Goal: Task Accomplishment & Management: Manage account settings

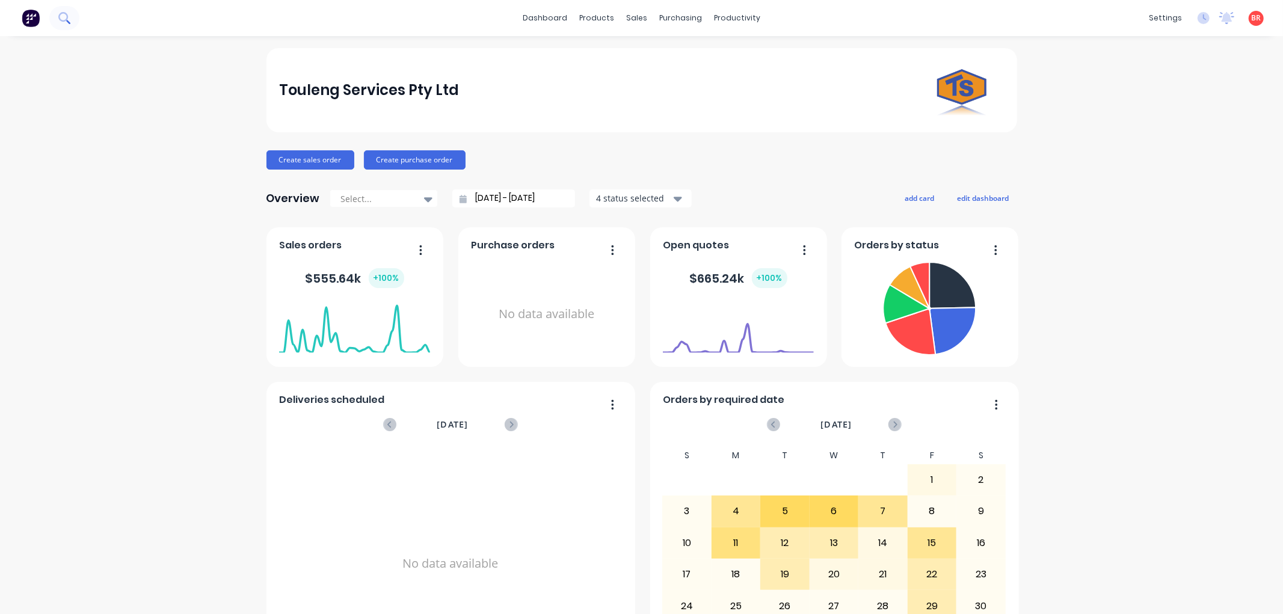
click at [61, 21] on icon at bounding box center [63, 17] width 11 height 11
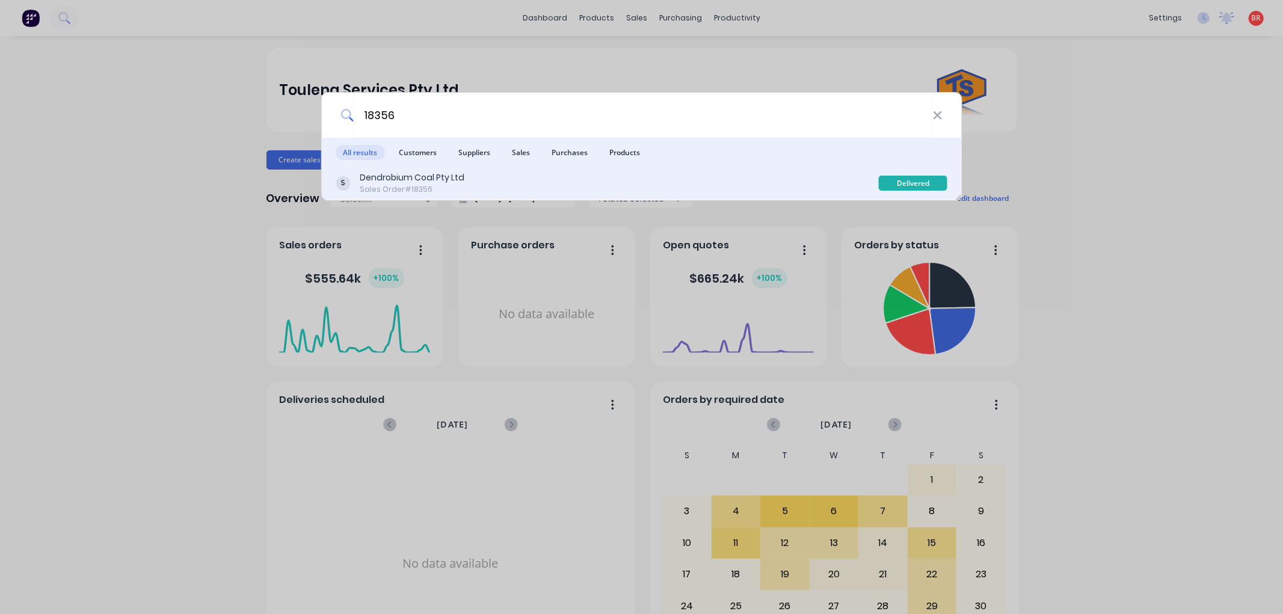
type input "18356"
click at [585, 182] on div "Dendrobium Coal Pty Ltd Sales Order #18356" at bounding box center [607, 182] width 543 height 23
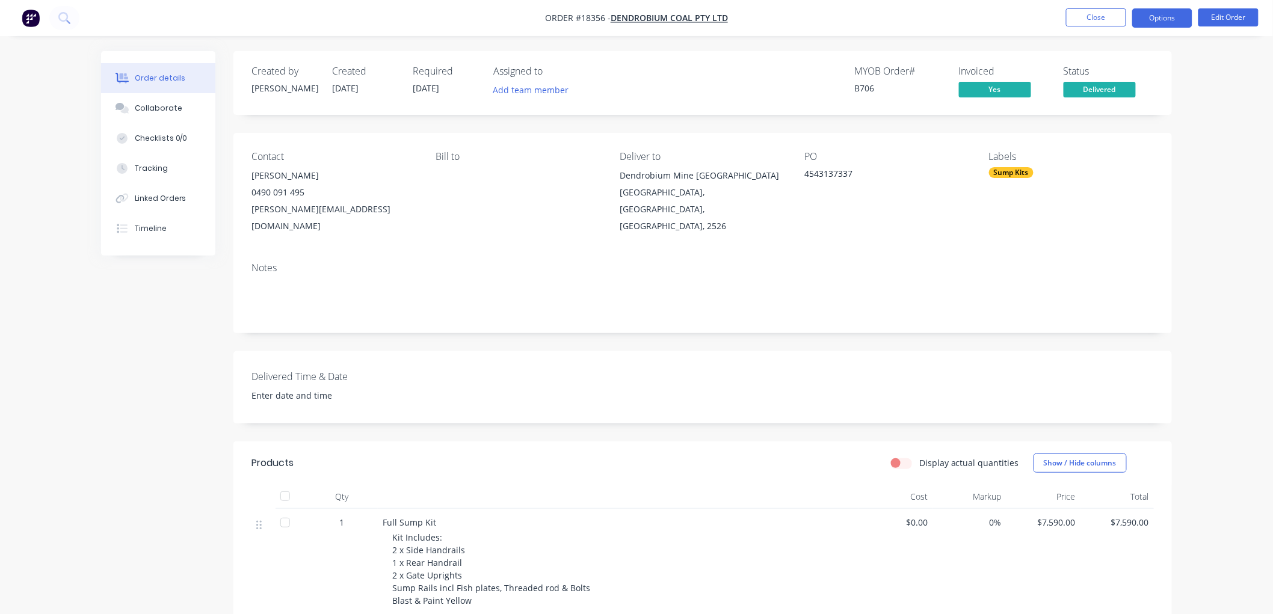
click at [1162, 25] on button "Options" at bounding box center [1162, 17] width 60 height 19
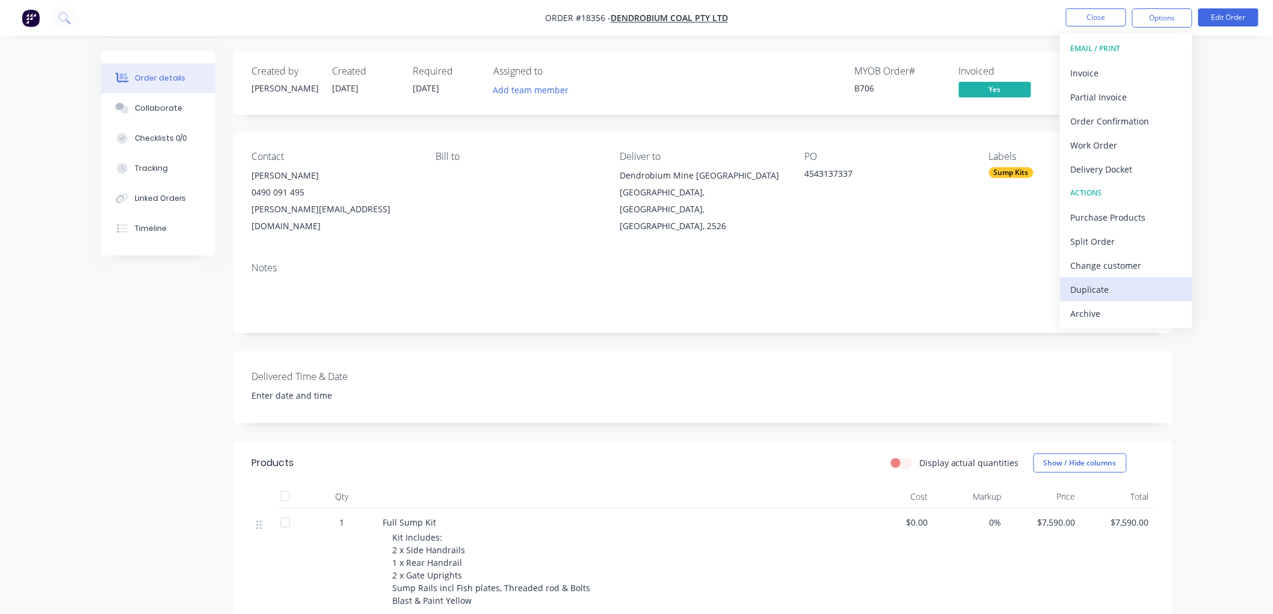
click at [1091, 286] on div "Duplicate" at bounding box center [1126, 289] width 111 height 17
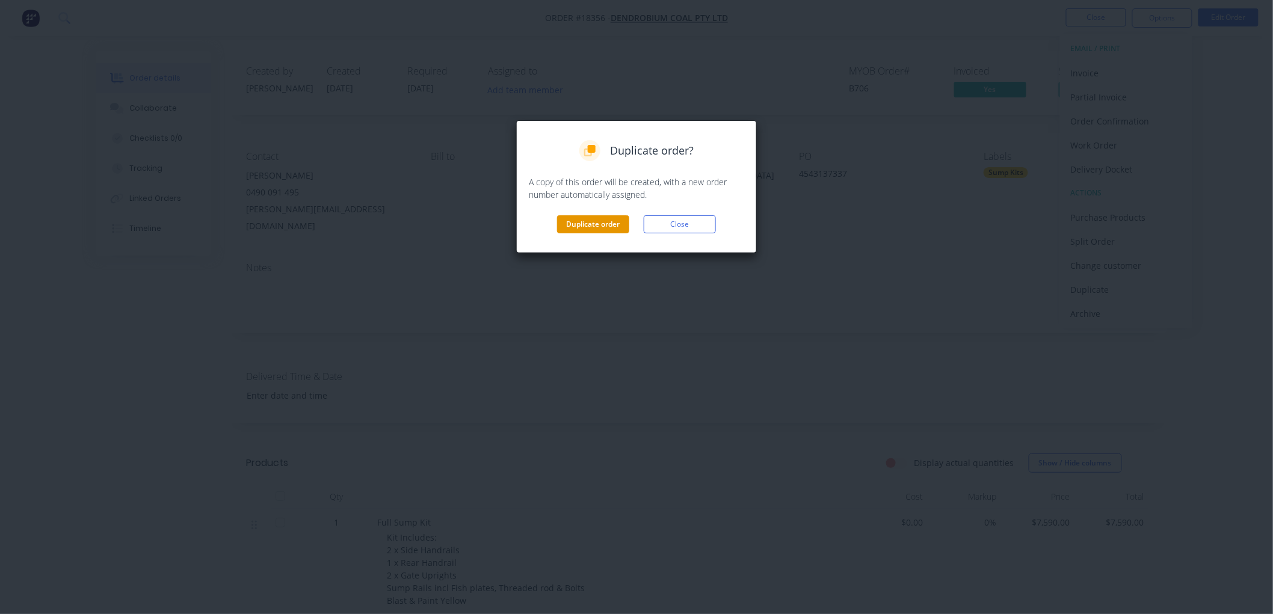
click at [606, 220] on button "Duplicate order" at bounding box center [593, 224] width 72 height 18
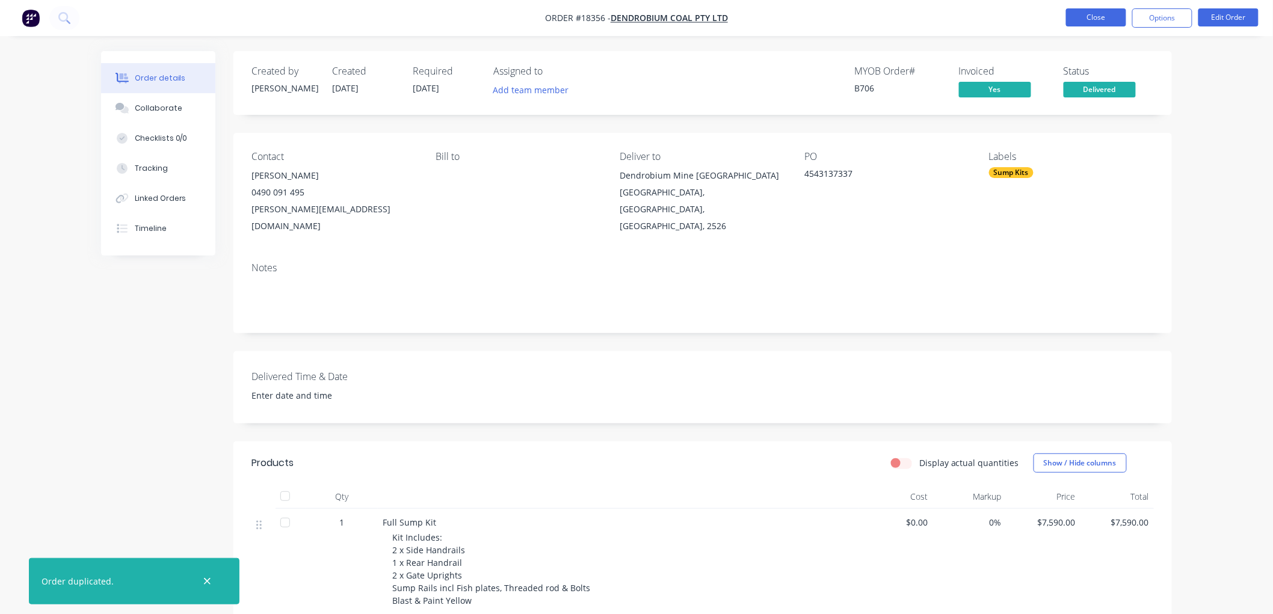
click at [1106, 22] on button "Close" at bounding box center [1096, 17] width 60 height 18
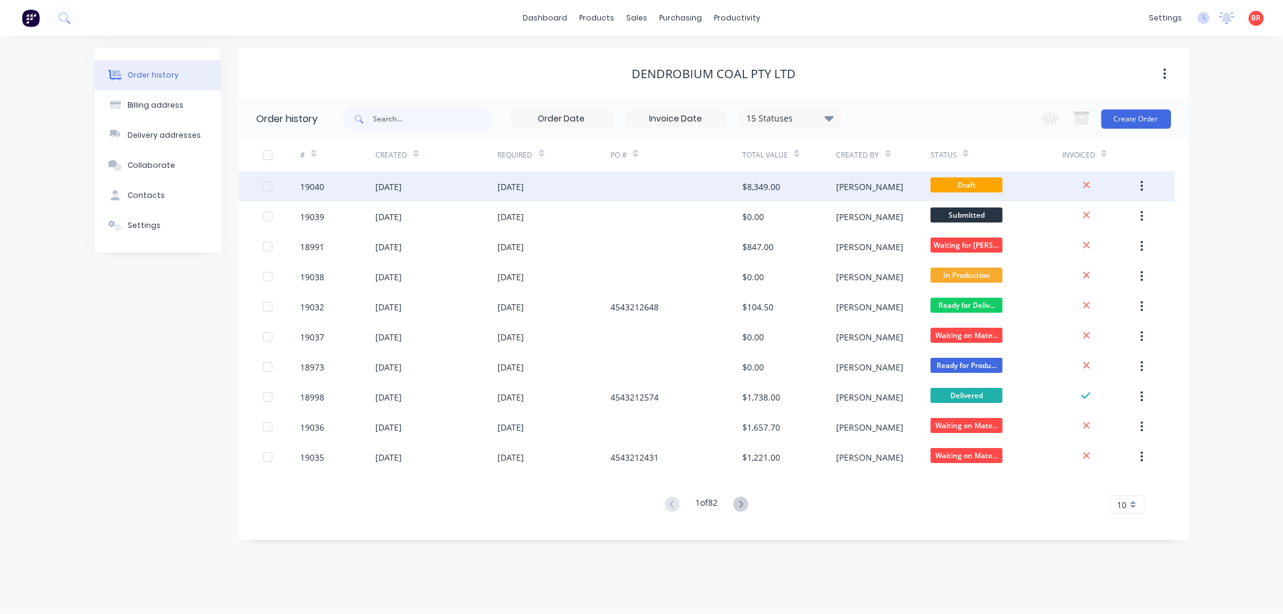
click at [576, 191] on div "[DATE]" at bounding box center [554, 186] width 113 height 30
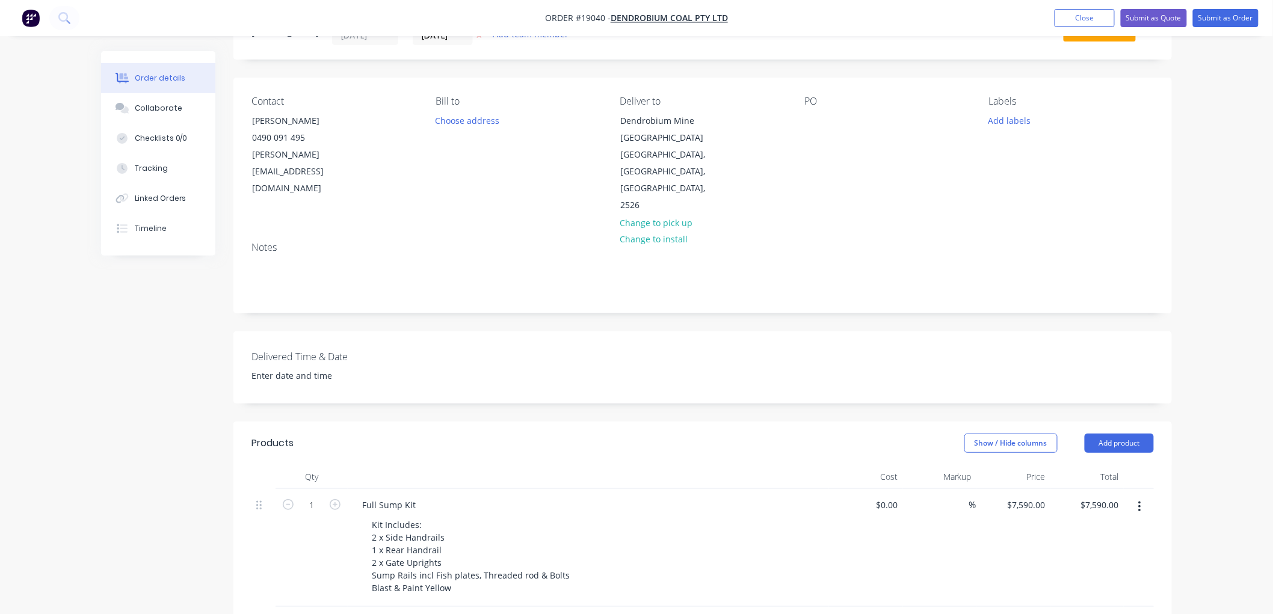
scroll to position [200, 0]
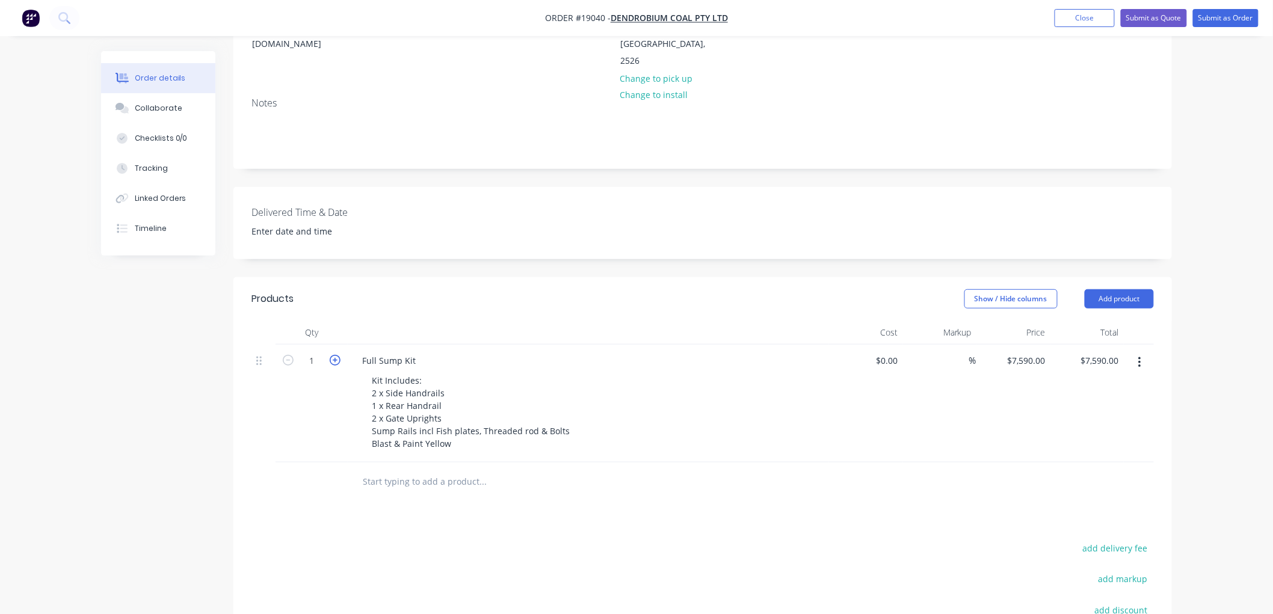
click at [334, 355] on icon "button" at bounding box center [335, 360] width 11 height 11
type input "2"
type input "$15,180.00"
click at [334, 355] on icon "button" at bounding box center [335, 360] width 11 height 11
type input "3"
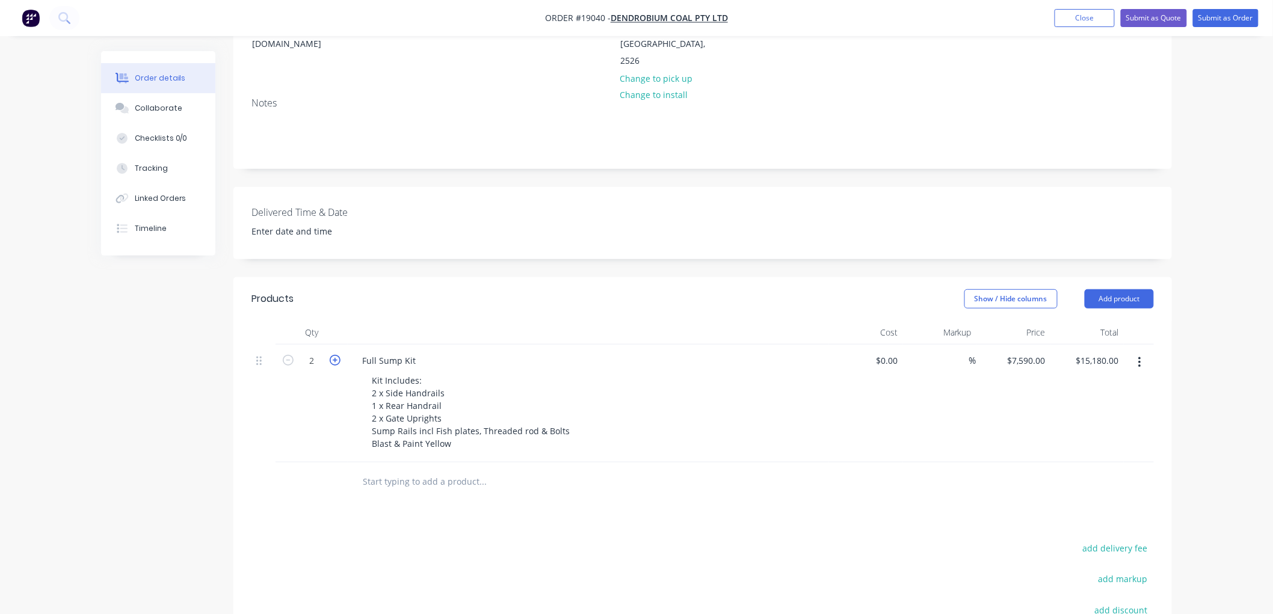
type input "$22,770.00"
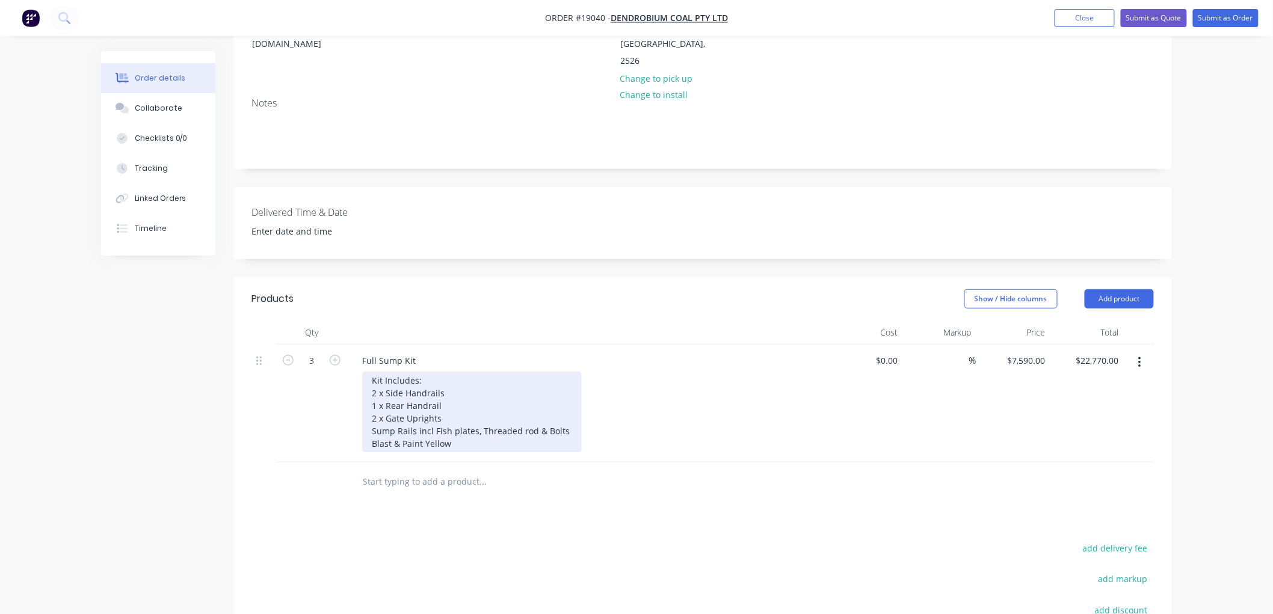
click at [459, 430] on div "Kit Includes: 2 x Side Handrails 1 x Rear Handrail 2 x Gate Uprights Sump Rails…" at bounding box center [472, 412] width 220 height 81
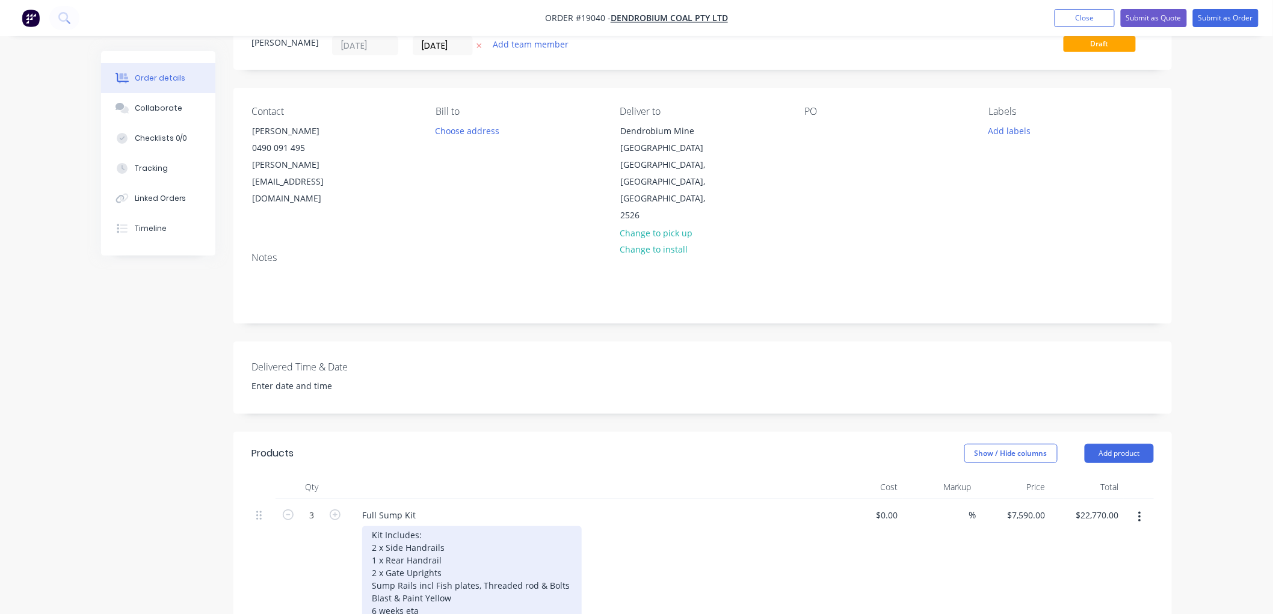
scroll to position [0, 0]
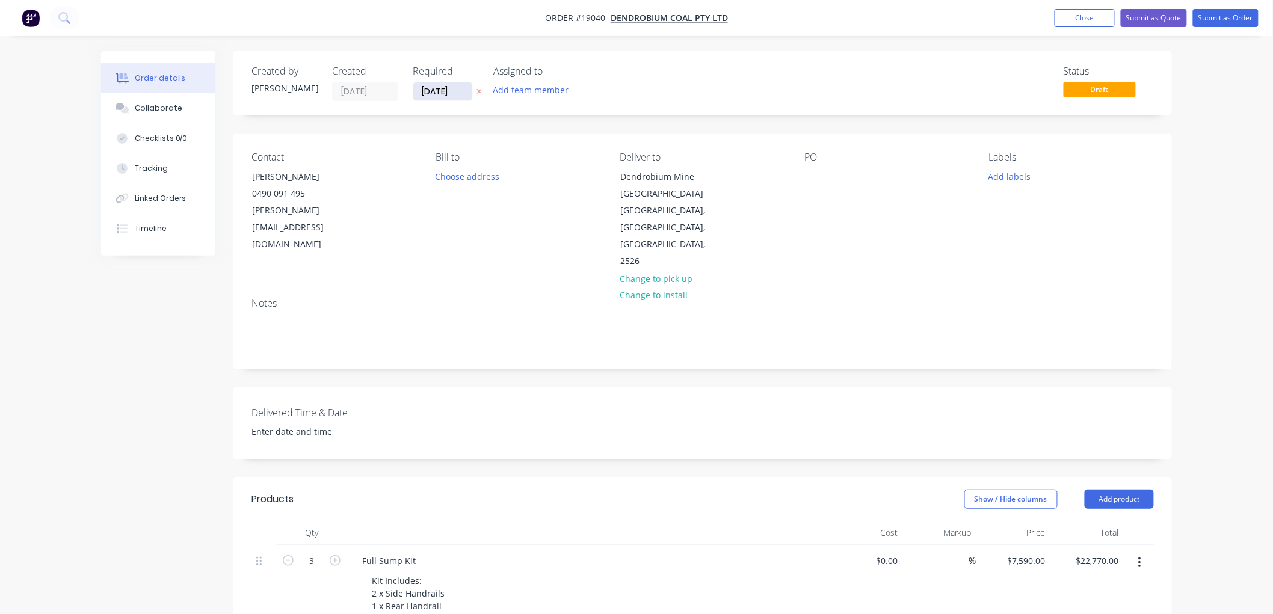
click at [439, 93] on input "[DATE]" at bounding box center [442, 91] width 59 height 18
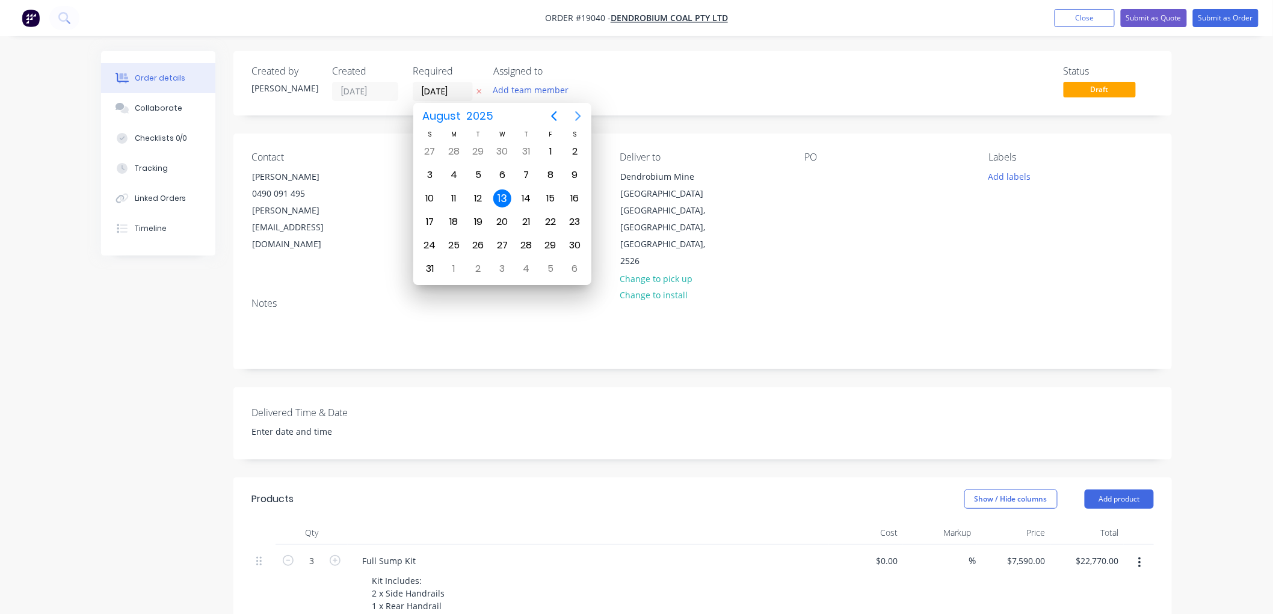
click at [578, 117] on icon "Next page" at bounding box center [578, 116] width 5 height 10
click at [474, 243] on div "30" at bounding box center [478, 245] width 18 height 18
type input "[DATE]"
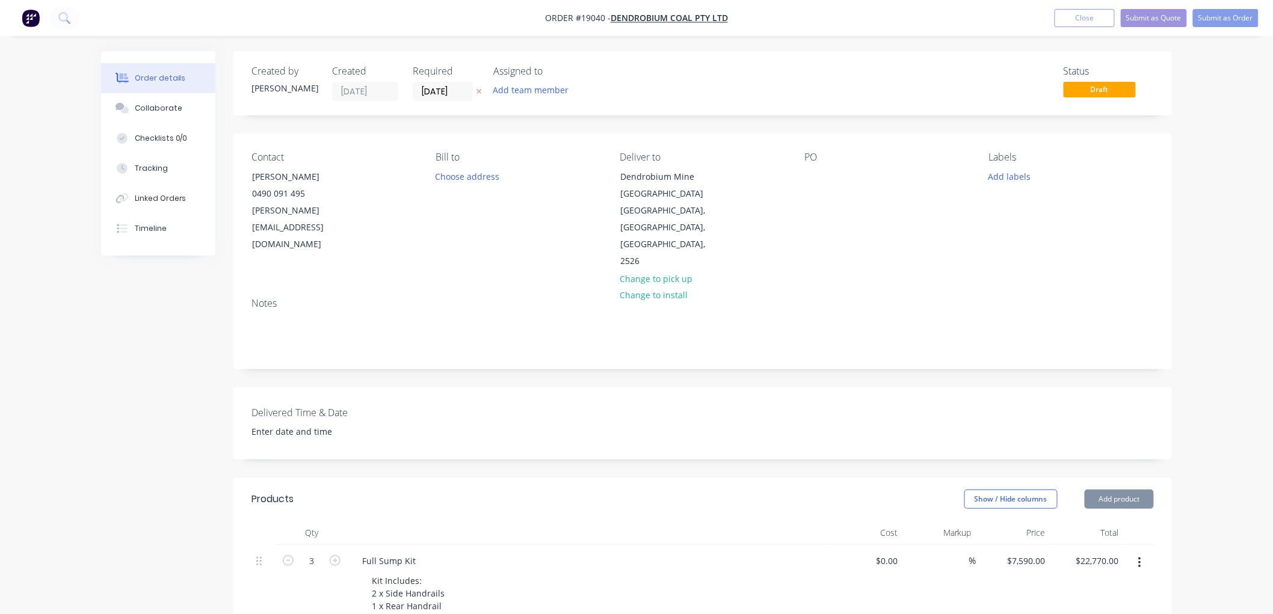
click at [1195, 93] on div "Order details Collaborate Checklists 0/0 Tracking Linked Orders Timeline Order …" at bounding box center [636, 511] width 1273 height 1022
click at [1155, 18] on button "Submit as Quote" at bounding box center [1154, 18] width 66 height 18
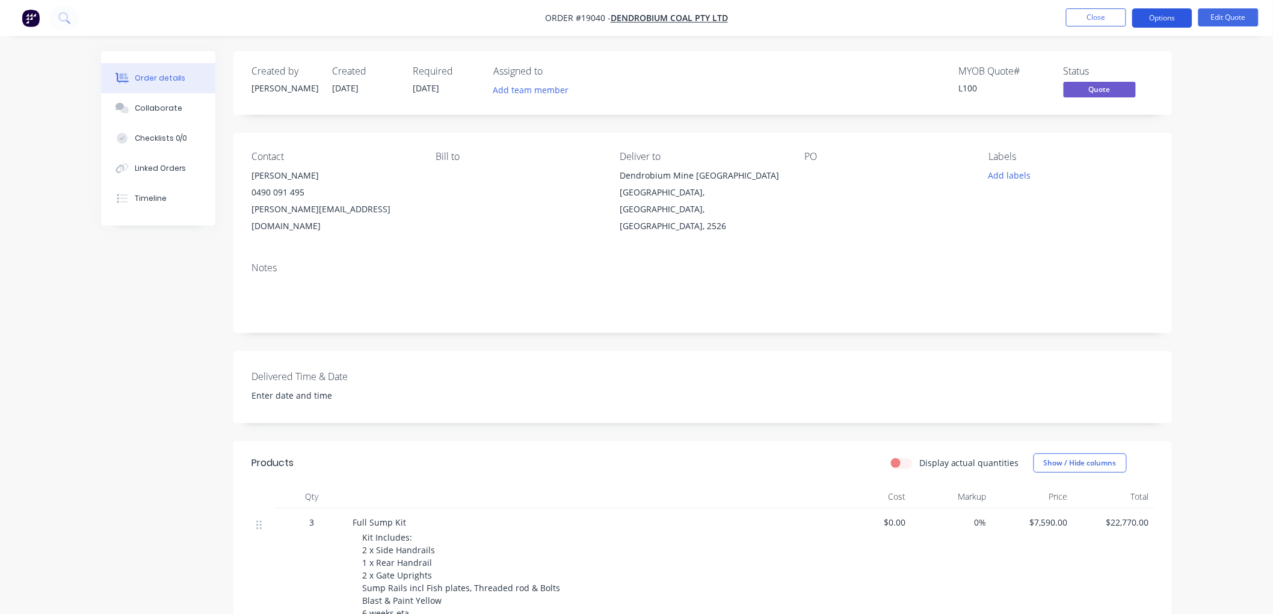
click at [1153, 17] on button "Options" at bounding box center [1162, 17] width 60 height 19
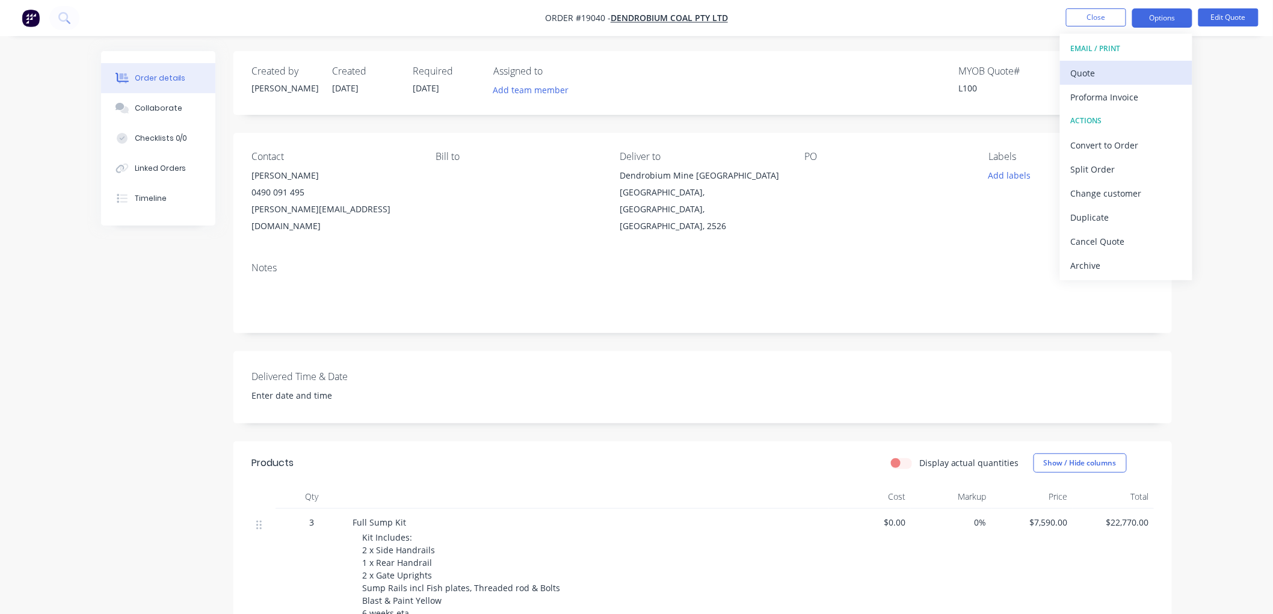
click at [1098, 69] on div "Quote" at bounding box center [1126, 72] width 111 height 17
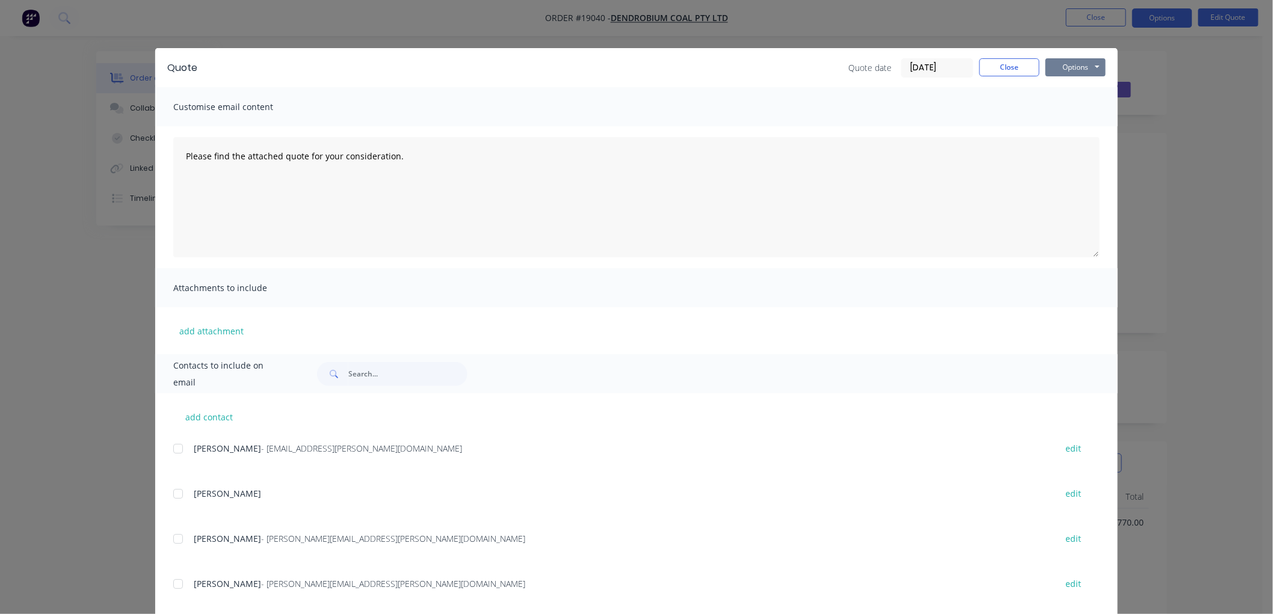
click at [1074, 70] on button "Options" at bounding box center [1076, 67] width 60 height 18
click at [1075, 105] on button "Print" at bounding box center [1084, 109] width 77 height 20
click at [1017, 64] on button "Close" at bounding box center [1009, 67] width 60 height 18
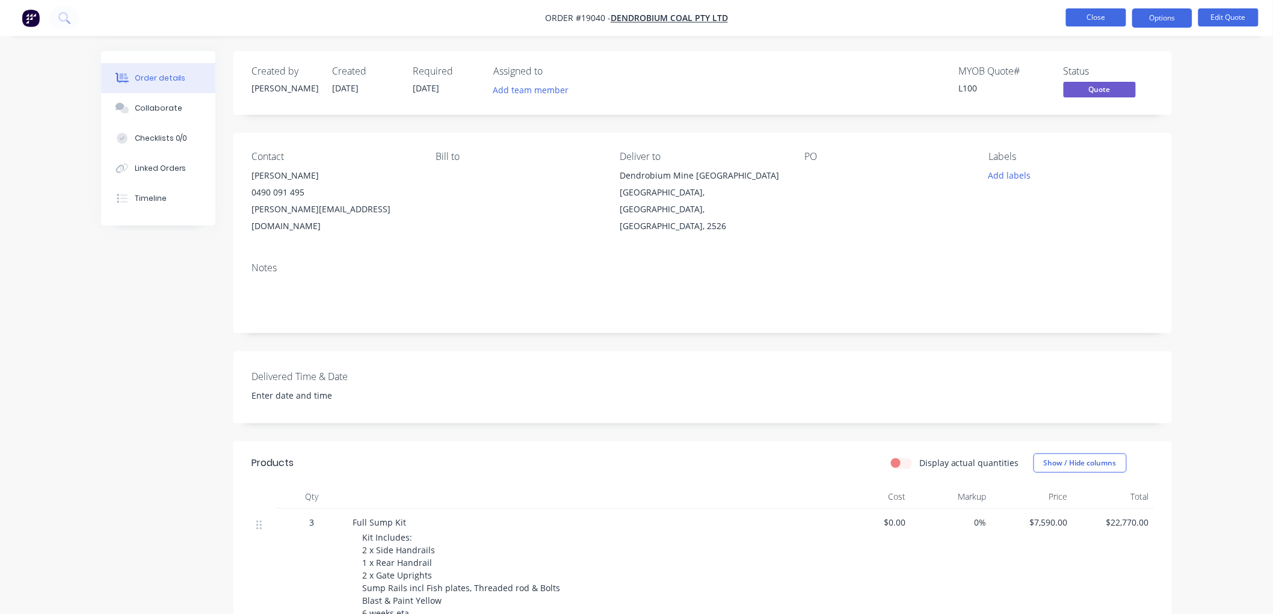
click at [1080, 14] on button "Close" at bounding box center [1096, 17] width 60 height 18
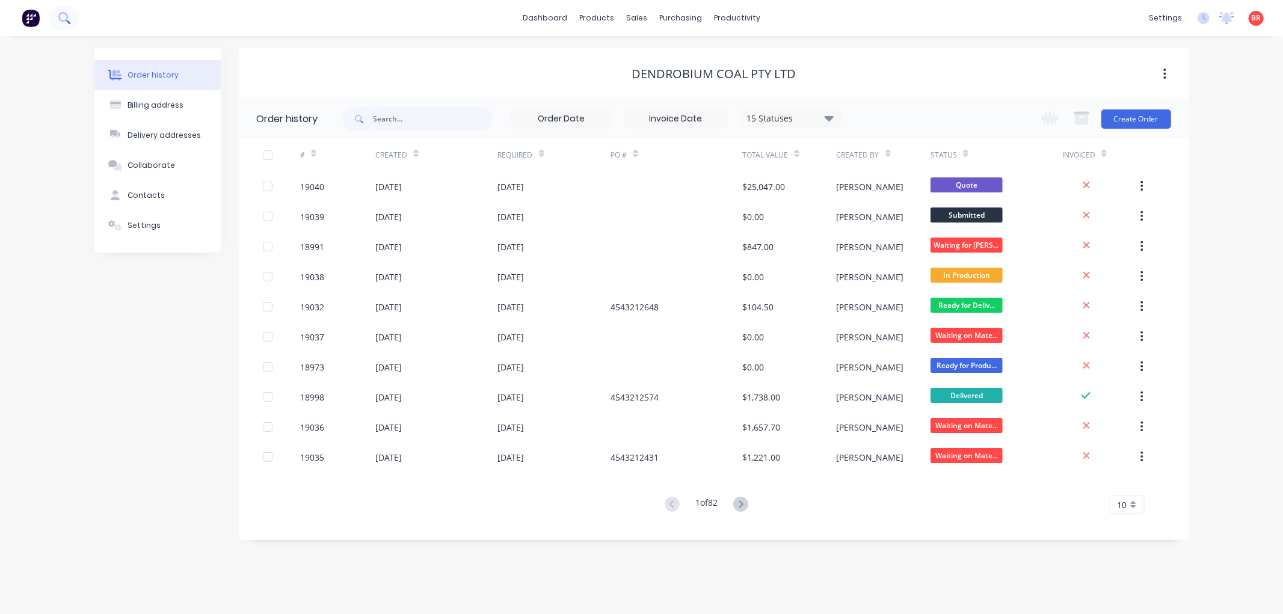
click at [63, 18] on icon at bounding box center [63, 17] width 11 height 11
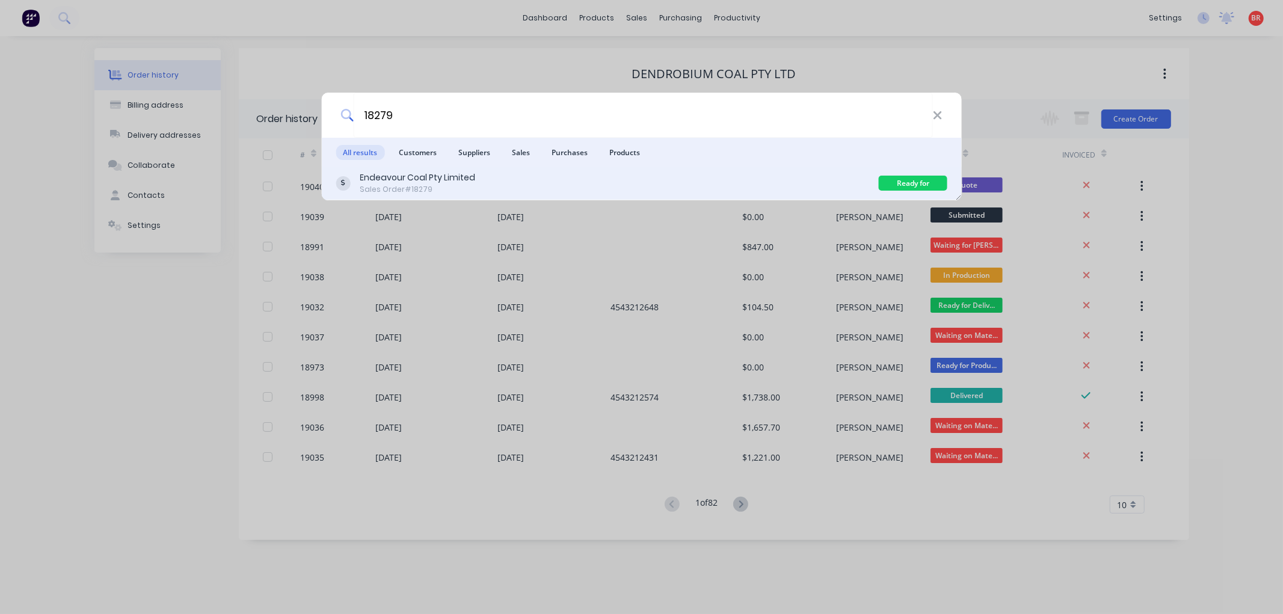
type input "18279"
click at [464, 182] on div "Endeavour Coal Pty Limited" at bounding box center [418, 177] width 116 height 13
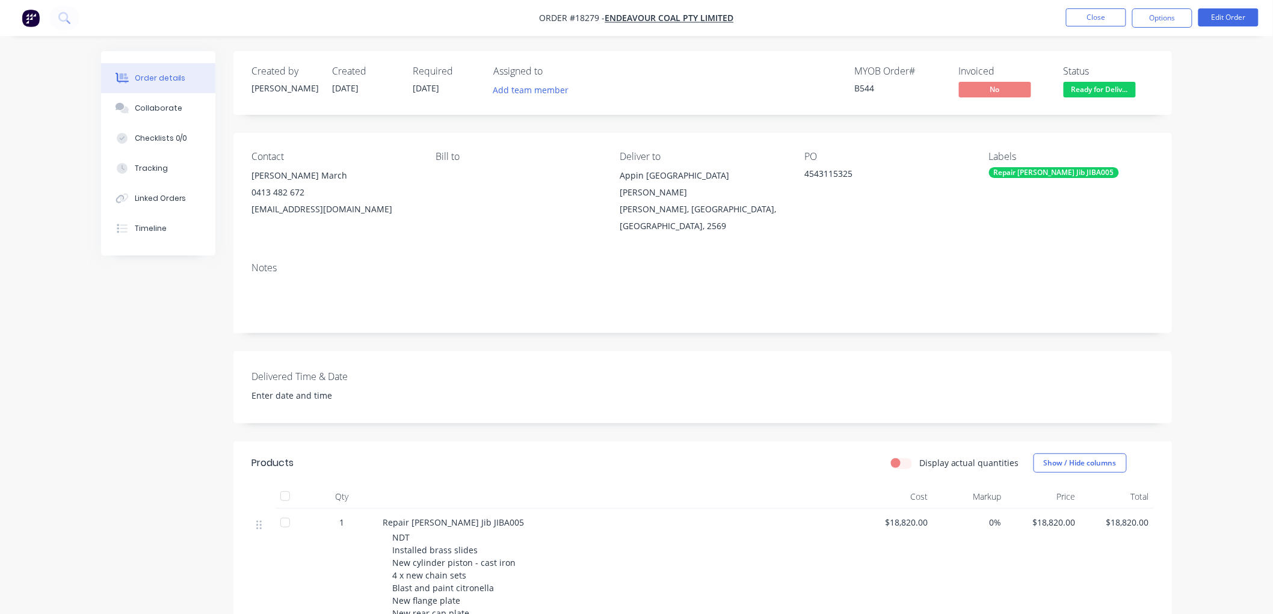
click at [1122, 92] on span "Ready for Deliv..." at bounding box center [1100, 89] width 72 height 15
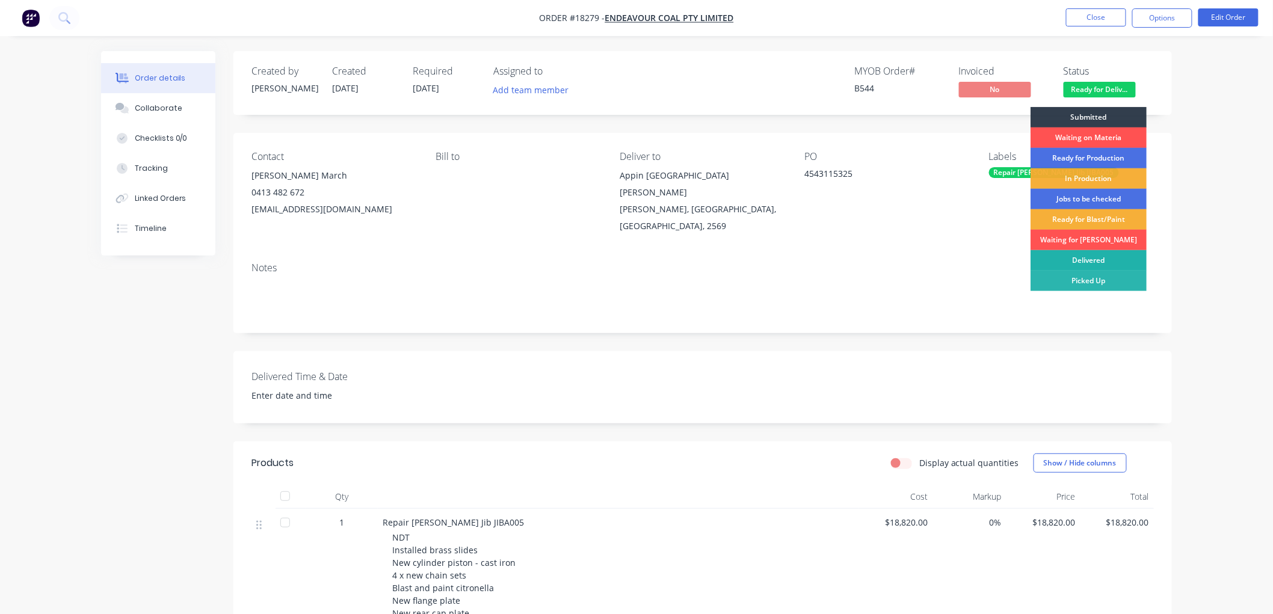
click at [1095, 257] on div "Delivered" at bounding box center [1089, 260] width 116 height 20
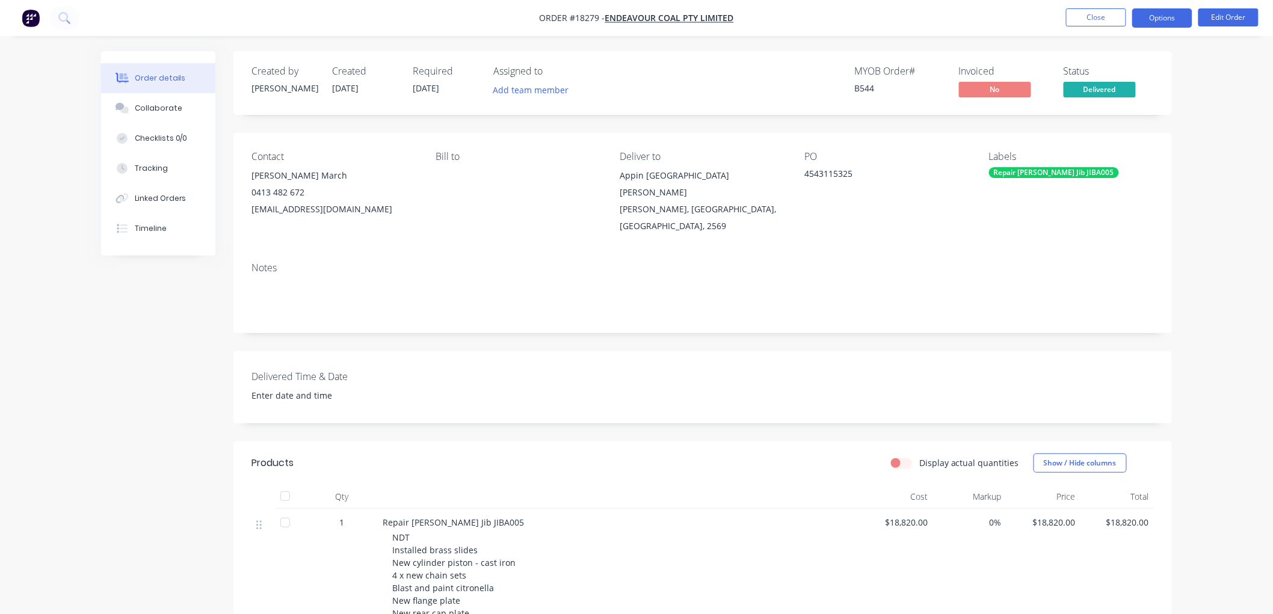
click at [1157, 19] on button "Options" at bounding box center [1162, 17] width 60 height 19
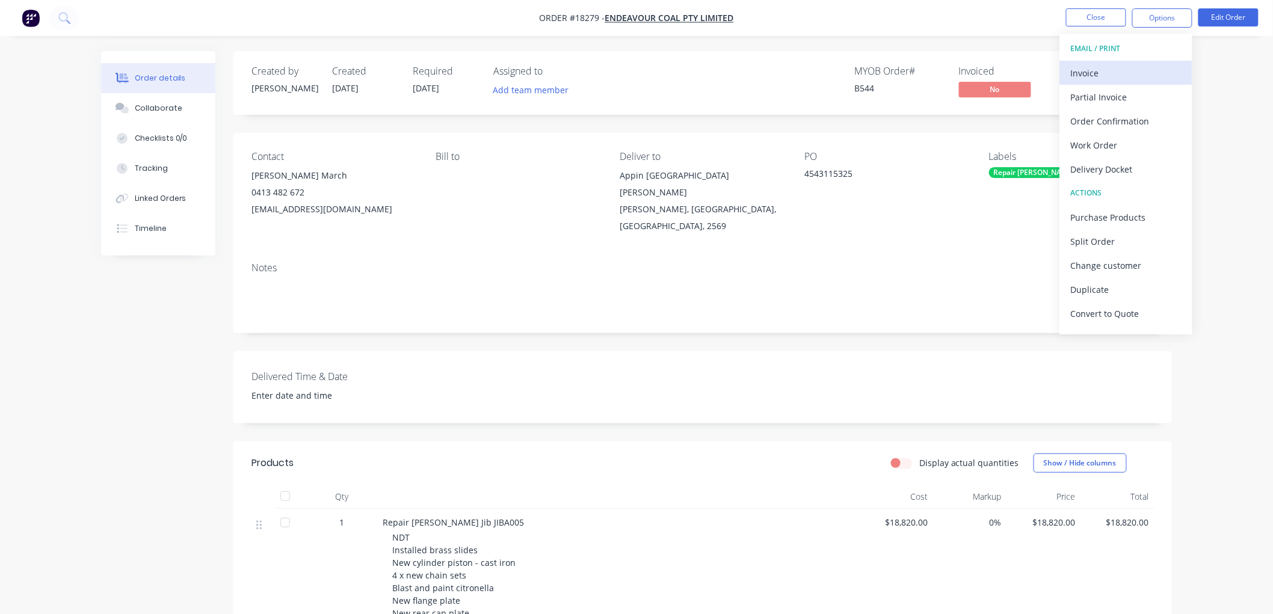
click at [1103, 71] on div "Invoice" at bounding box center [1126, 72] width 111 height 17
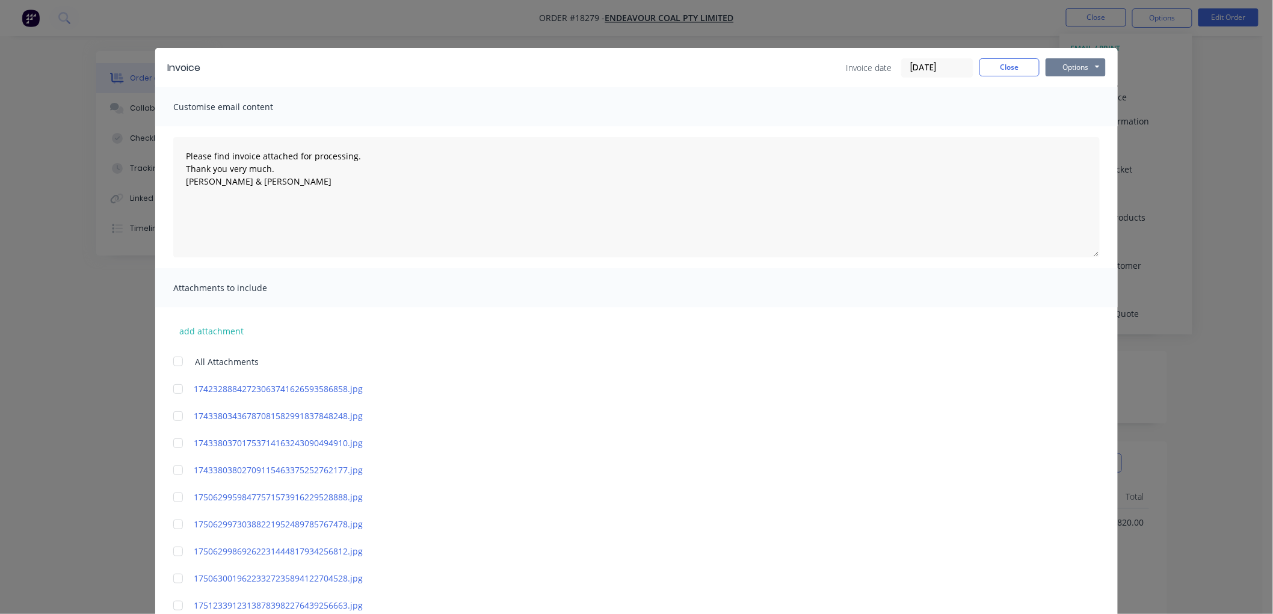
click at [1073, 67] on button "Options" at bounding box center [1076, 67] width 60 height 18
click at [1077, 103] on button "Print" at bounding box center [1084, 109] width 77 height 20
type textarea "Please find invoice attached for processing. Thank you very much. [PERSON_NAME]…"
click at [1005, 74] on button "Close" at bounding box center [1009, 67] width 60 height 18
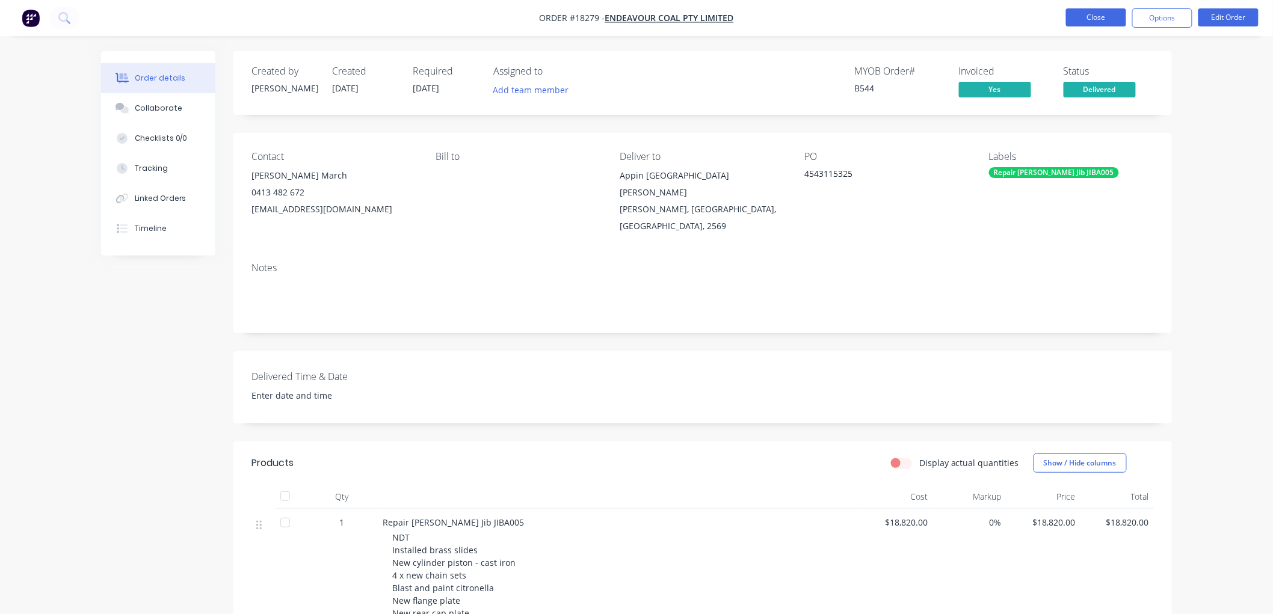
click at [1094, 18] on button "Close" at bounding box center [1096, 17] width 60 height 18
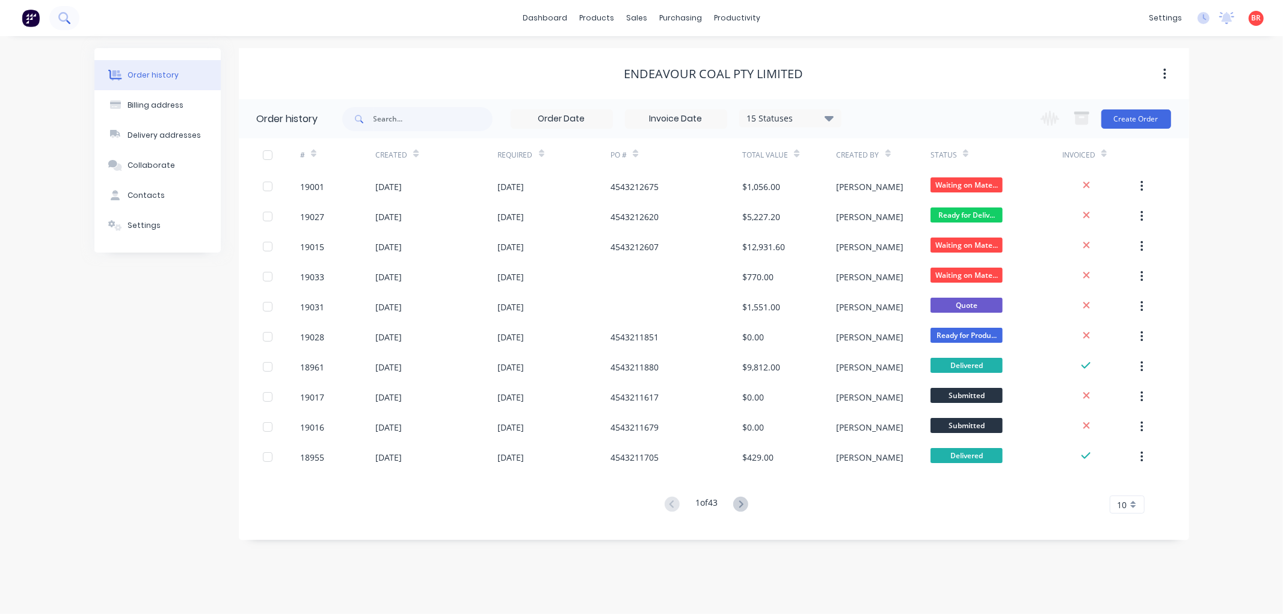
click at [61, 16] on icon at bounding box center [63, 17] width 11 height 11
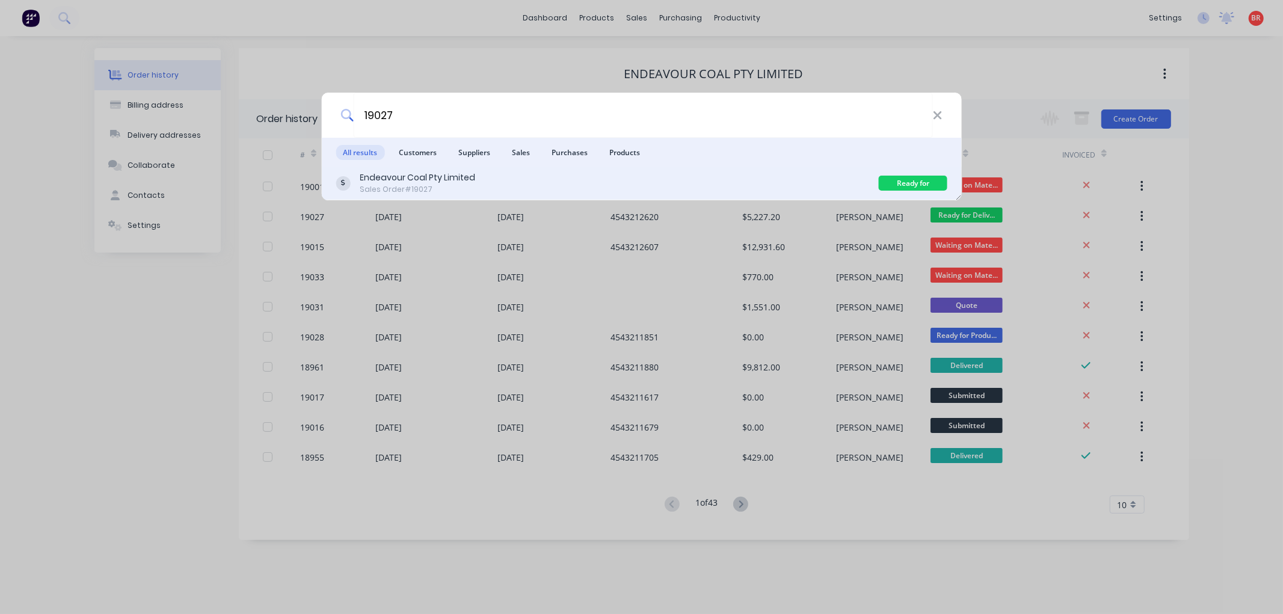
type input "19027"
click at [722, 183] on div "Endeavour Coal Pty Limited Sales Order #19027" at bounding box center [607, 182] width 543 height 23
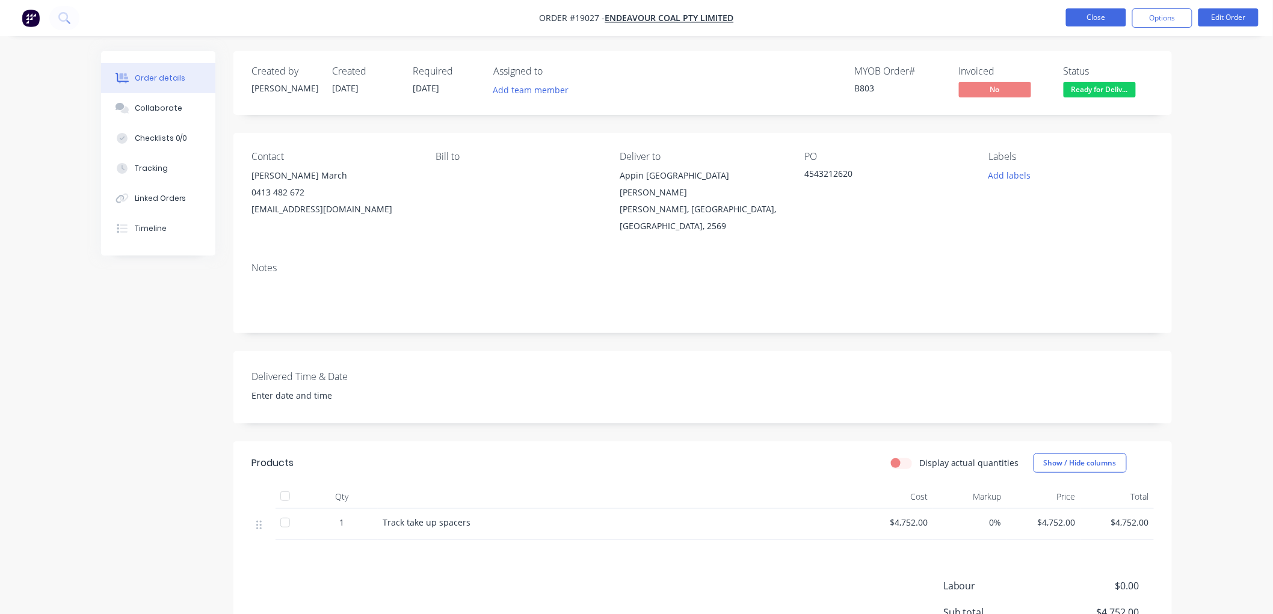
click at [1102, 13] on button "Close" at bounding box center [1096, 17] width 60 height 18
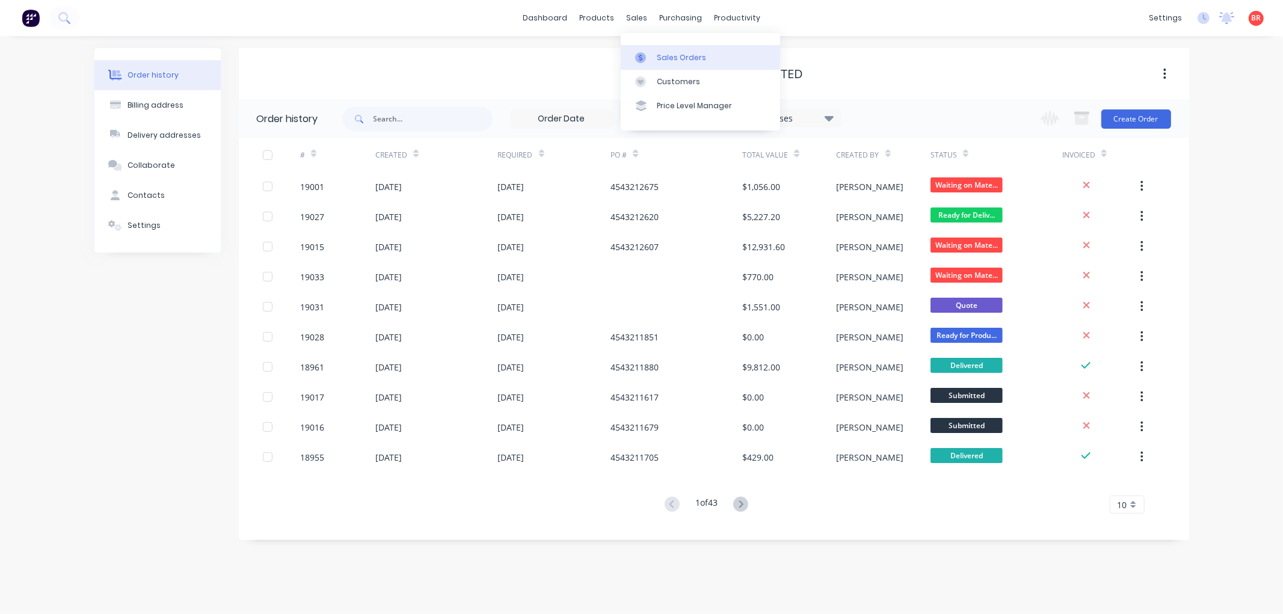
click at [648, 52] on div at bounding box center [644, 57] width 18 height 11
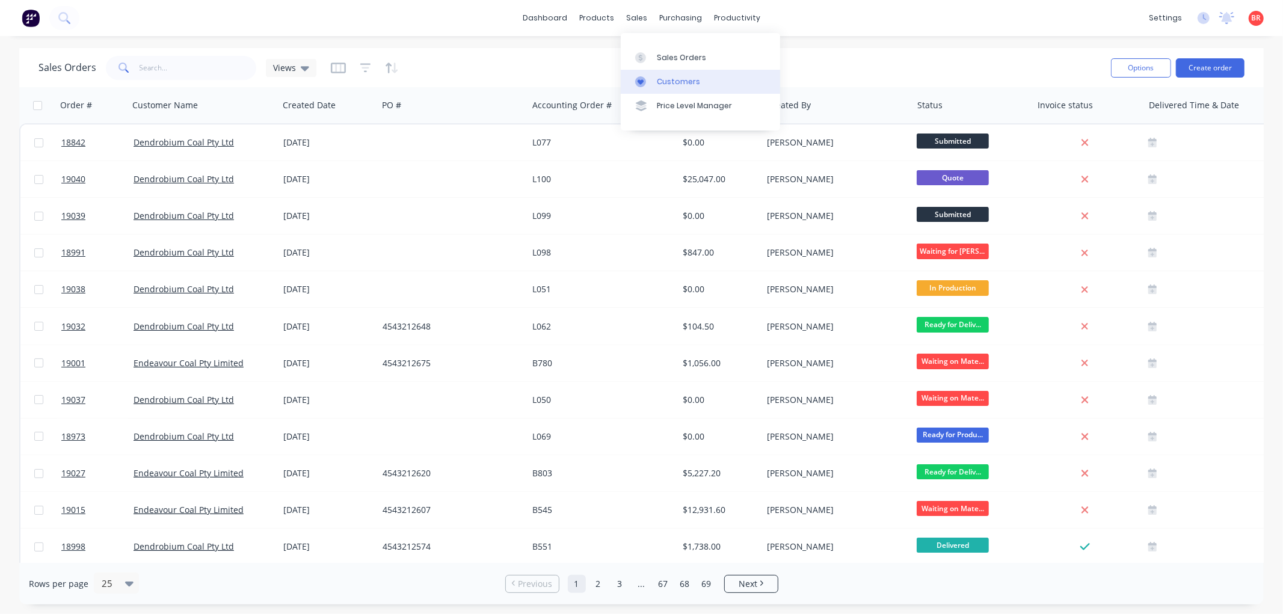
click at [662, 76] on div "Customers" at bounding box center [678, 81] width 43 height 11
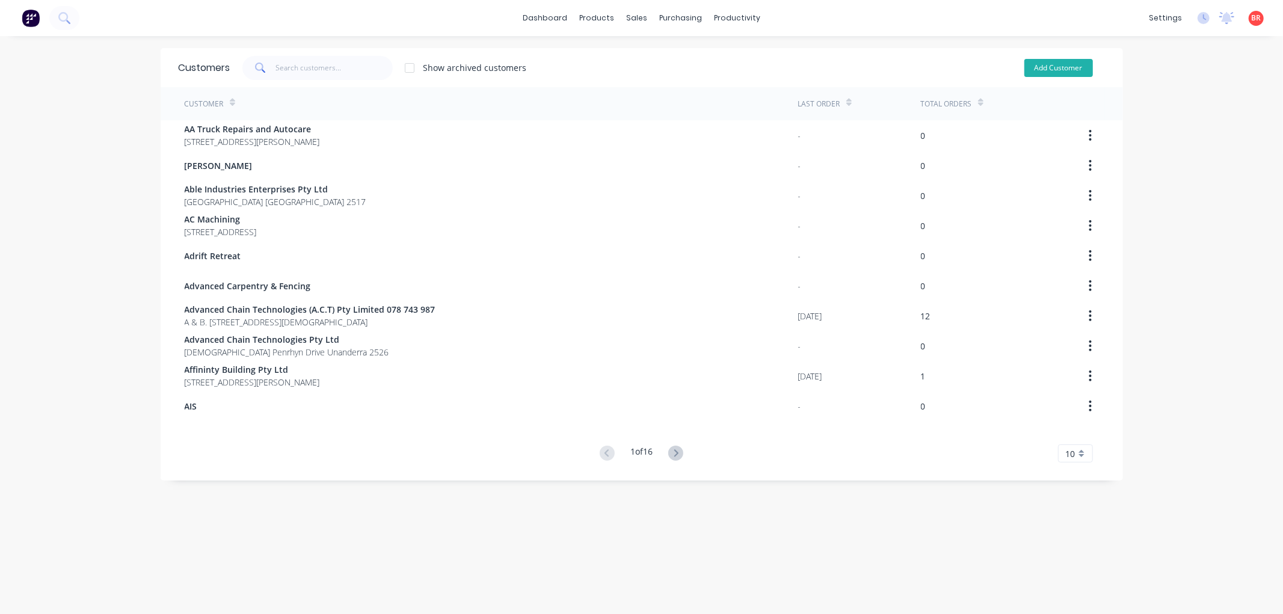
click at [1058, 64] on button "Add Customer" at bounding box center [1059, 68] width 69 height 18
select select "AU"
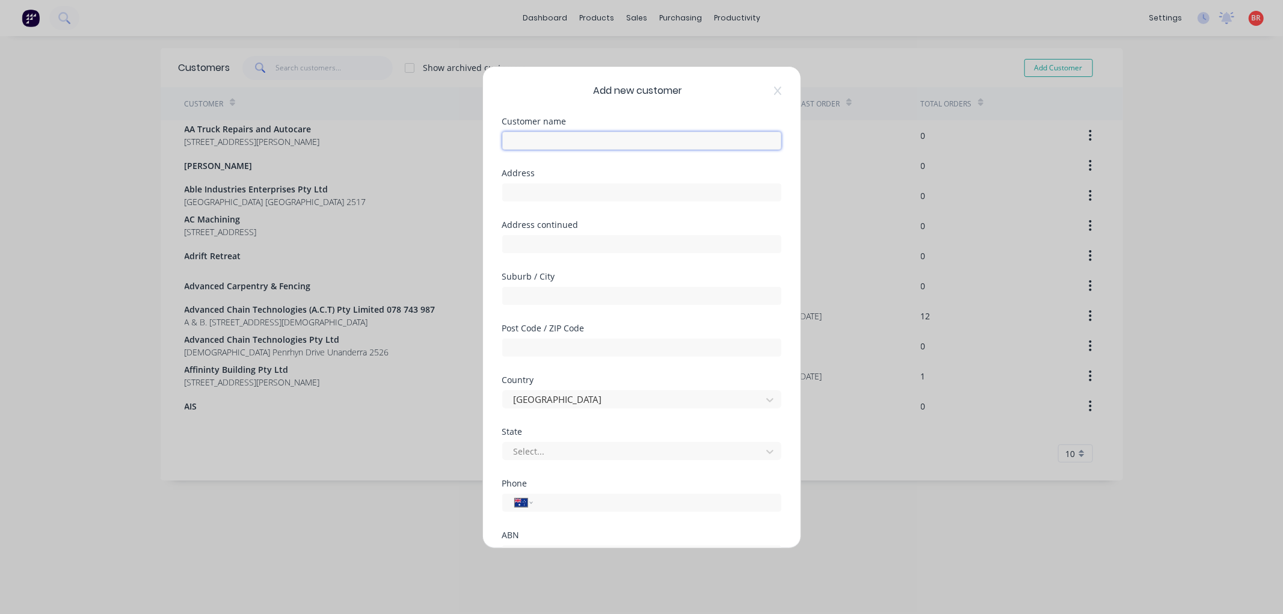
click at [554, 148] on input "text" at bounding box center [641, 141] width 279 height 18
type input "Calderys Australia Pty Ltd"
type input "2 Charcoal Close"
type input "Unanderra"
type input "2526"
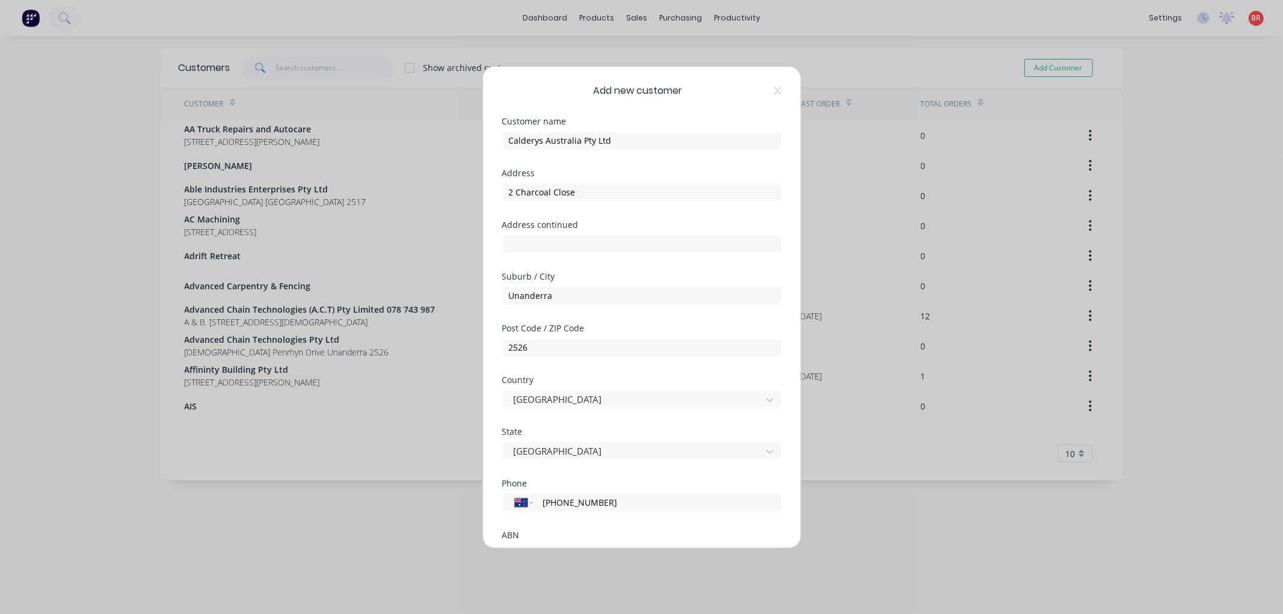
type input "[PHONE_NUMBER]"
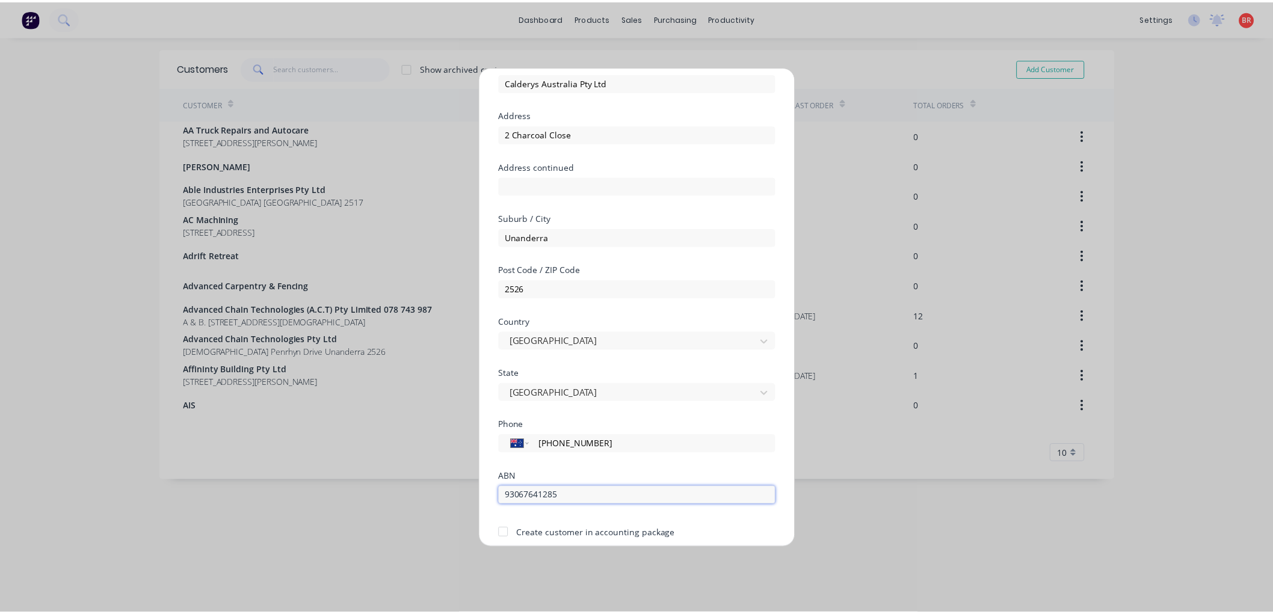
scroll to position [105, 0]
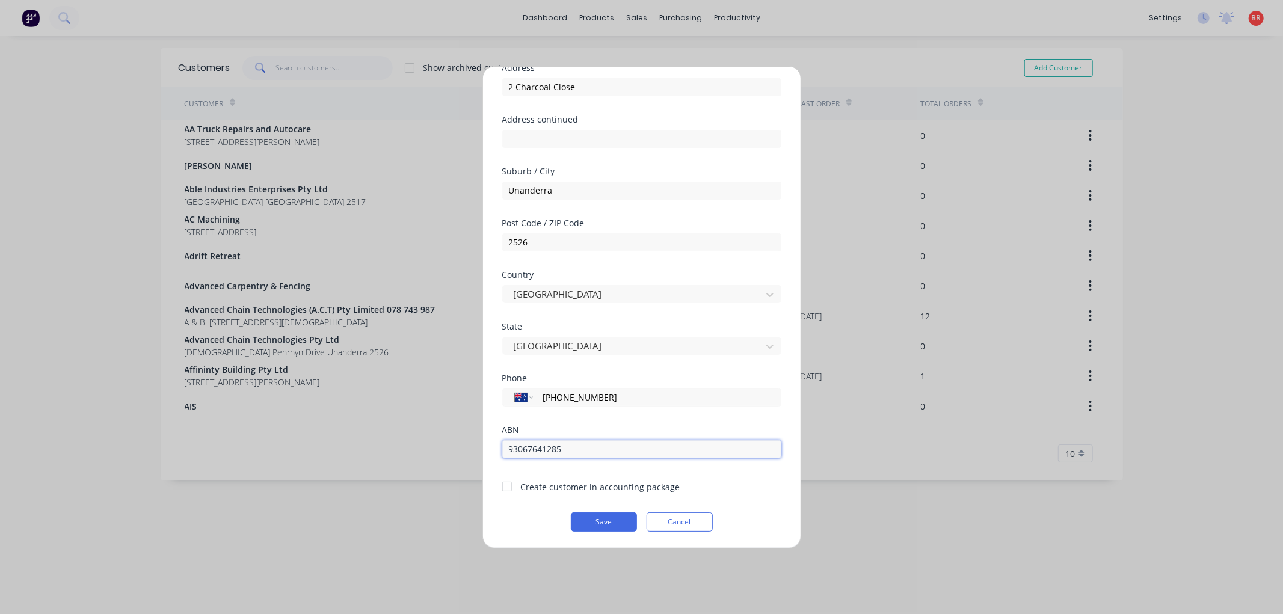
type input "93067641285"
click at [572, 489] on div "Create customer in accounting package" at bounding box center [600, 487] width 159 height 13
click at [508, 485] on div at bounding box center [507, 487] width 24 height 24
click at [588, 522] on button "Save" at bounding box center [604, 522] width 66 height 19
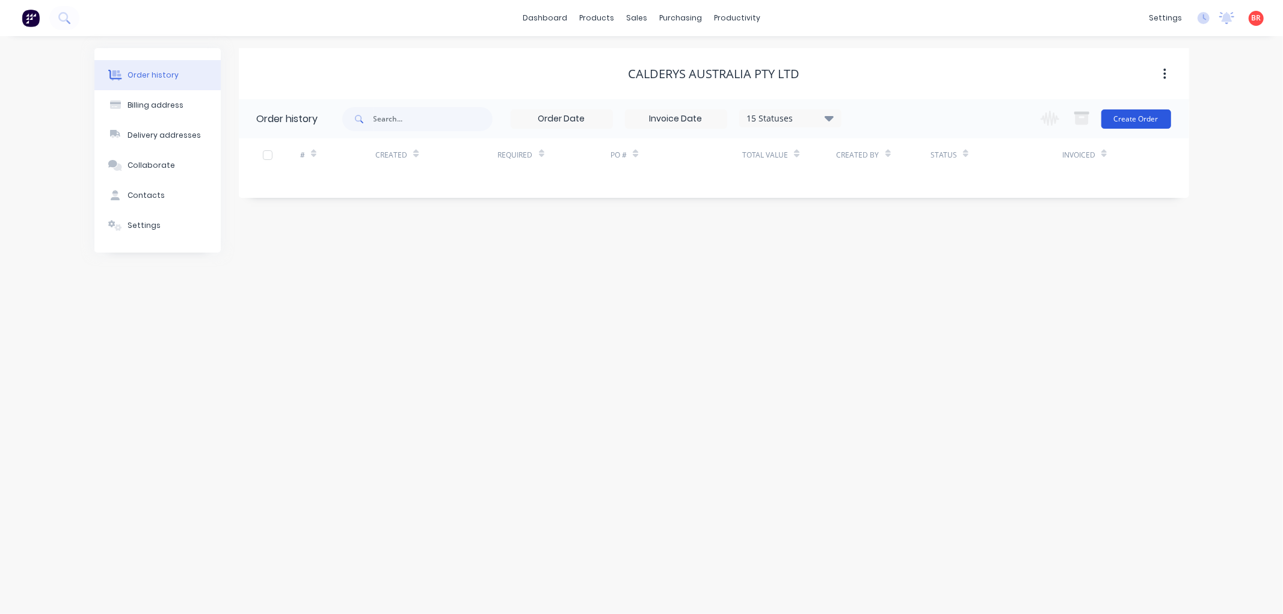
click at [1120, 124] on button "Create Order" at bounding box center [1137, 118] width 70 height 19
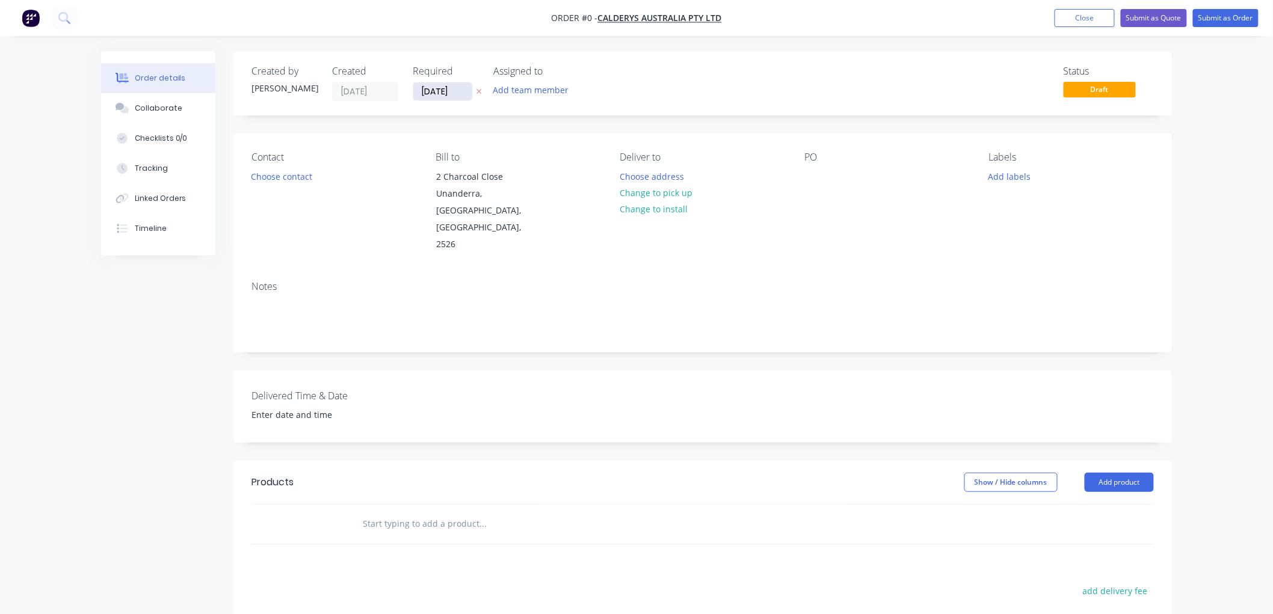
click at [446, 93] on input "[DATE]" at bounding box center [442, 91] width 59 height 18
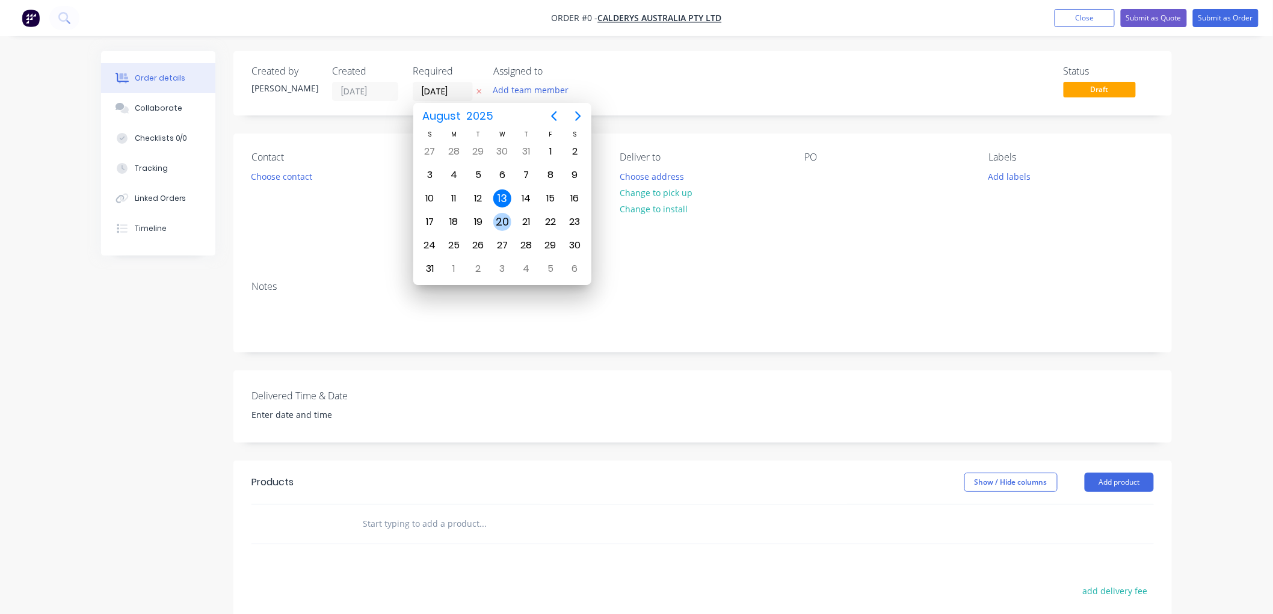
click at [500, 217] on div "20" at bounding box center [502, 222] width 18 height 18
type input "[DATE]"
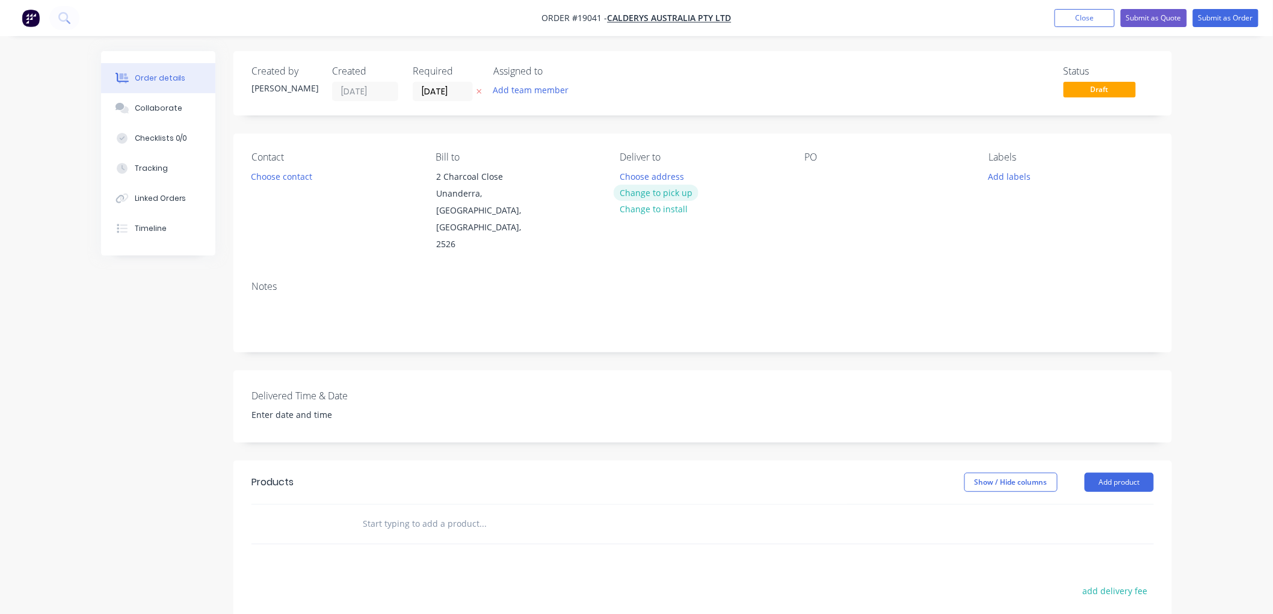
click at [639, 194] on button "Change to pick up" at bounding box center [656, 193] width 85 height 16
click at [392, 512] on input "text" at bounding box center [482, 524] width 241 height 24
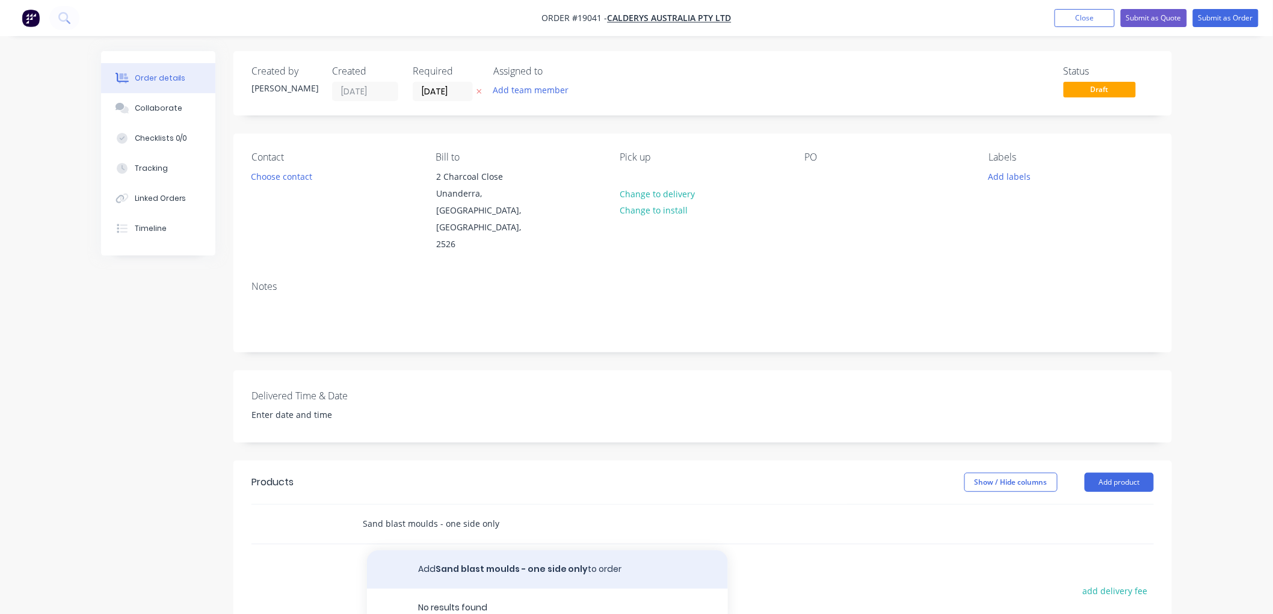
type input "Sand blast moulds - one side only"
click at [475, 550] on button "Add Sand blast moulds - one side only to order" at bounding box center [547, 569] width 361 height 39
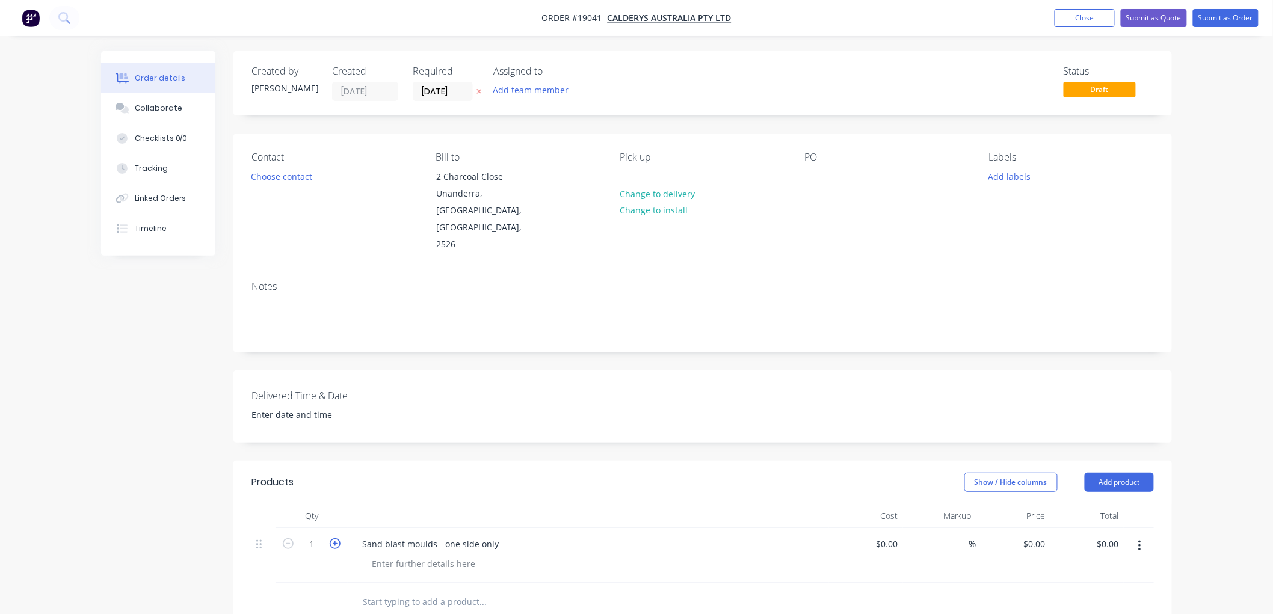
click at [339, 538] on icon "button" at bounding box center [335, 543] width 11 height 11
type input "4"
click at [883, 528] on div at bounding box center [866, 555] width 74 height 55
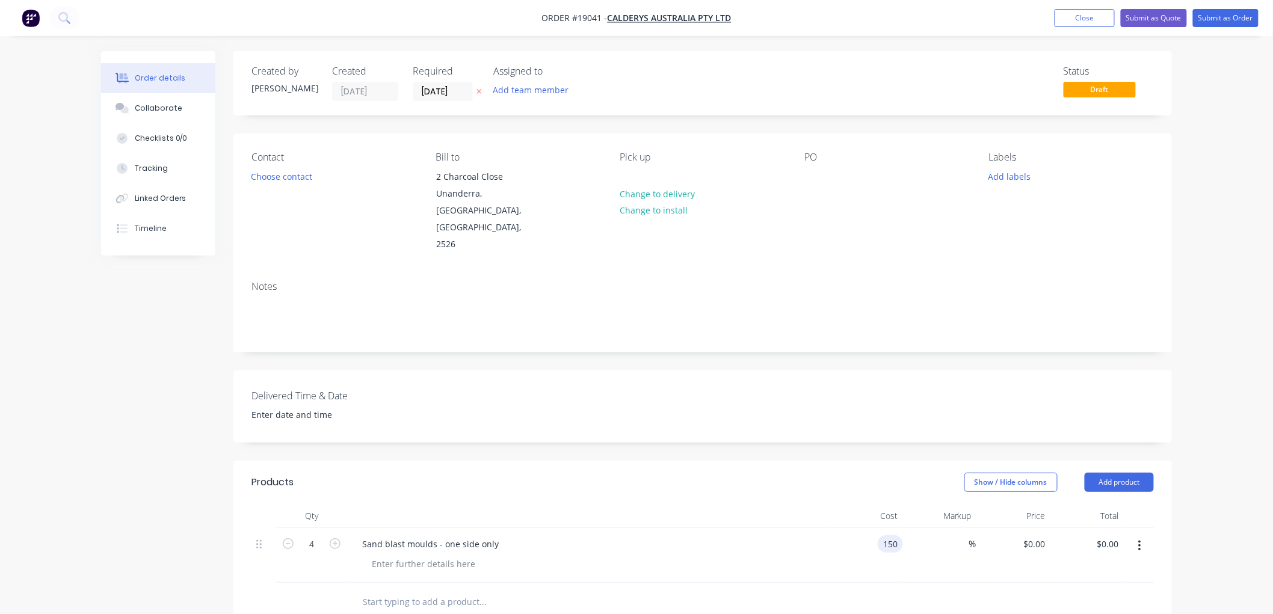
type input "$150.00"
type input "$600.00"
click at [1231, 322] on div "Order details Collaborate Checklists 0/0 Tracking Linked Orders Timeline Order …" at bounding box center [636, 464] width 1273 height 929
click at [1220, 15] on button "Submit as Order" at bounding box center [1226, 18] width 66 height 18
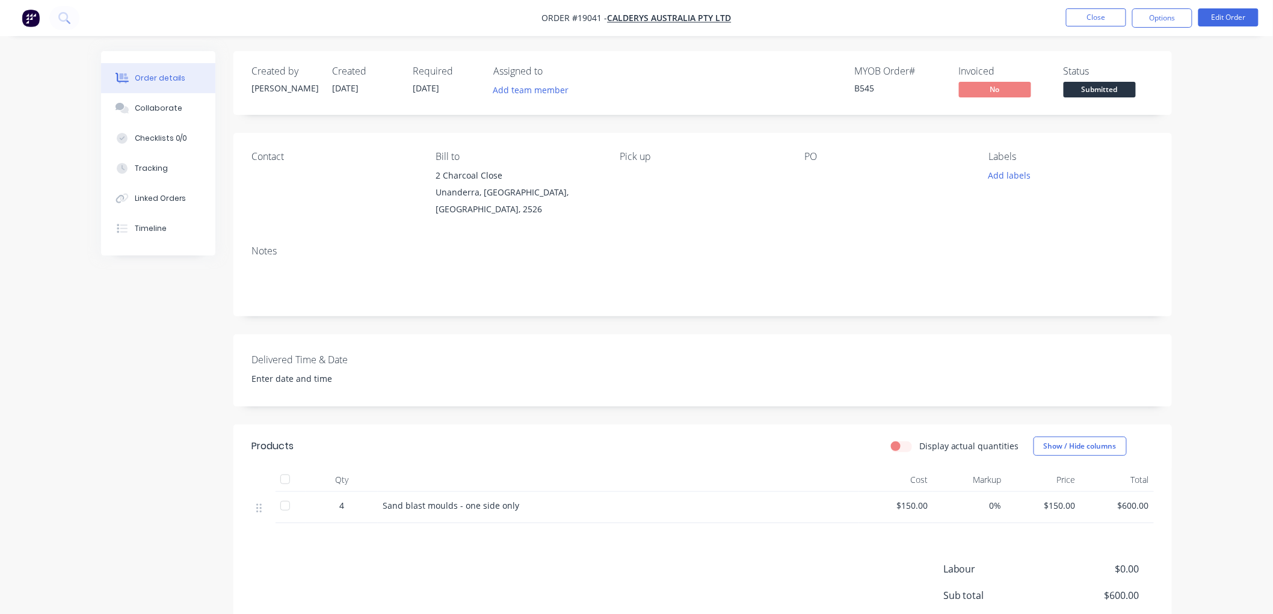
click at [1115, 87] on span "Submitted" at bounding box center [1100, 89] width 72 height 15
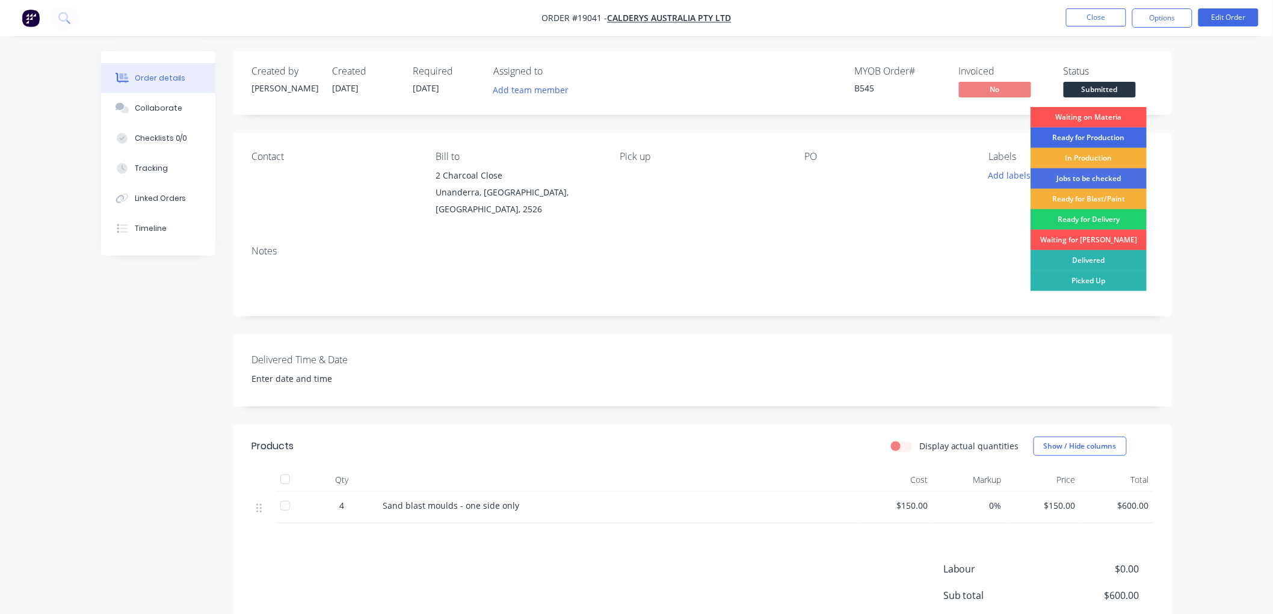
click at [1093, 141] on div "Ready for Production" at bounding box center [1089, 138] width 116 height 20
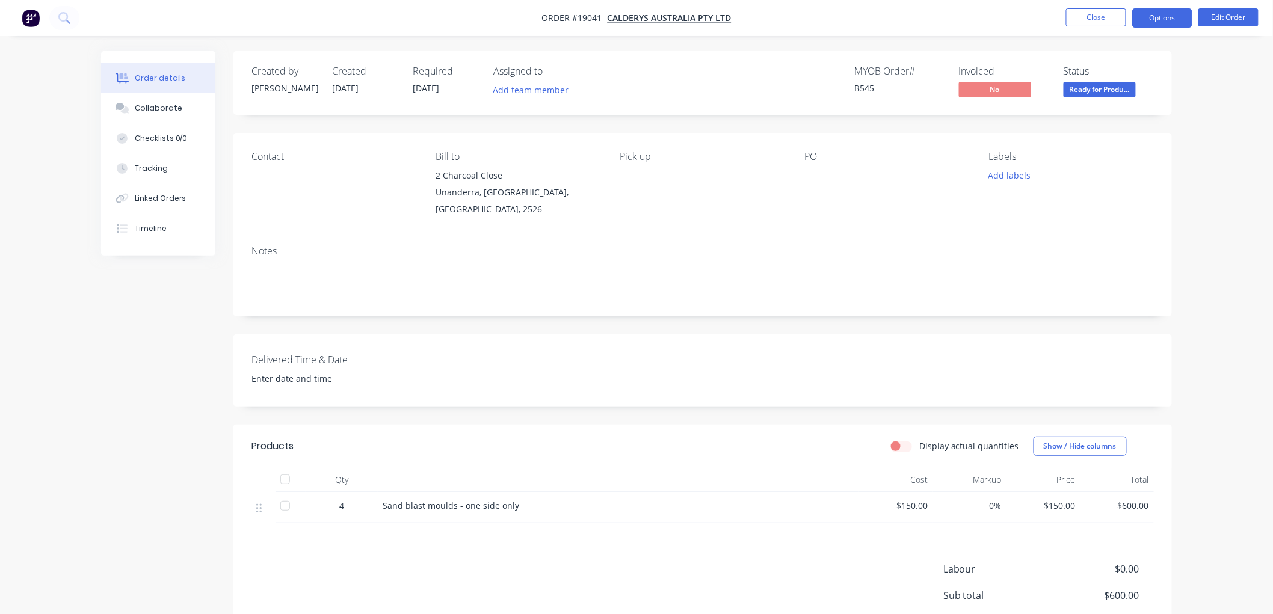
click at [1147, 17] on button "Options" at bounding box center [1162, 17] width 60 height 19
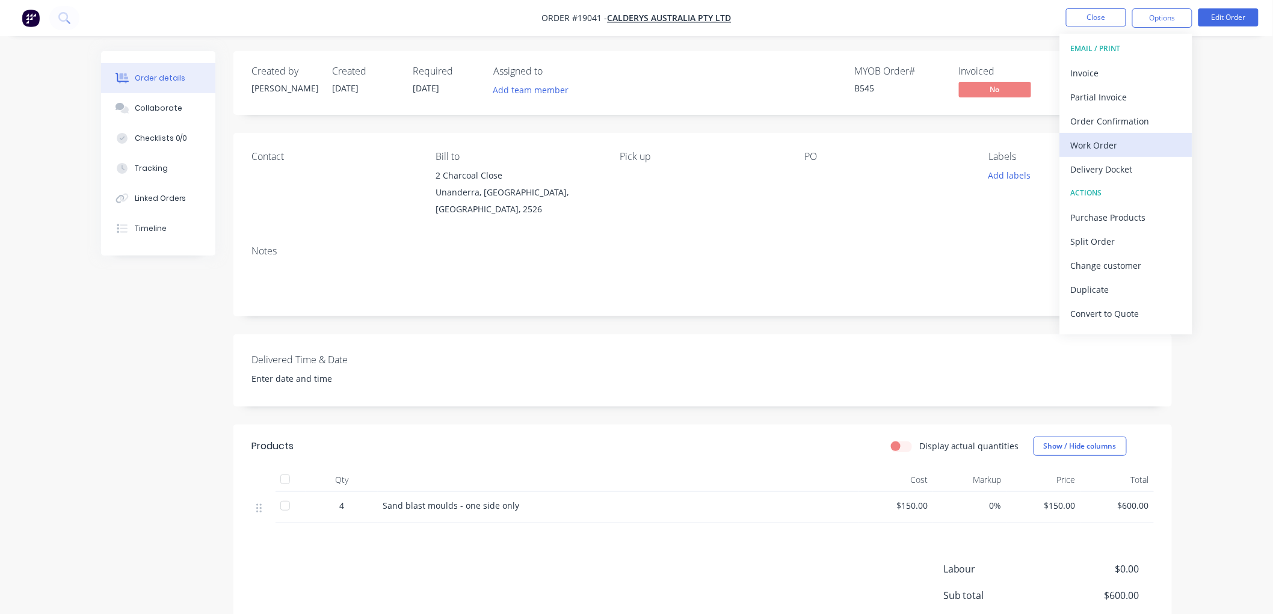
click at [1085, 146] on div "Work Order" at bounding box center [1126, 145] width 111 height 17
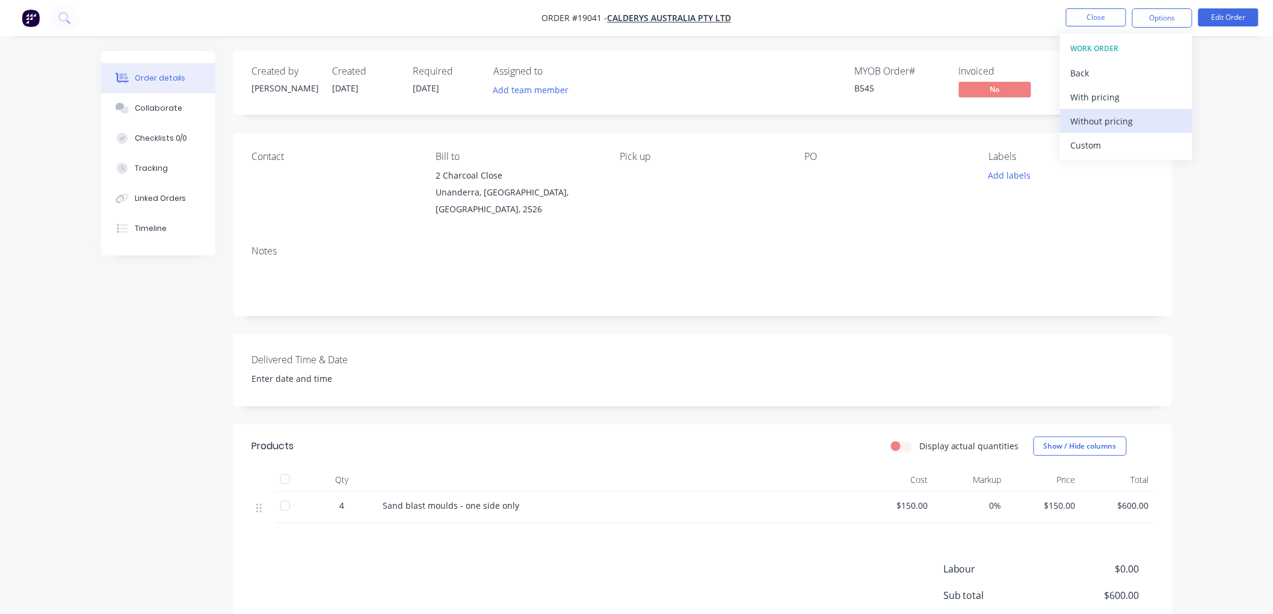
click at [1091, 118] on div "Without pricing" at bounding box center [1126, 120] width 111 height 17
click at [1219, 129] on div "Order details Collaborate Checklists 0/0 Tracking Linked Orders Timeline Order …" at bounding box center [636, 369] width 1273 height 738
click at [1083, 18] on button "Close" at bounding box center [1096, 17] width 60 height 18
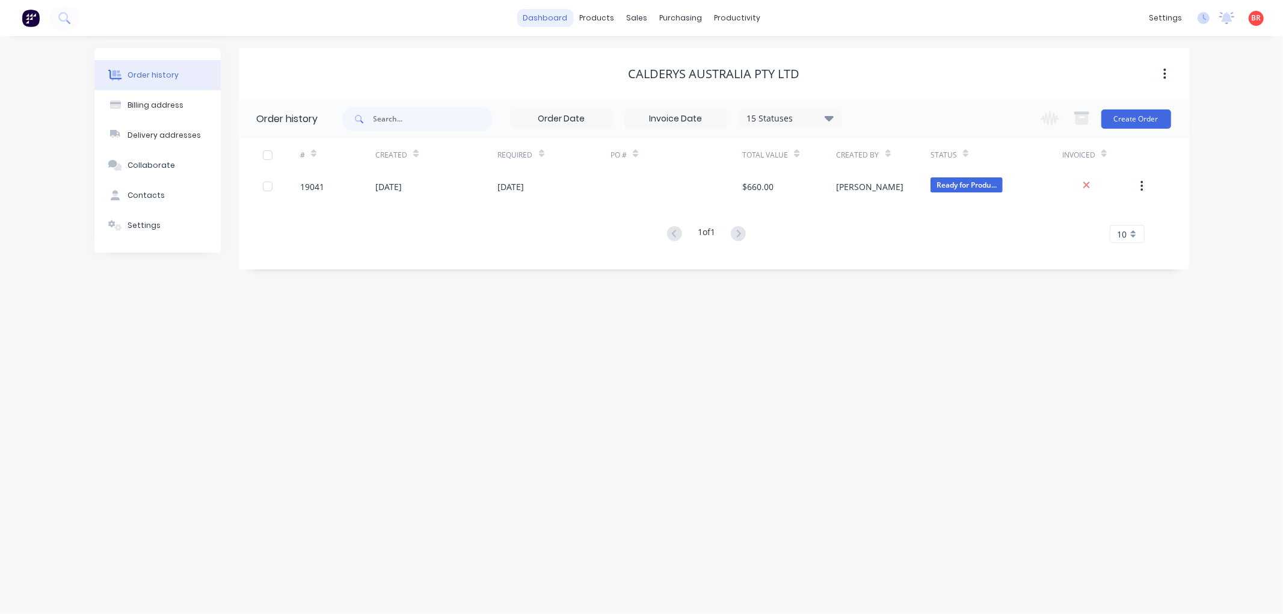
click at [561, 19] on link "dashboard" at bounding box center [545, 18] width 57 height 18
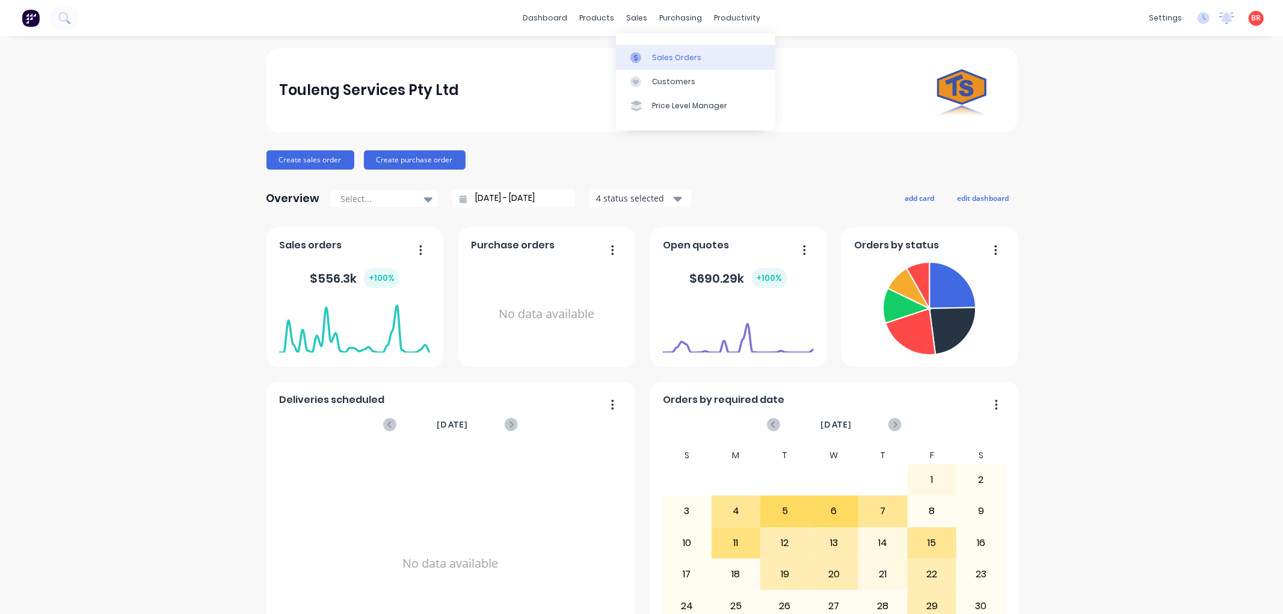
click at [663, 52] on div "Sales Orders" at bounding box center [676, 57] width 49 height 11
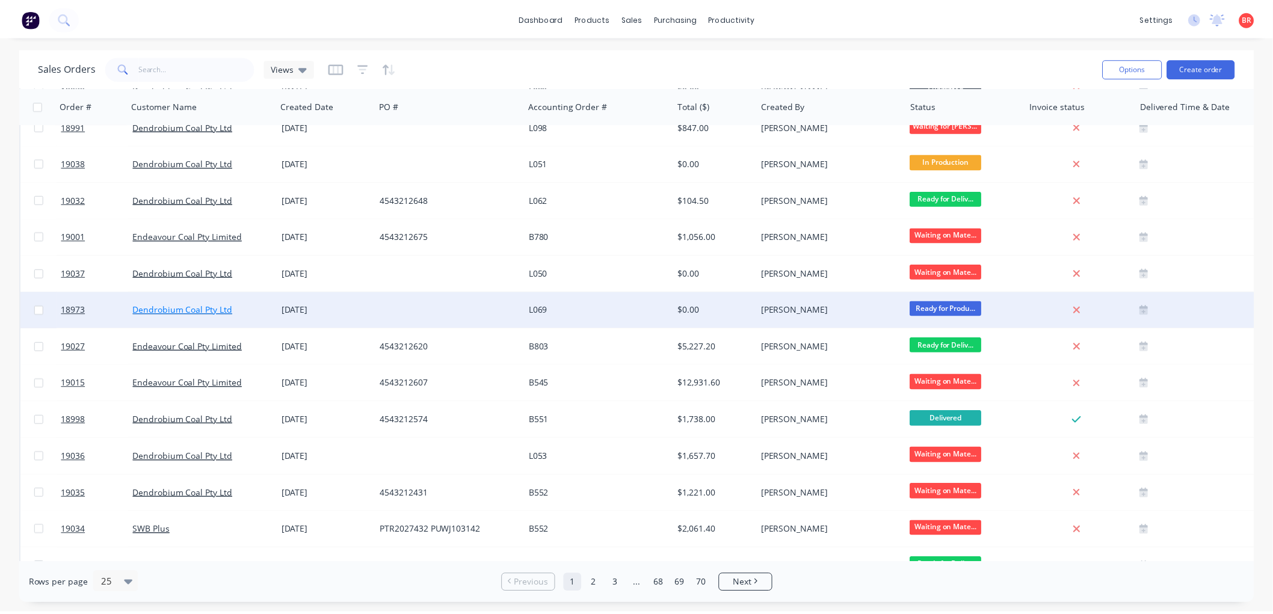
scroll to position [267, 0]
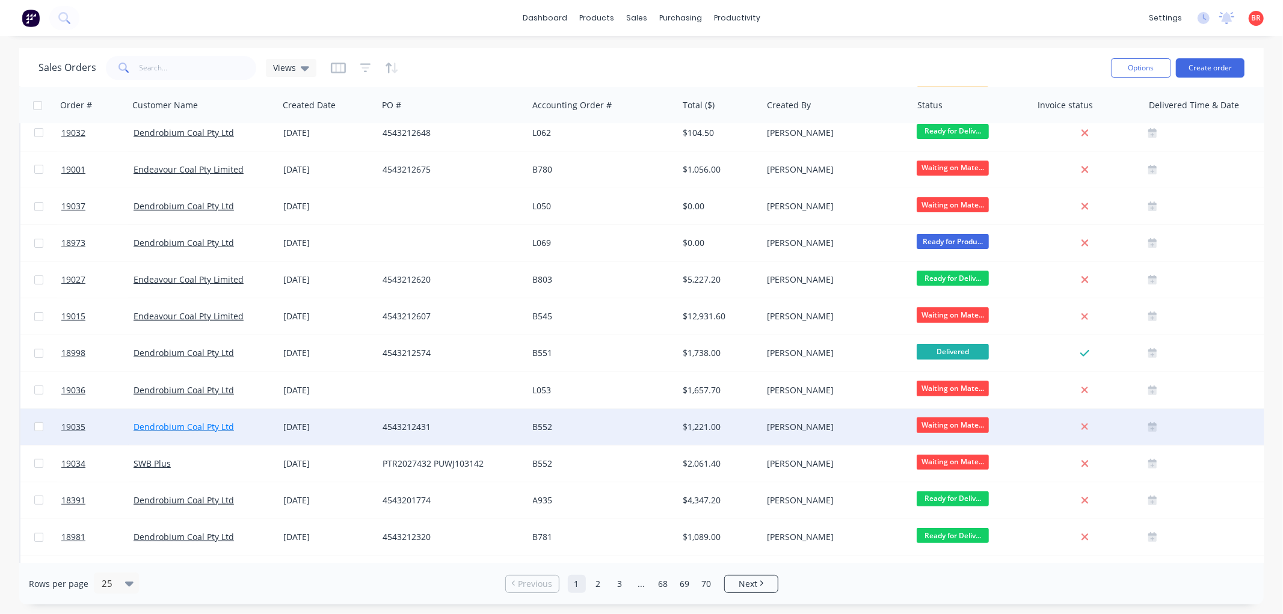
click at [188, 422] on link "Dendrobium Coal Pty Ltd" at bounding box center [184, 426] width 100 height 11
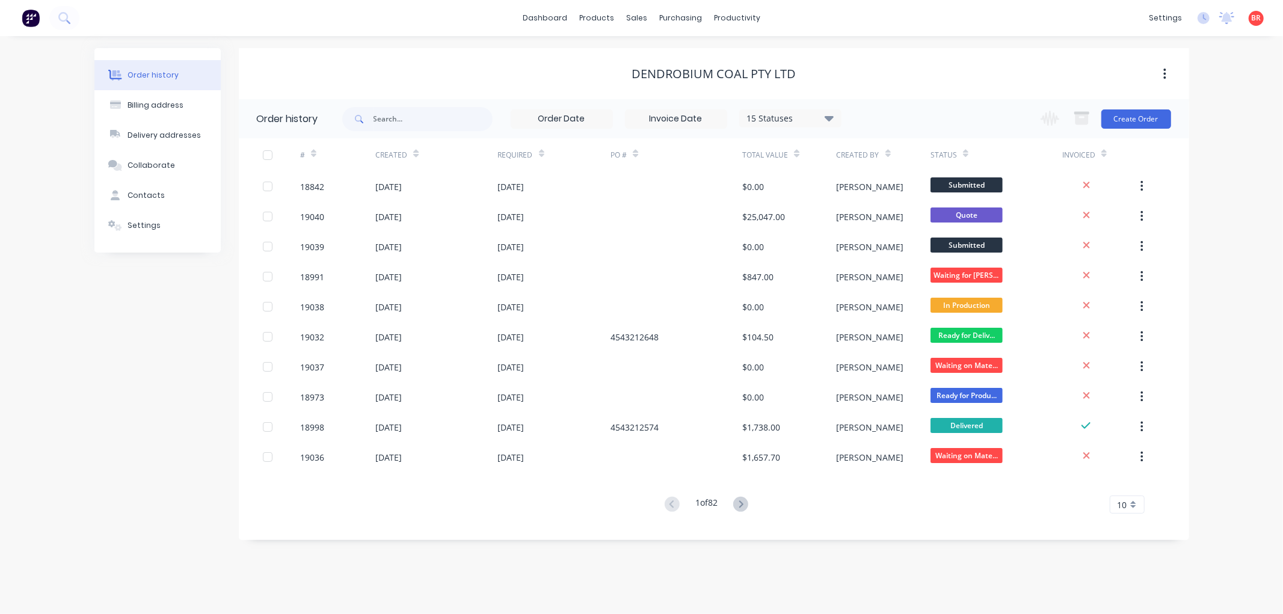
click at [734, 504] on button at bounding box center [741, 504] width 22 height 17
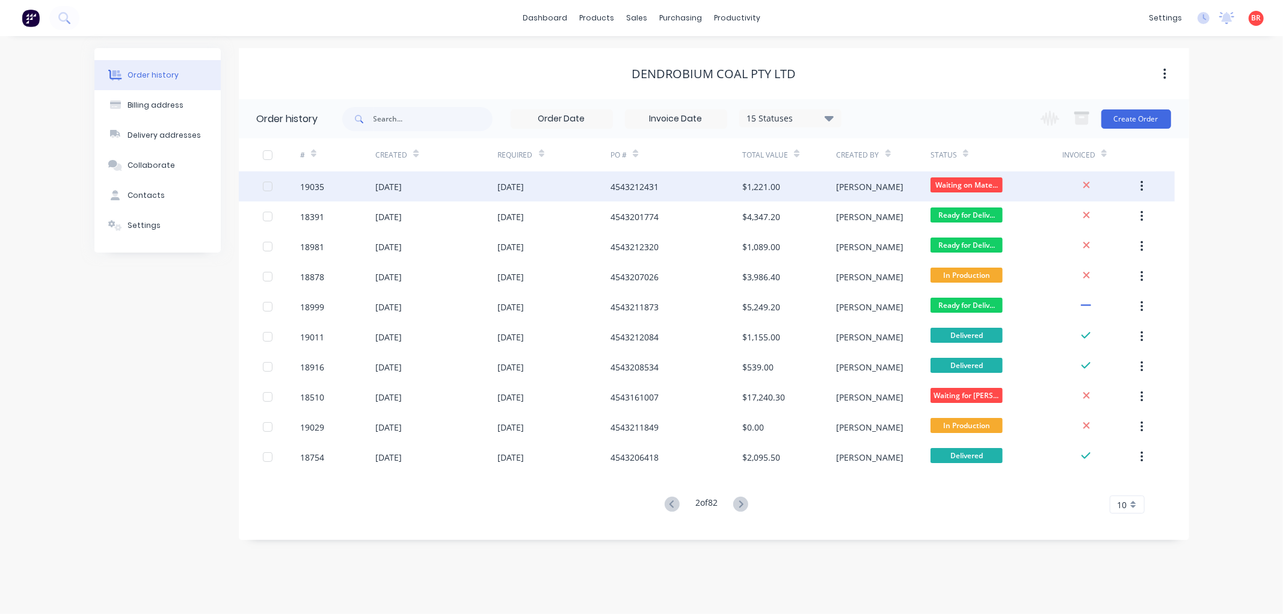
click at [311, 185] on div "19035" at bounding box center [312, 186] width 24 height 13
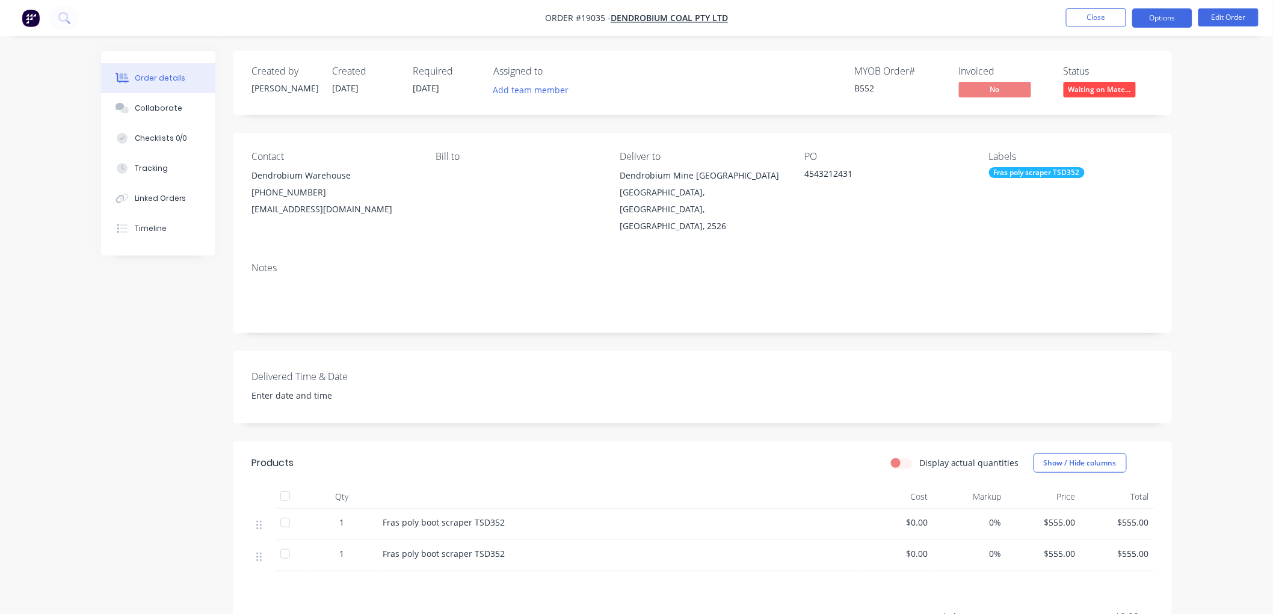
click at [1147, 22] on button "Options" at bounding box center [1162, 17] width 60 height 19
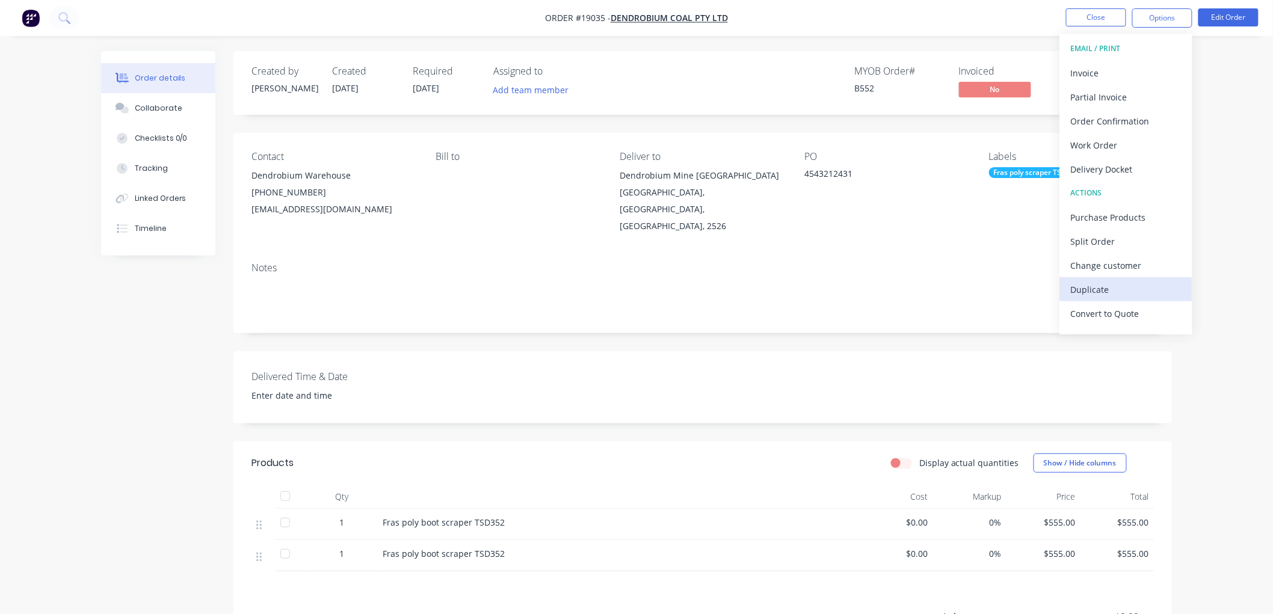
click at [1103, 283] on div "Duplicate" at bounding box center [1126, 289] width 111 height 17
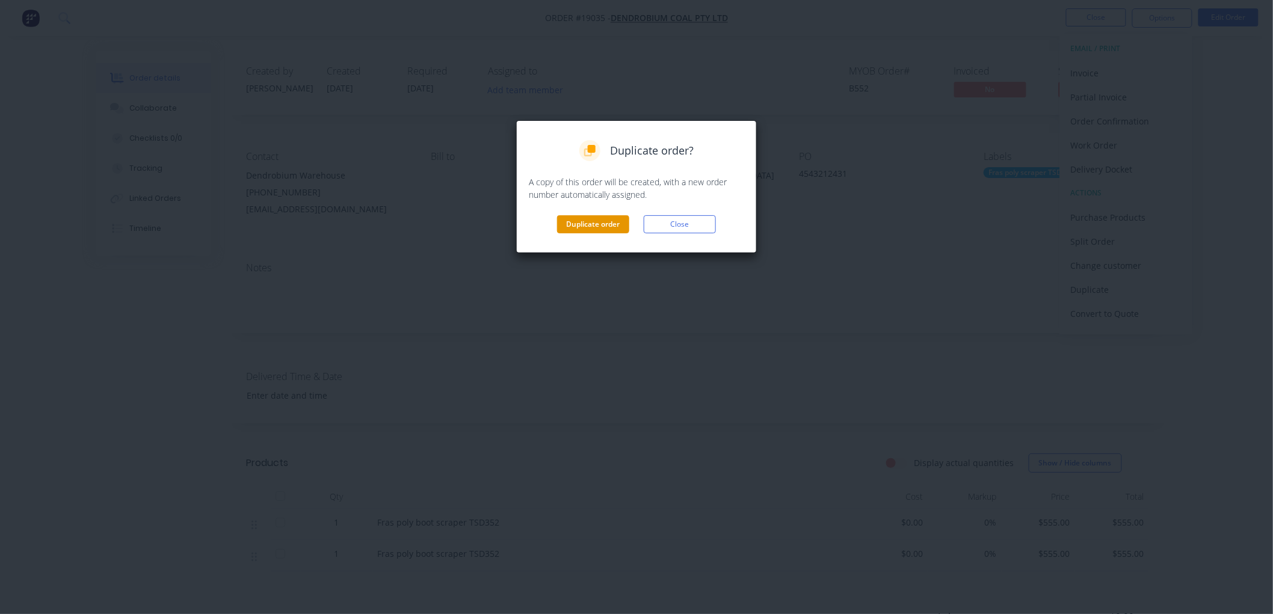
click at [582, 221] on button "Duplicate order" at bounding box center [593, 224] width 72 height 18
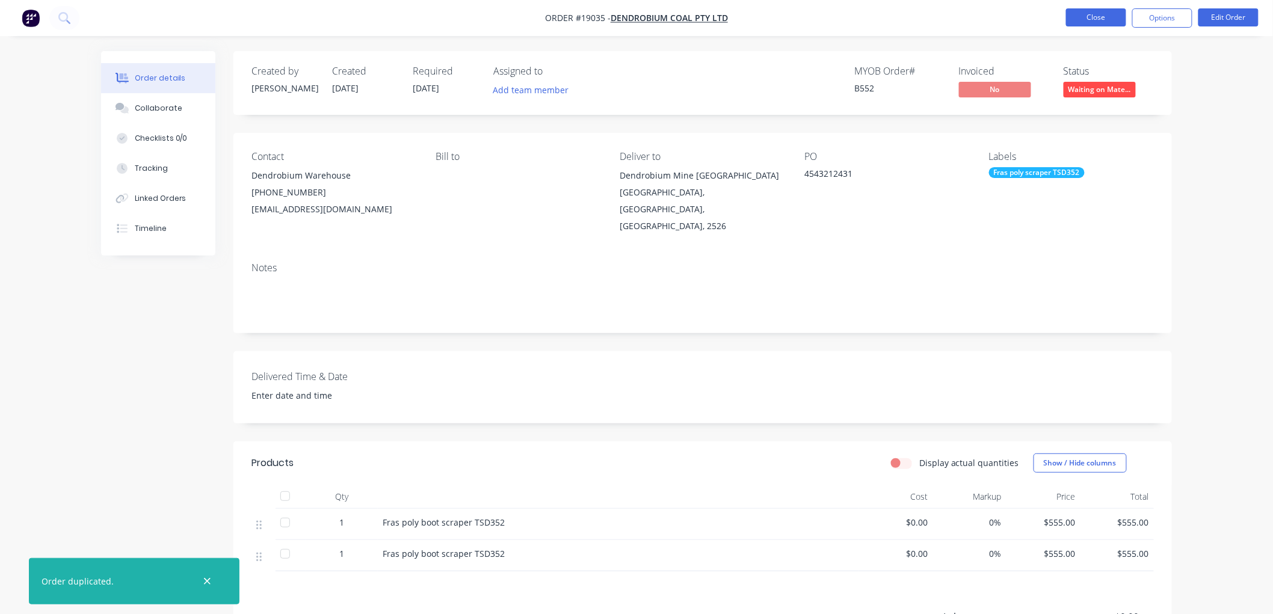
click at [1114, 24] on button "Close" at bounding box center [1096, 17] width 60 height 18
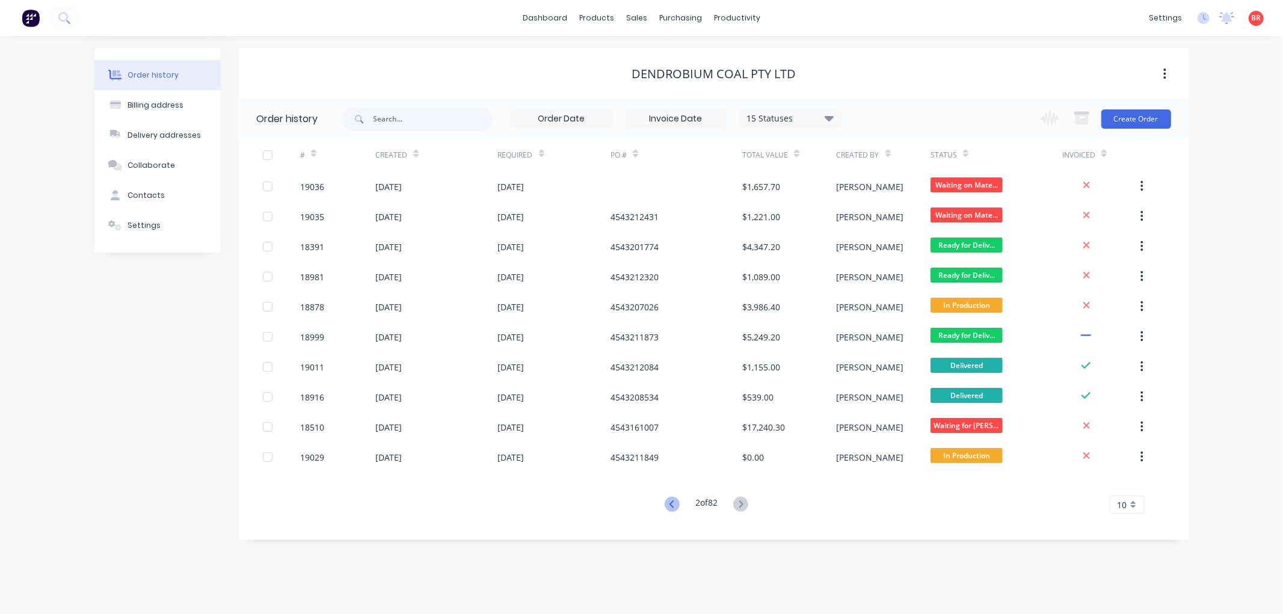
click at [666, 505] on icon at bounding box center [672, 504] width 15 height 15
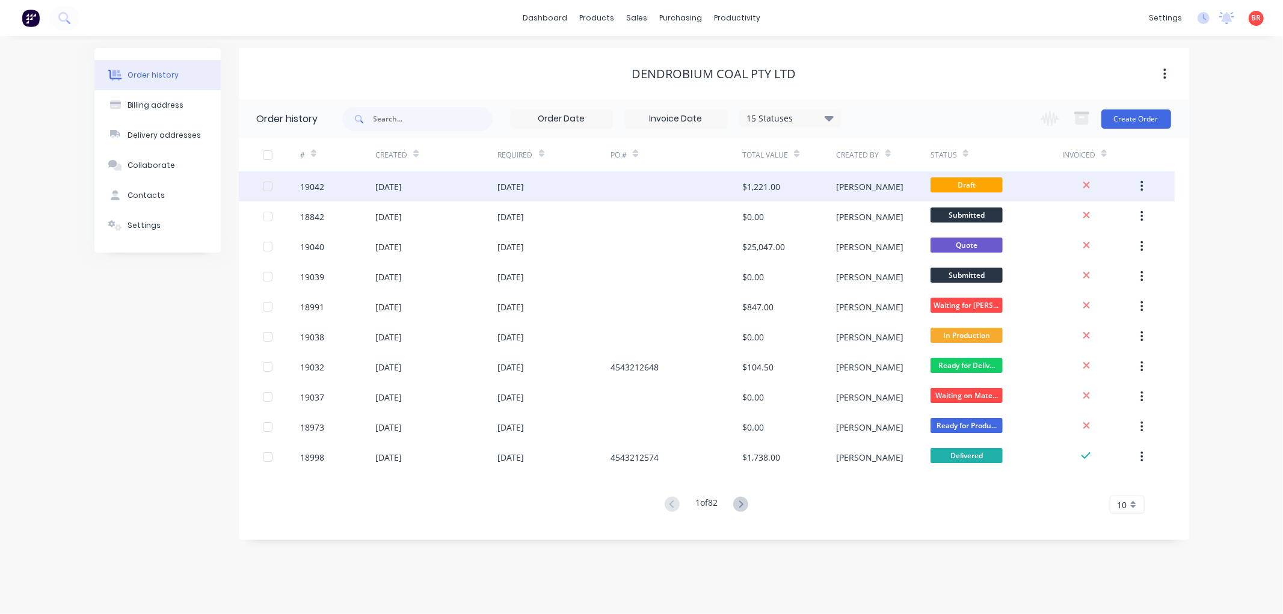
click at [674, 183] on div at bounding box center [677, 186] width 132 height 30
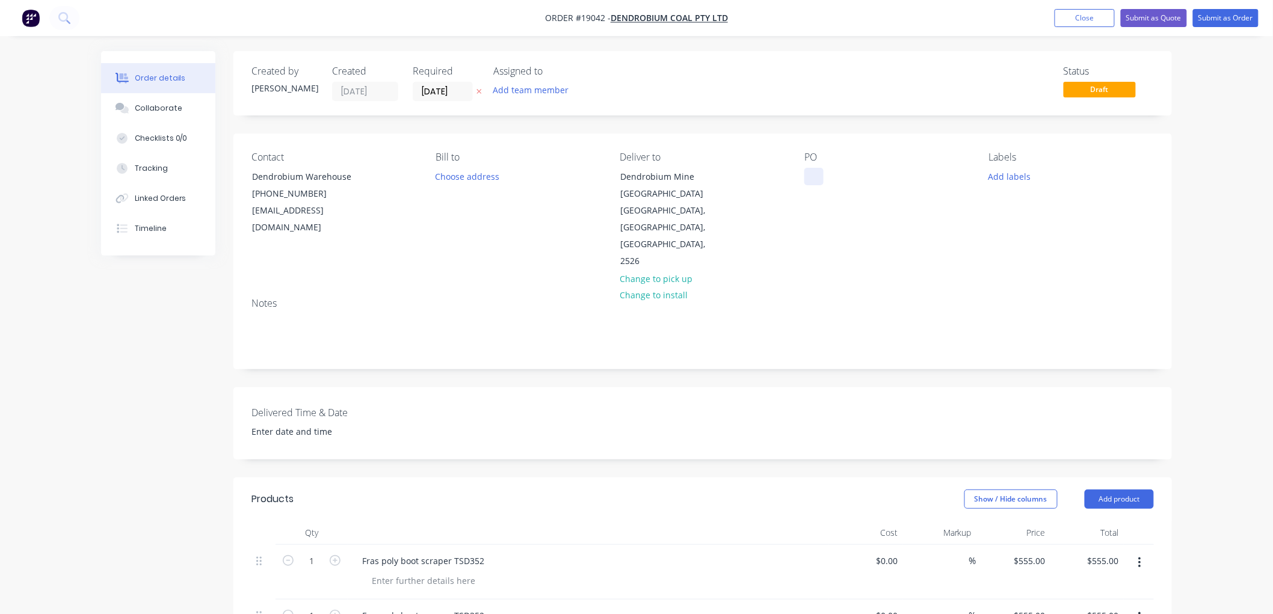
click at [809, 175] on div at bounding box center [813, 176] width 19 height 17
click at [436, 95] on input "[DATE]" at bounding box center [442, 91] width 59 height 18
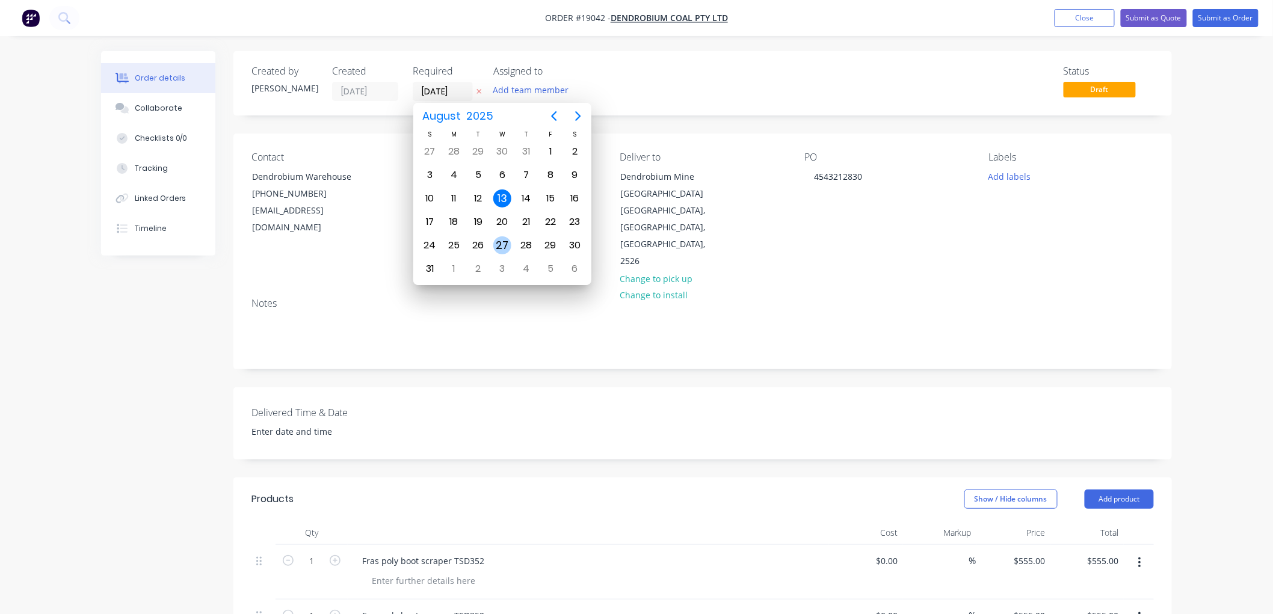
click at [502, 241] on div "27" at bounding box center [502, 245] width 18 height 18
type input "[DATE]"
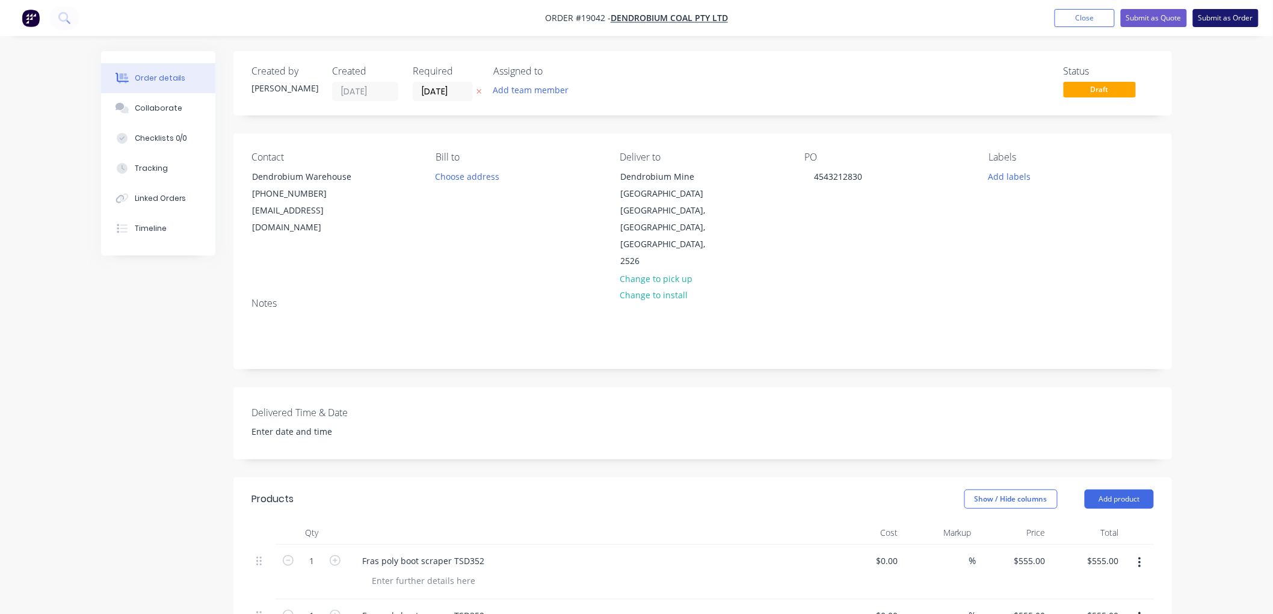
click at [1209, 19] on button "Submit as Order" at bounding box center [1226, 18] width 66 height 18
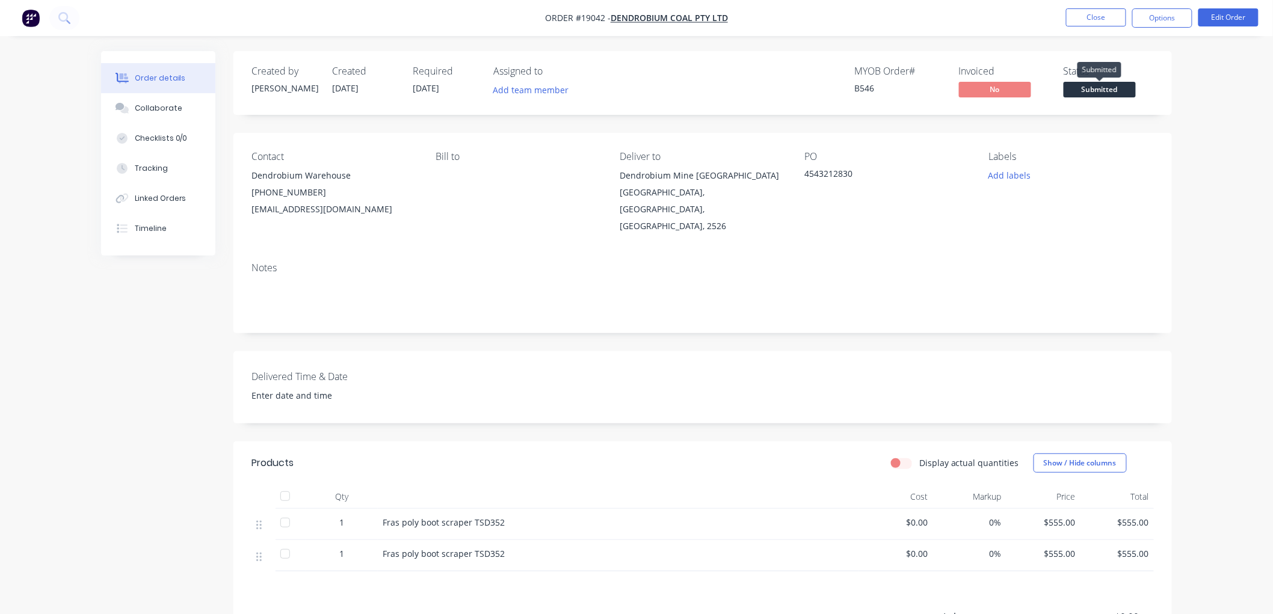
click at [1098, 91] on span "Submitted" at bounding box center [1100, 89] width 72 height 15
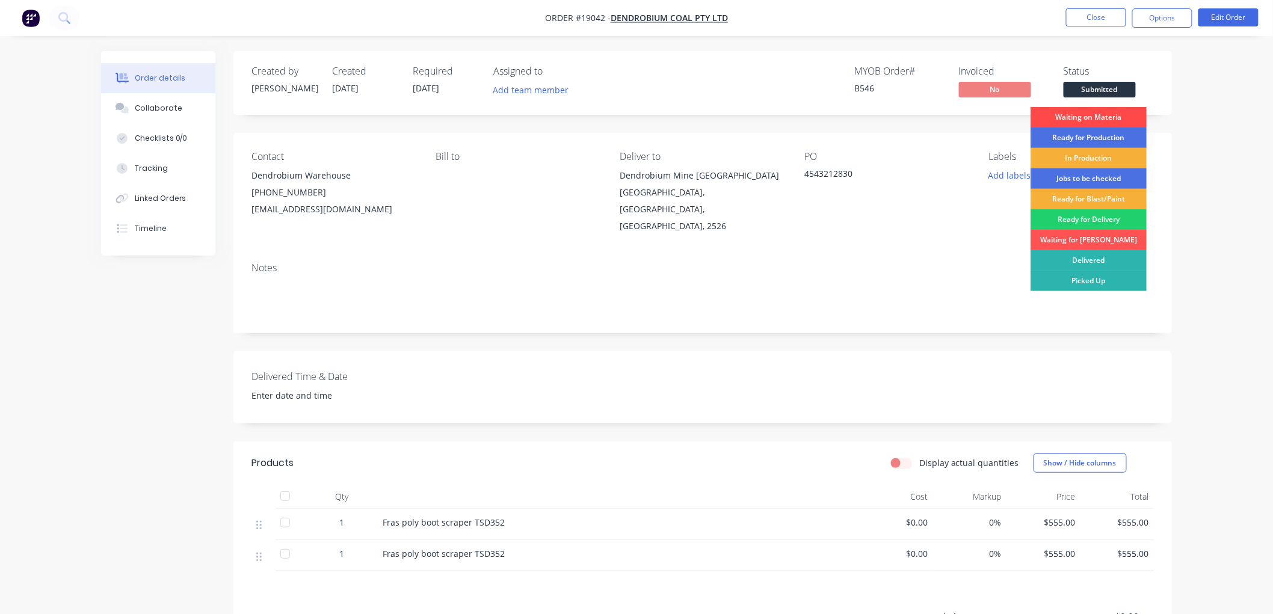
click at [1071, 116] on div "Waiting on Materia" at bounding box center [1089, 117] width 116 height 20
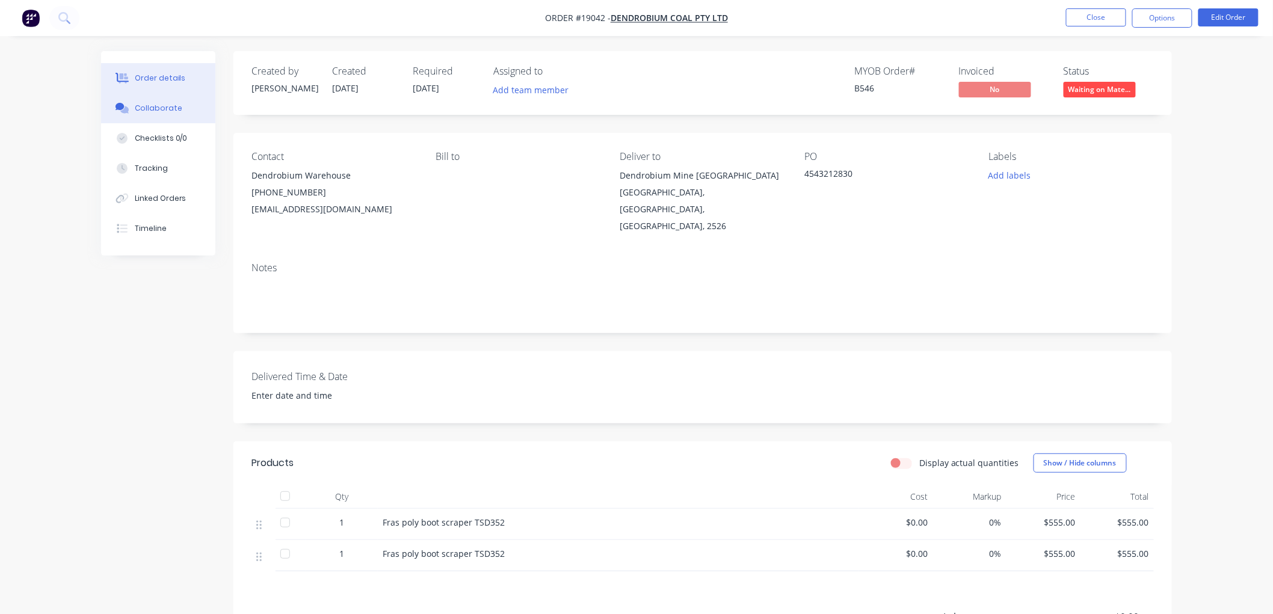
click at [153, 106] on div "Collaborate" at bounding box center [159, 108] width 48 height 11
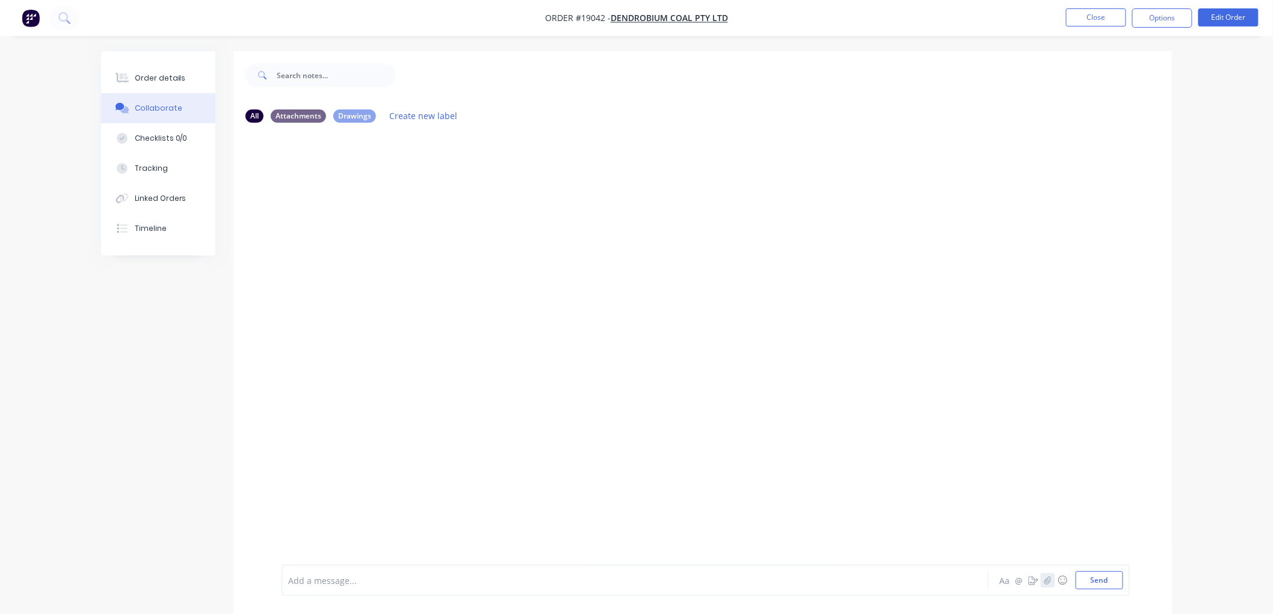
click at [1044, 581] on icon "button" at bounding box center [1047, 580] width 7 height 8
click at [1085, 581] on button "Send" at bounding box center [1100, 581] width 48 height 18
click at [154, 84] on button "Order details" at bounding box center [158, 78] width 114 height 30
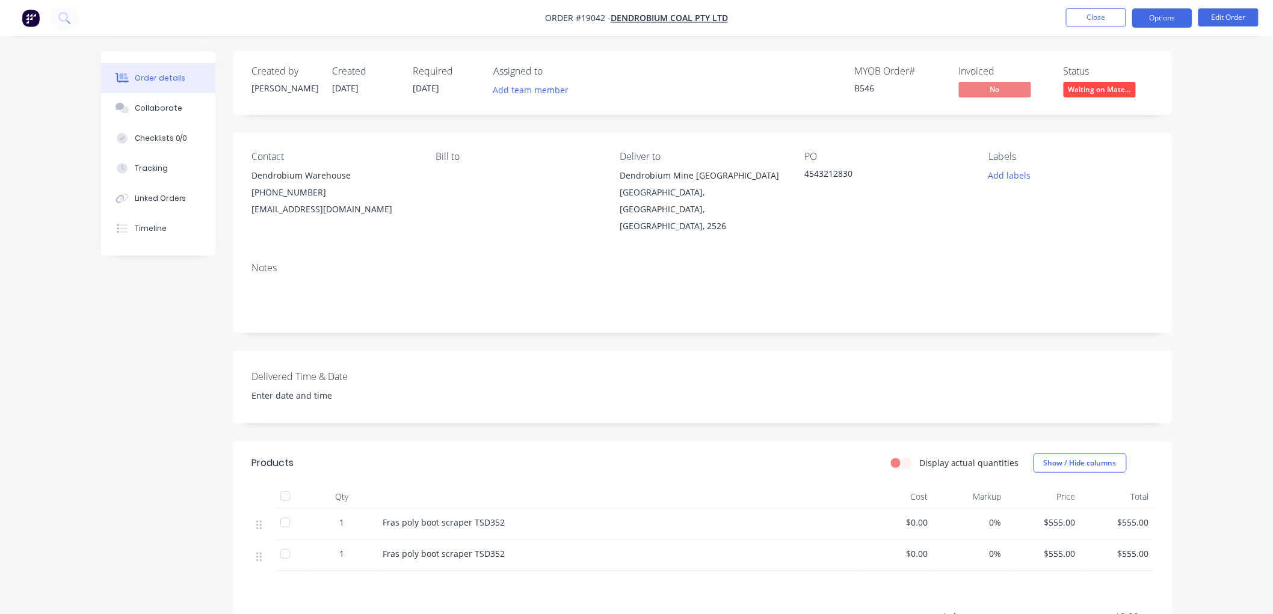
click at [1146, 19] on button "Options" at bounding box center [1162, 17] width 60 height 19
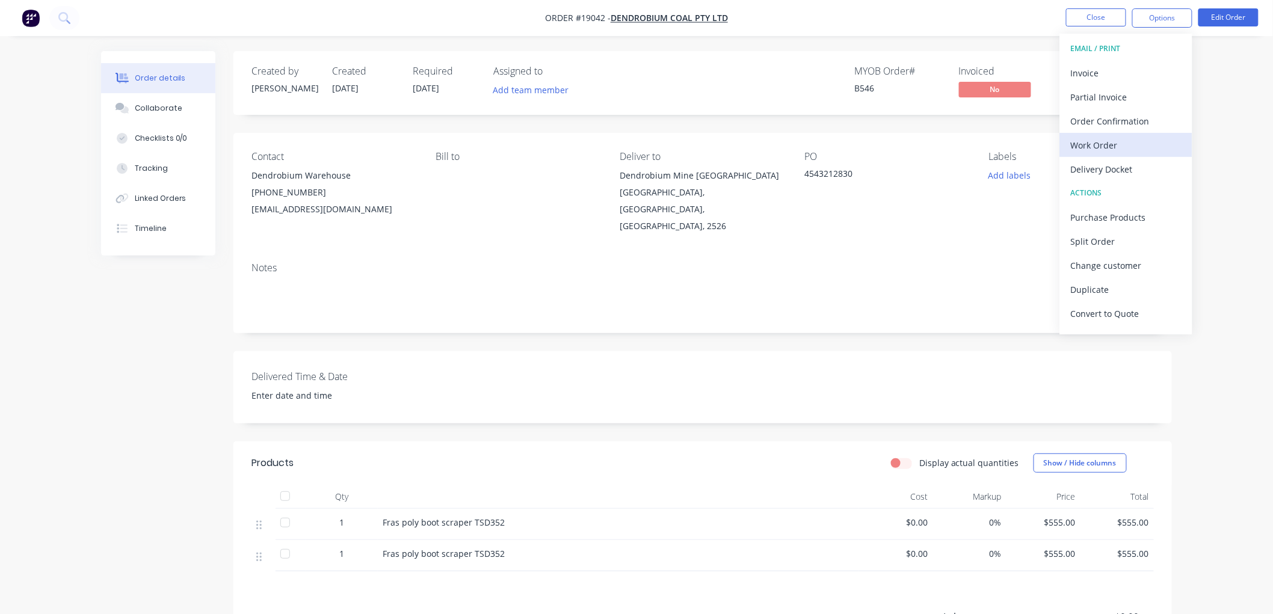
click at [1106, 141] on div "Work Order" at bounding box center [1126, 145] width 111 height 17
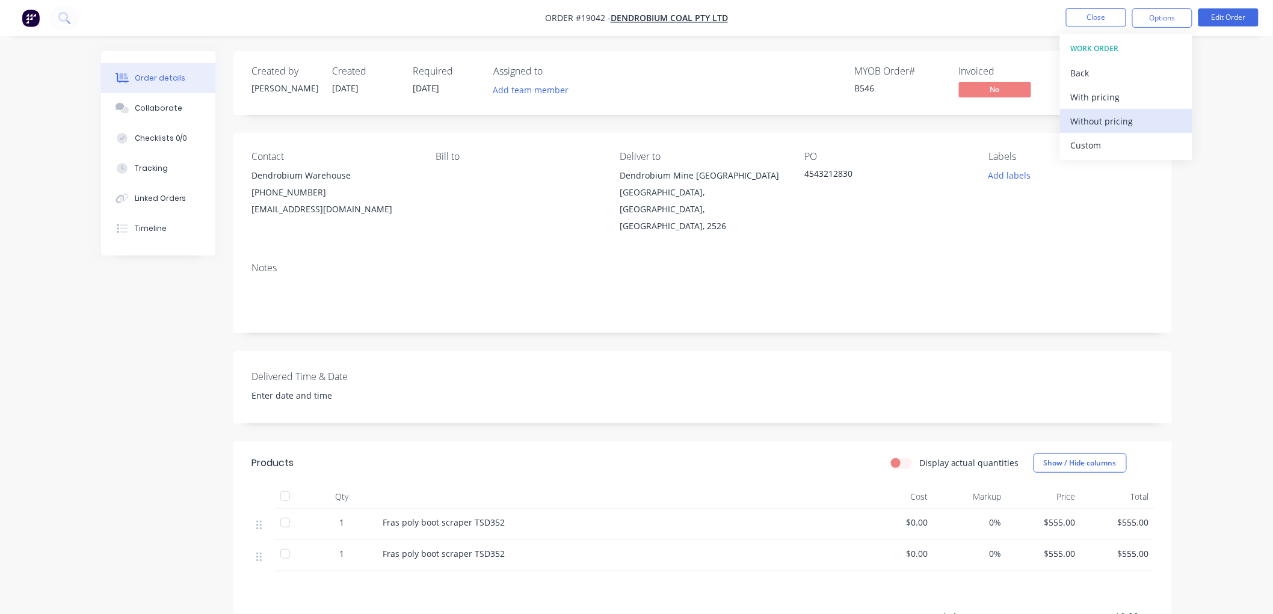
click at [1102, 124] on div "Without pricing" at bounding box center [1126, 120] width 111 height 17
click at [1086, 13] on button "Close" at bounding box center [1096, 17] width 60 height 18
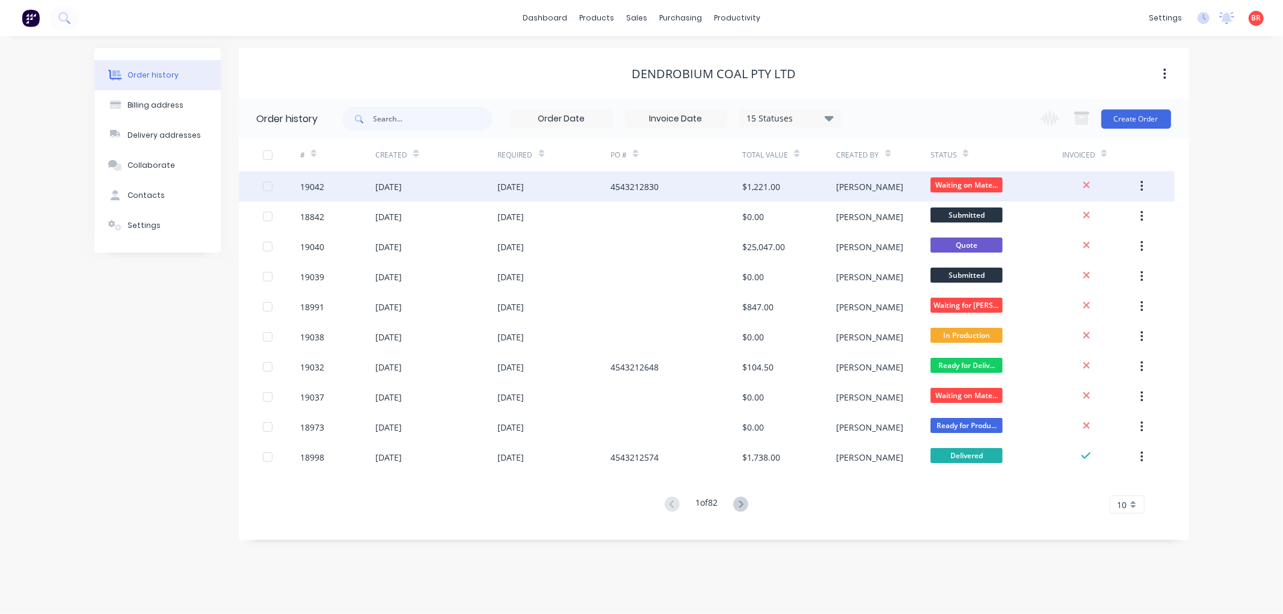
click at [510, 182] on div "[DATE]" at bounding box center [511, 186] width 26 height 13
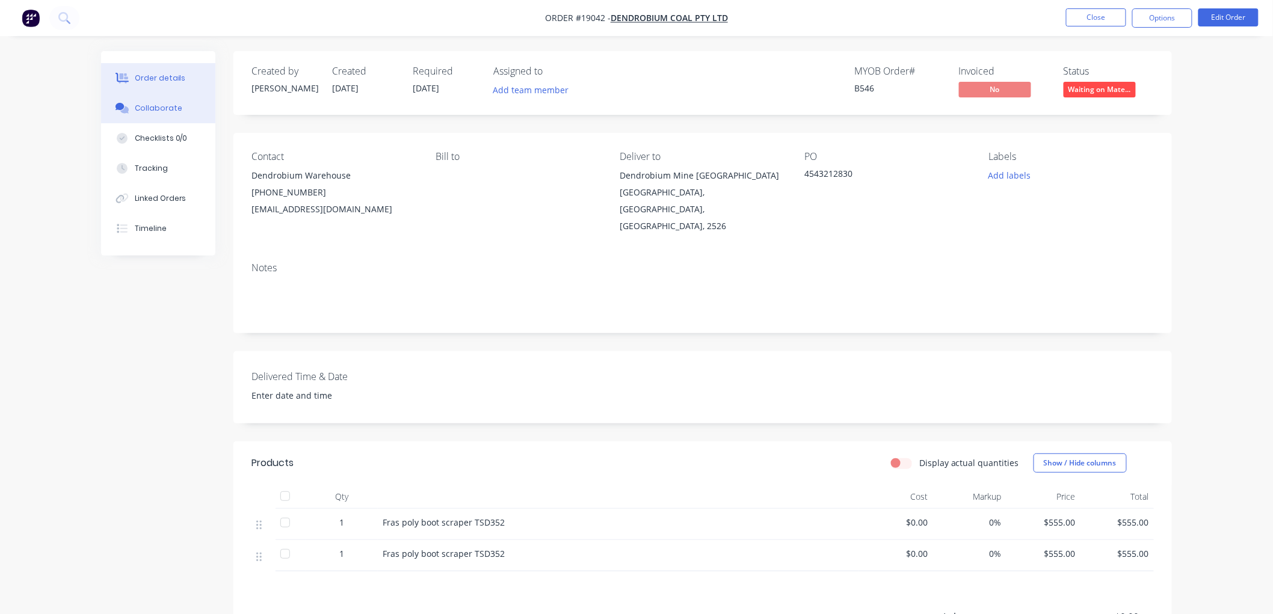
click at [153, 115] on button "Collaborate" at bounding box center [158, 108] width 114 height 30
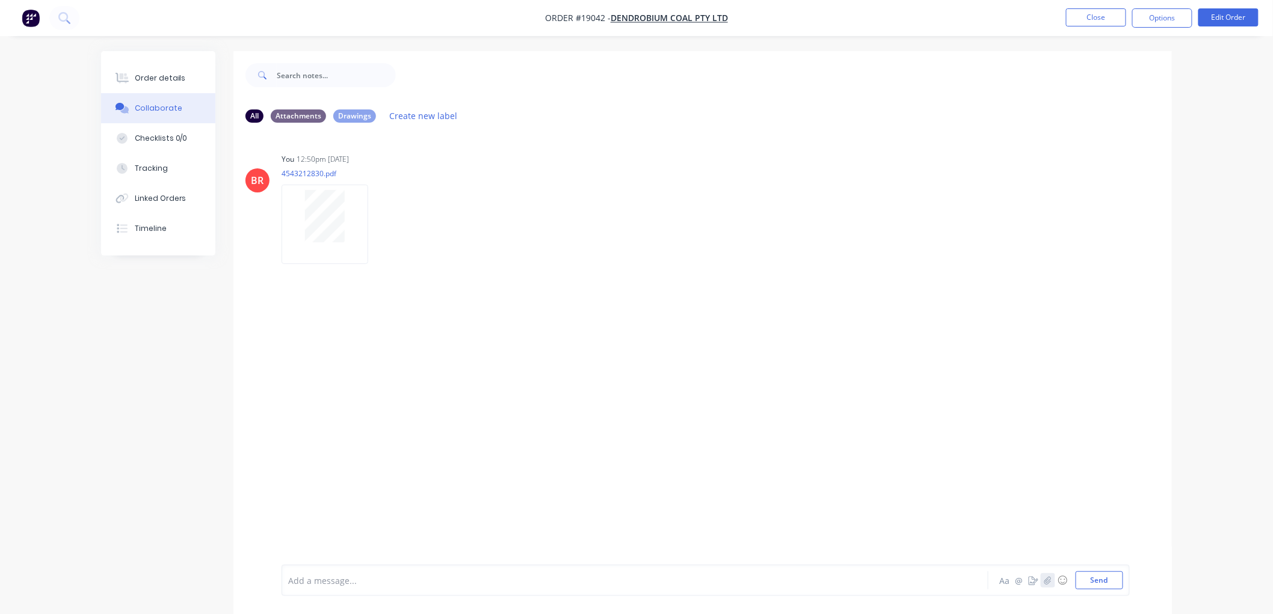
click at [1049, 581] on icon "button" at bounding box center [1047, 580] width 7 height 8
click at [1106, 585] on button "Send" at bounding box center [1100, 581] width 48 height 18
click at [1083, 21] on button "Close" at bounding box center [1096, 17] width 60 height 18
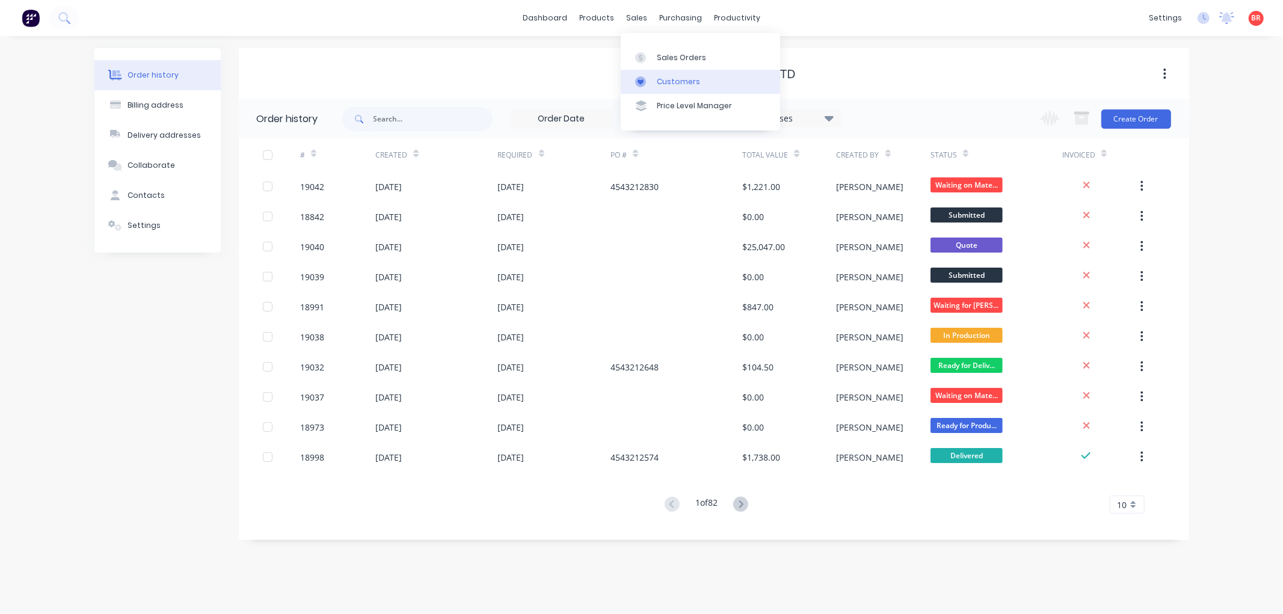
click at [669, 74] on link "Customers" at bounding box center [700, 82] width 159 height 24
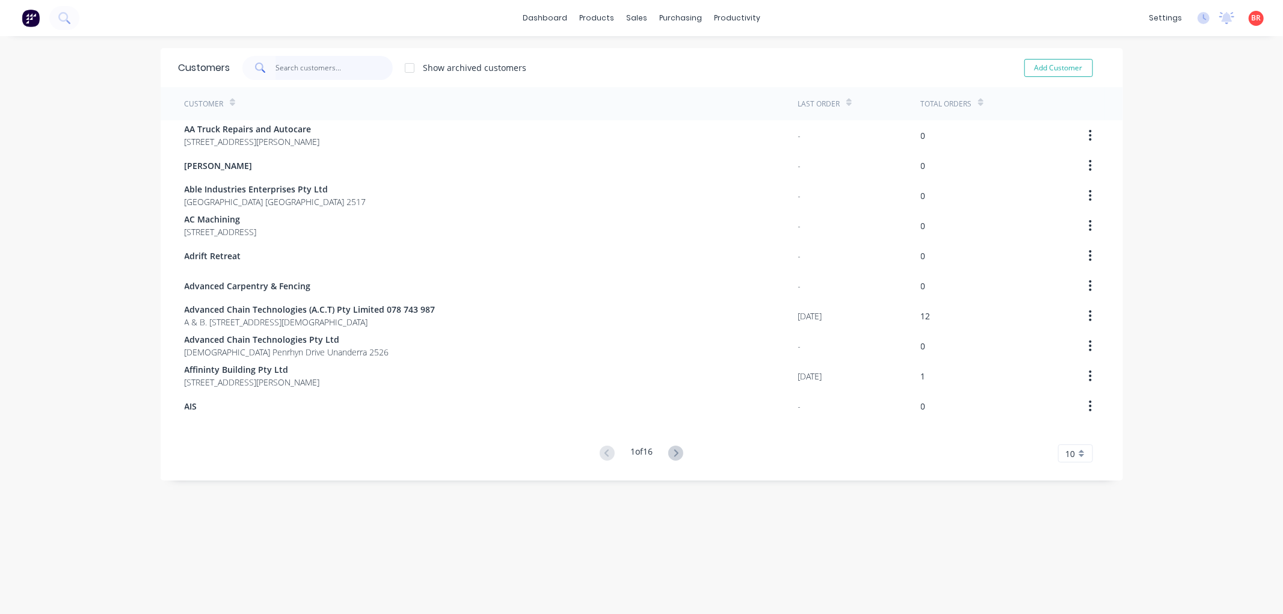
click at [349, 67] on input "text" at bounding box center [334, 68] width 117 height 24
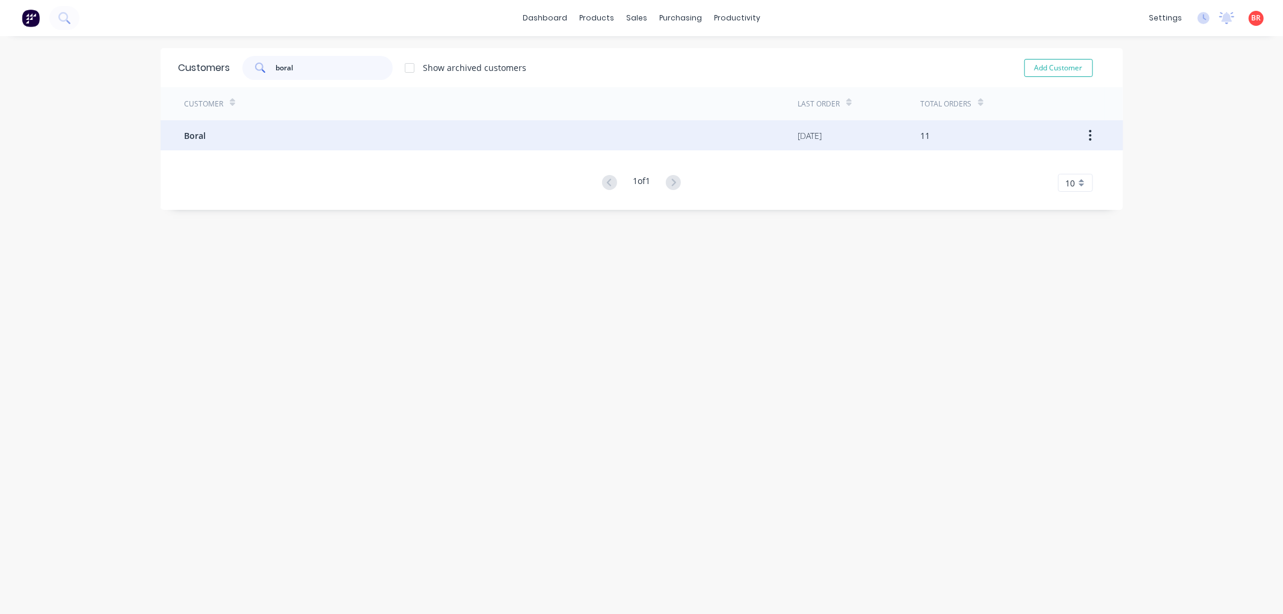
type input "boral"
click at [241, 133] on div "Boral" at bounding box center [492, 135] width 614 height 30
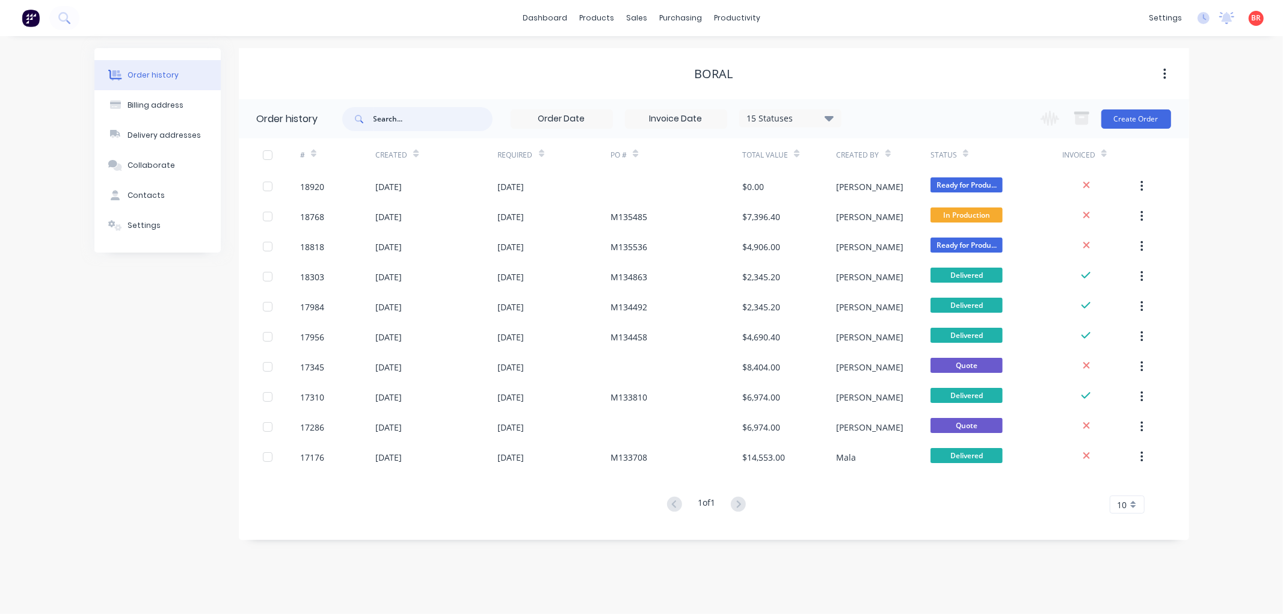
click at [392, 123] on input "text" at bounding box center [433, 119] width 119 height 24
type input "z"
type input "nozzle"
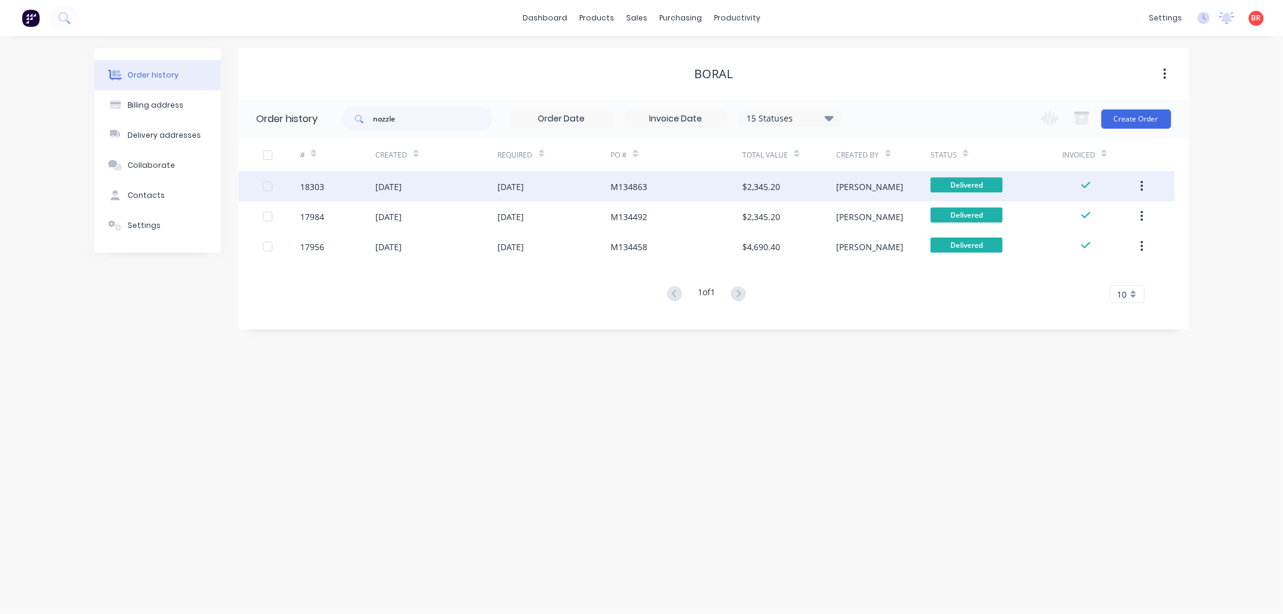
click at [461, 188] on div "[DATE]" at bounding box center [436, 186] width 122 height 30
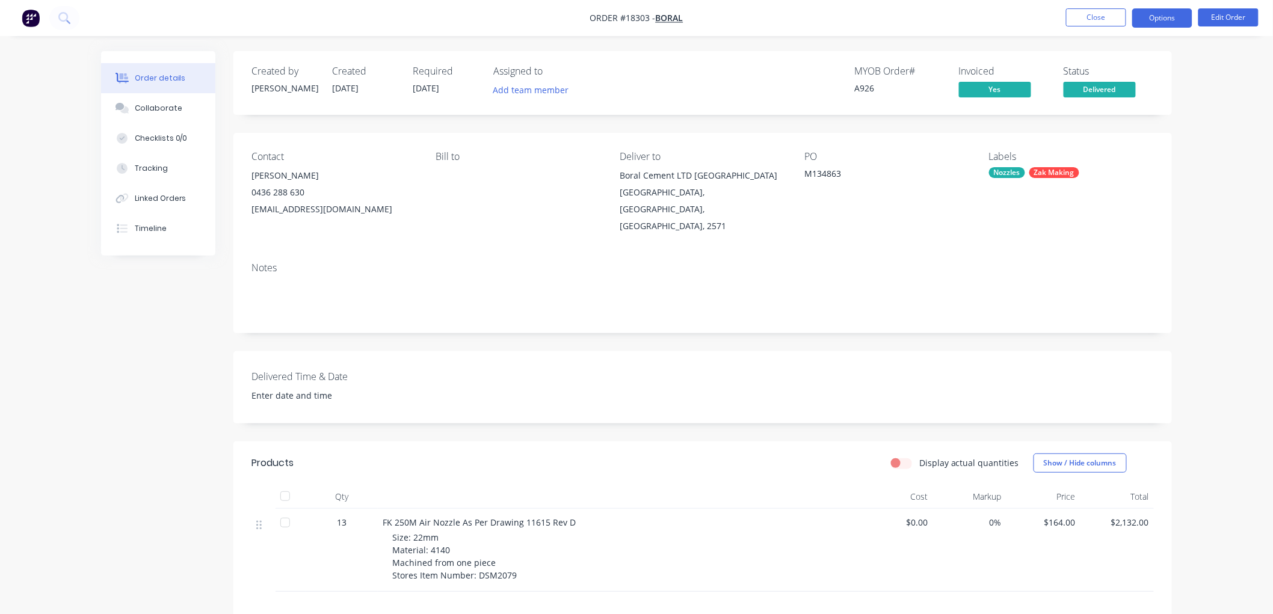
click at [1144, 20] on button "Options" at bounding box center [1162, 17] width 60 height 19
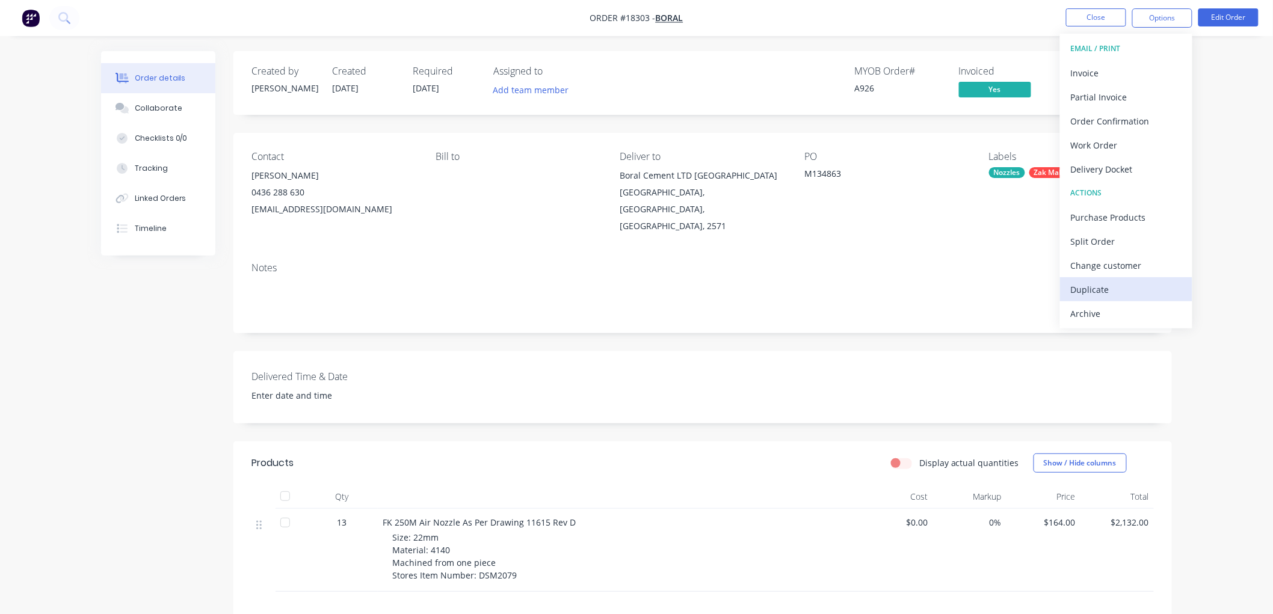
click at [1100, 281] on div "Duplicate" at bounding box center [1126, 289] width 111 height 17
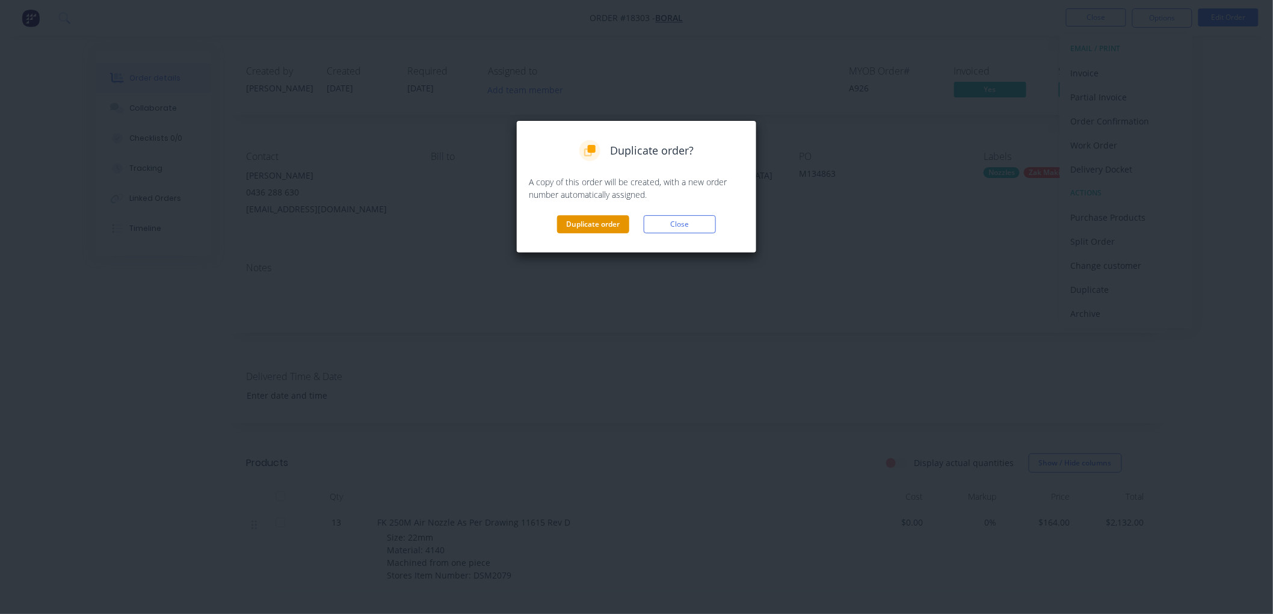
click at [602, 217] on button "Duplicate order" at bounding box center [593, 224] width 72 height 18
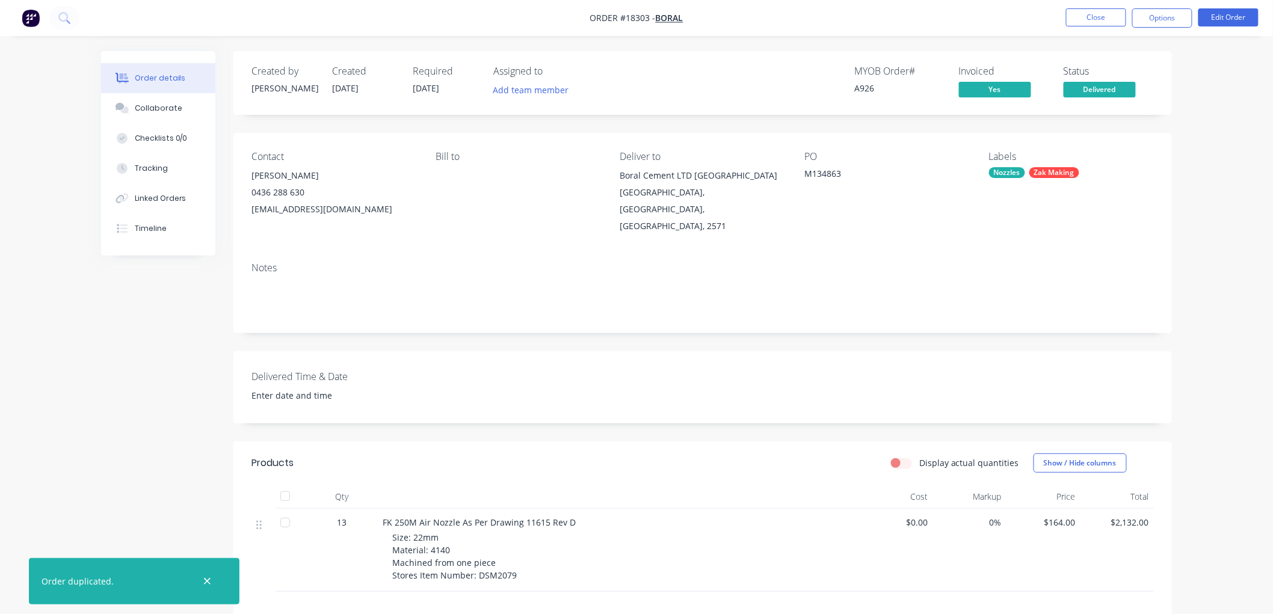
click at [1097, 32] on nav "Order #18303 - Boral Close Options Edit Order" at bounding box center [636, 18] width 1273 height 36
click at [1097, 20] on button "Close" at bounding box center [1096, 17] width 60 height 18
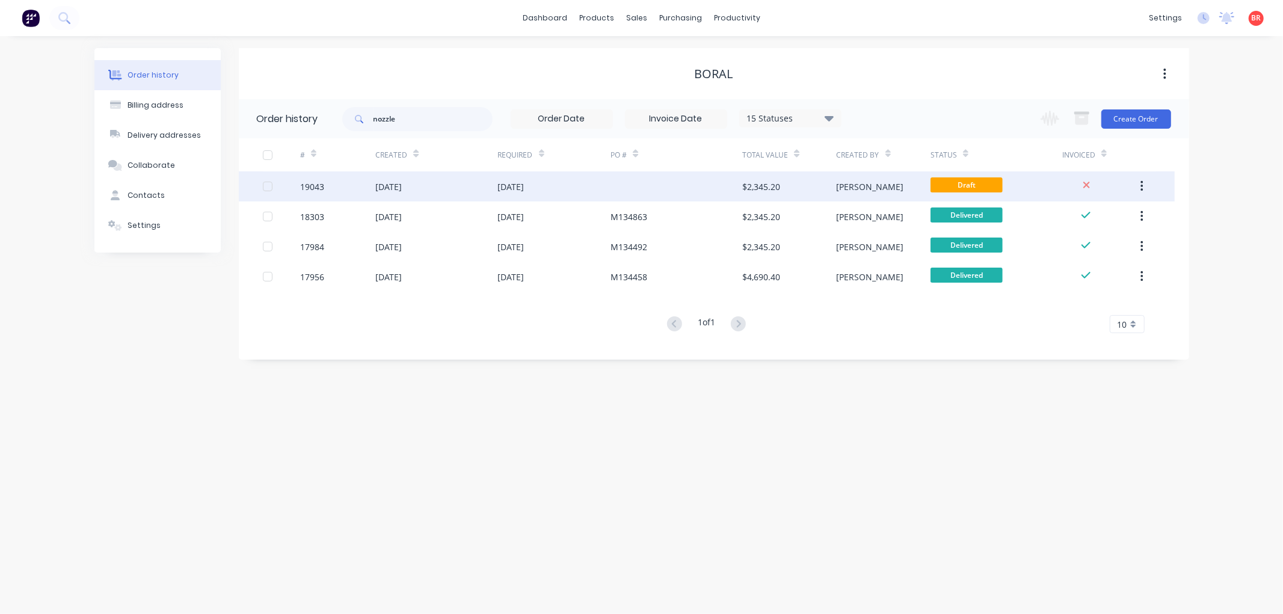
click at [598, 179] on div "[DATE]" at bounding box center [554, 186] width 113 height 30
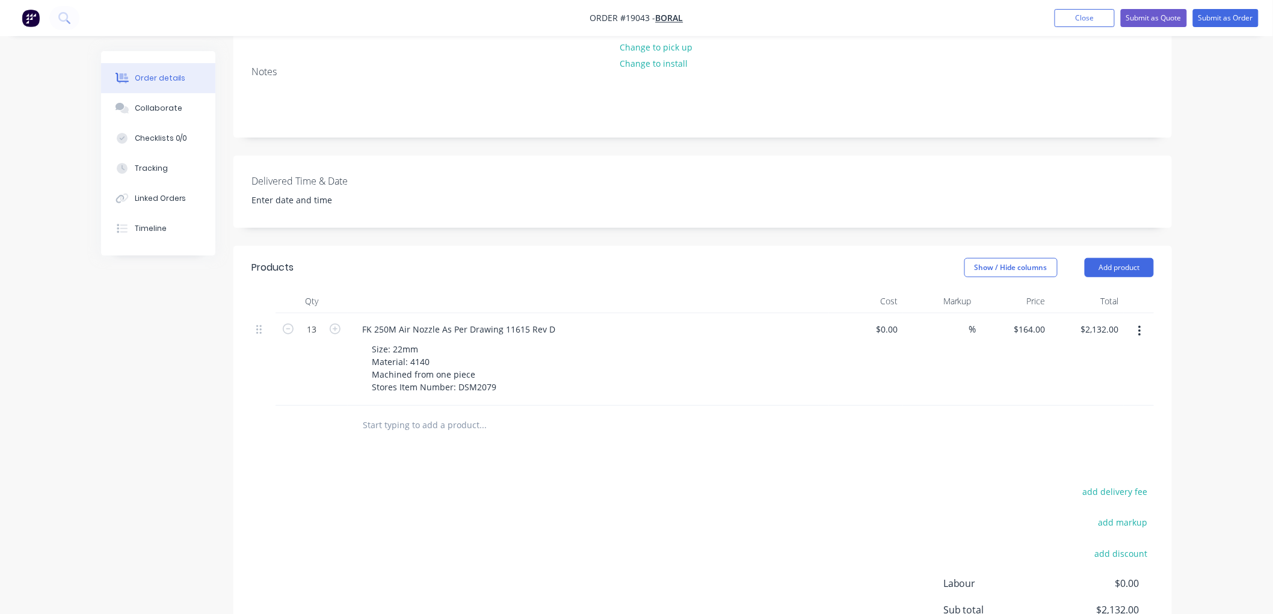
scroll to position [267, 0]
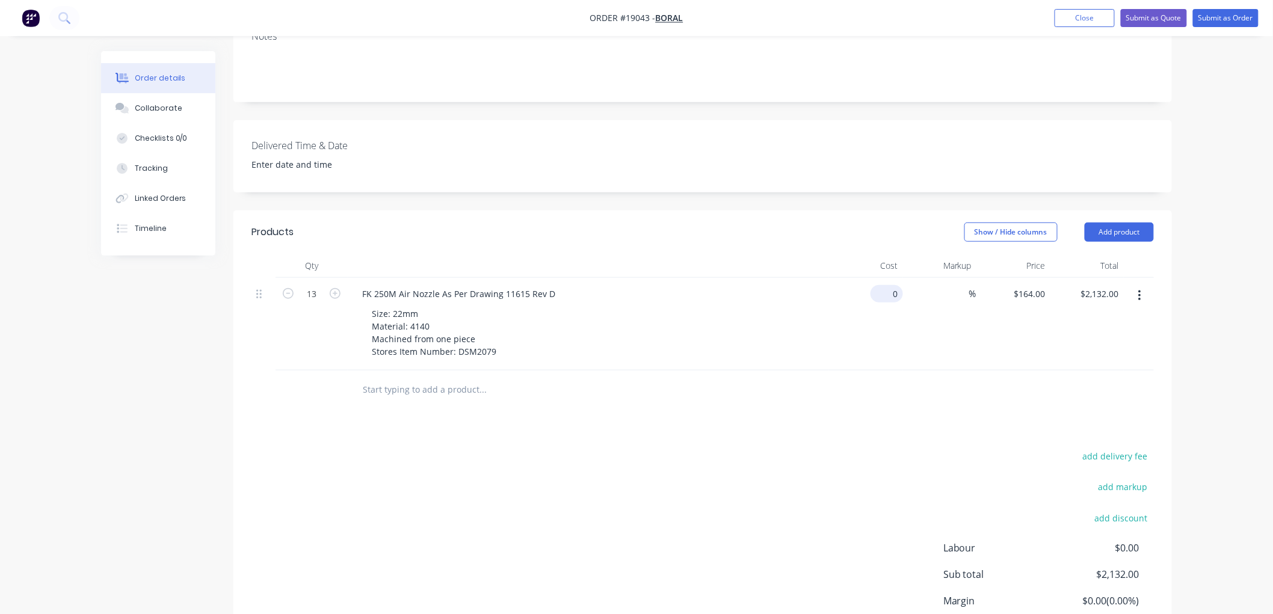
click at [892, 285] on input "0" at bounding box center [889, 293] width 28 height 17
type input "$164.00"
click at [1220, 191] on div "Order details Collaborate Checklists 0/0 Tracking Linked Orders Timeline Order …" at bounding box center [636, 225] width 1273 height 984
drag, startPoint x: 495, startPoint y: 331, endPoint x: 510, endPoint y: 331, distance: 15.1
click at [495, 331] on div "Size: 22mm Material: 4140 Machined from one piece Stores Item Number: DSM2079" at bounding box center [434, 332] width 144 height 55
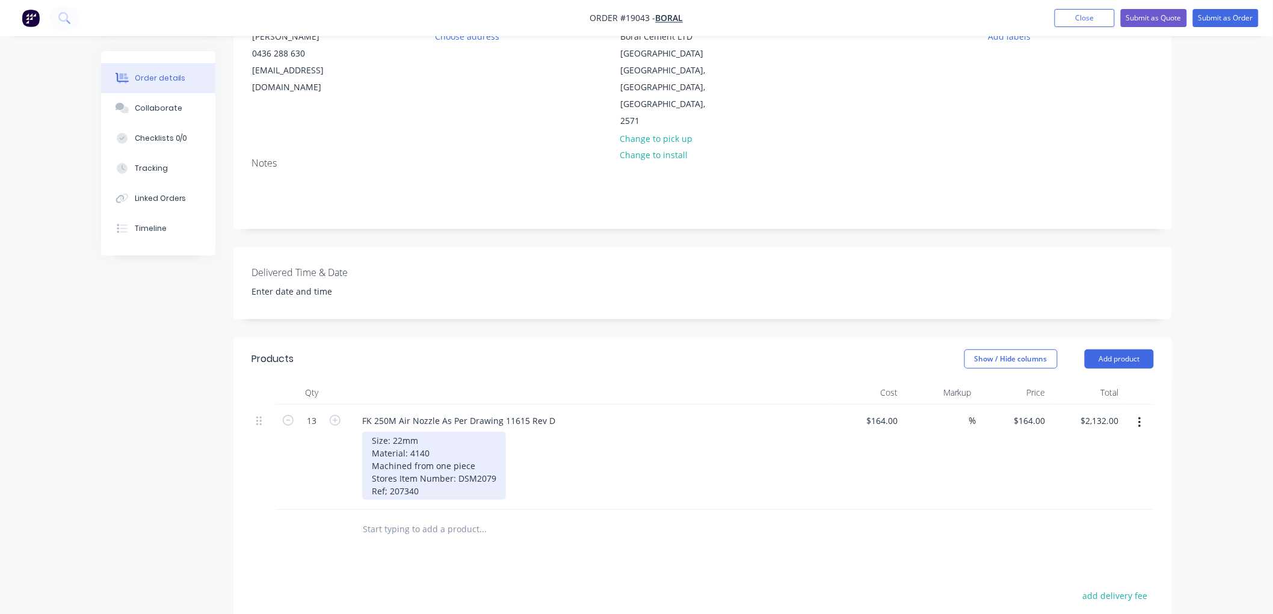
scroll to position [0, 0]
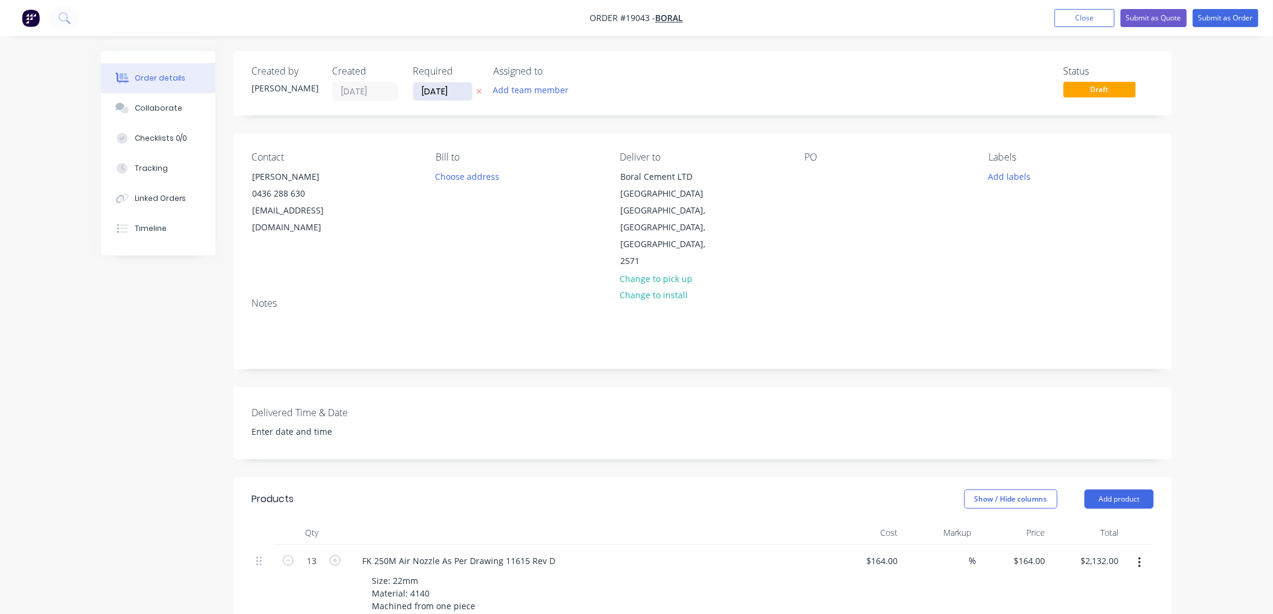
click at [455, 89] on input "[DATE]" at bounding box center [442, 91] width 59 height 18
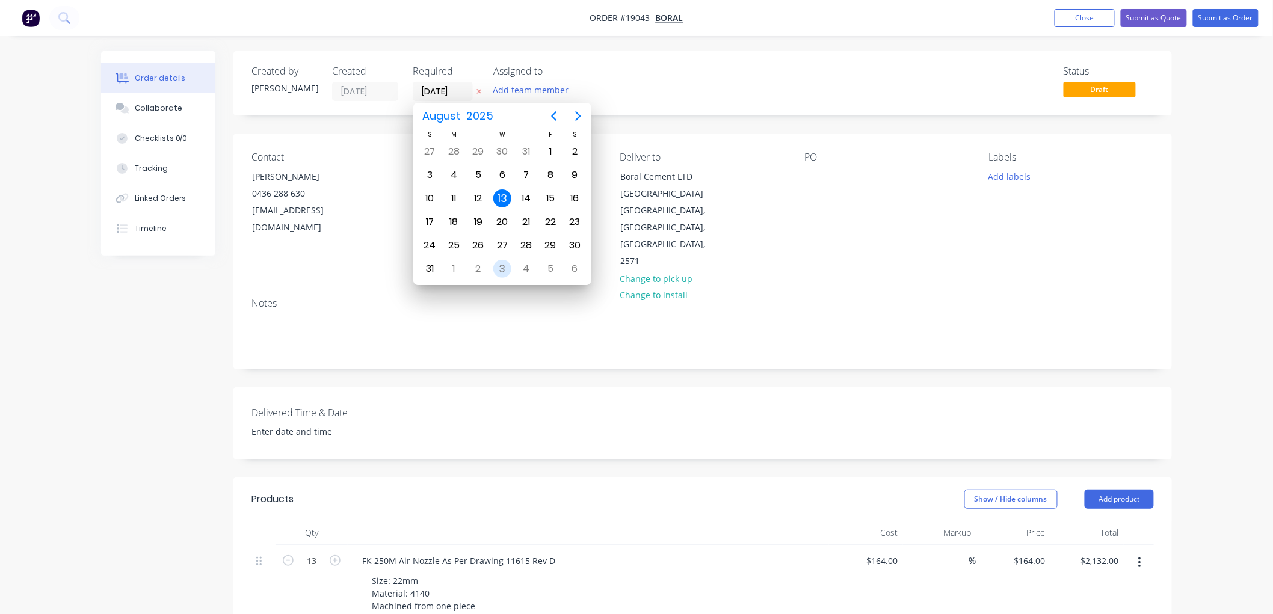
click at [502, 261] on div "3" at bounding box center [502, 269] width 18 height 18
type input "[DATE]"
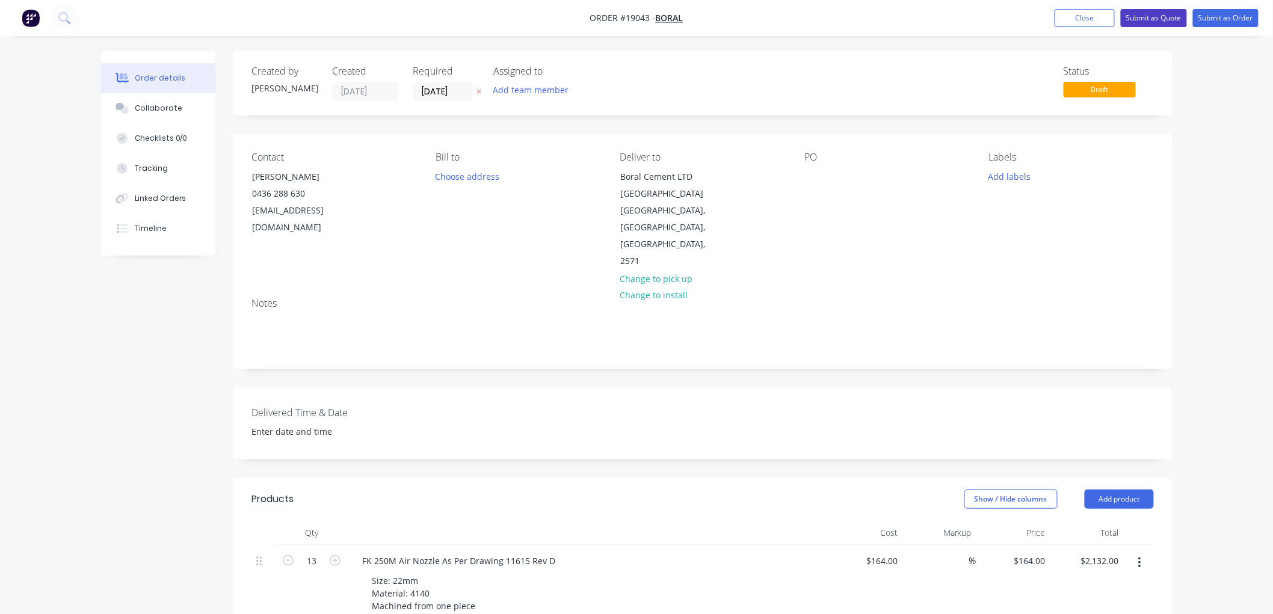
click at [1147, 23] on button "Submit as Quote" at bounding box center [1154, 18] width 66 height 18
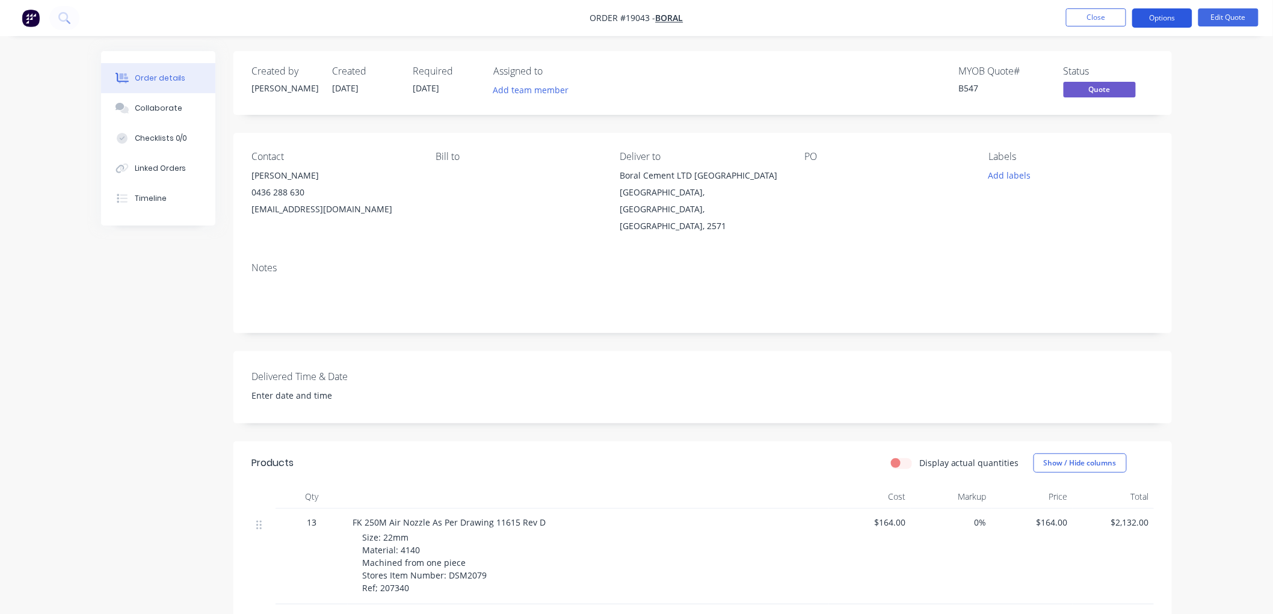
click at [1159, 15] on button "Options" at bounding box center [1162, 17] width 60 height 19
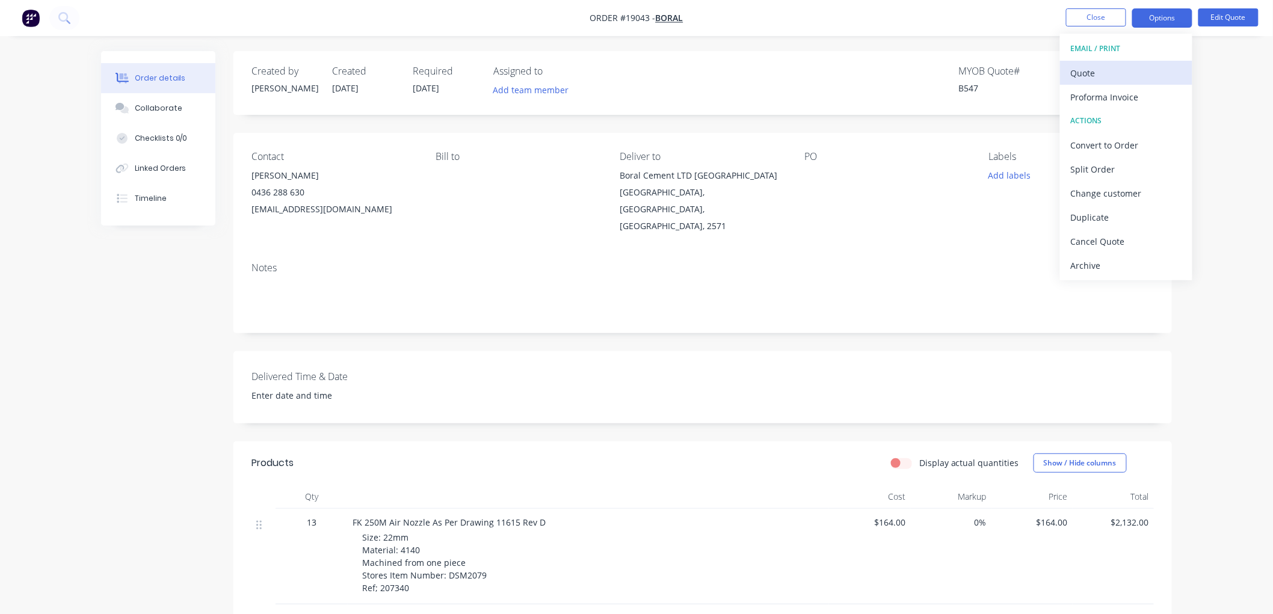
click at [1114, 70] on div "Quote" at bounding box center [1126, 72] width 111 height 17
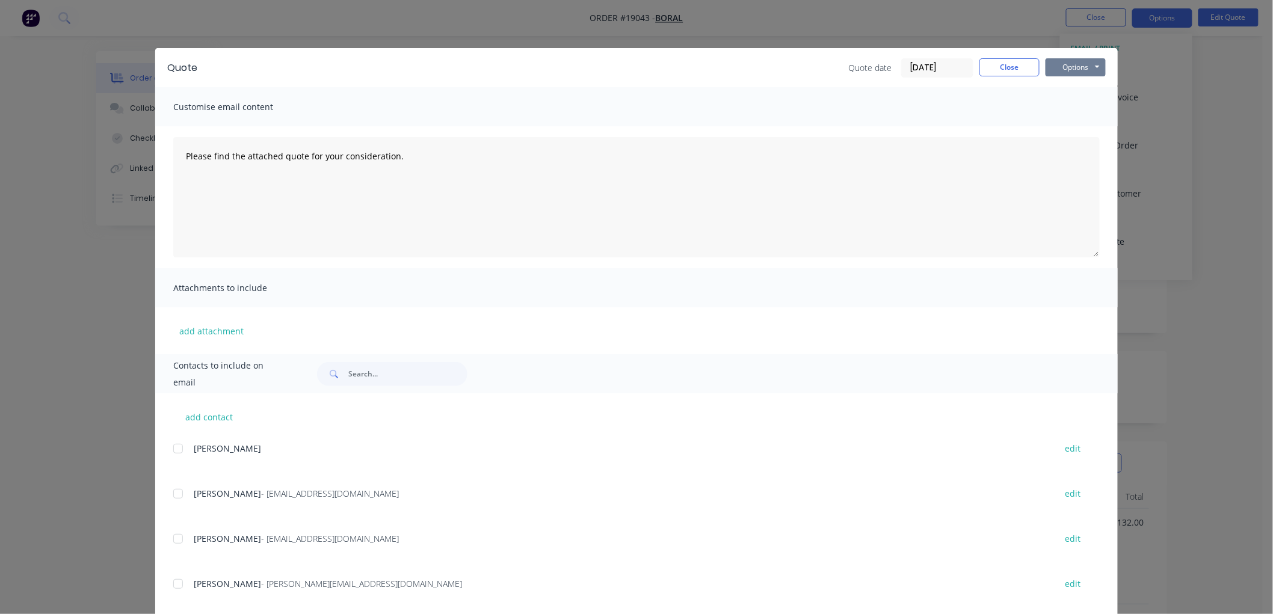
click at [1079, 69] on button "Options" at bounding box center [1076, 67] width 60 height 18
click at [1082, 106] on button "Print" at bounding box center [1084, 109] width 77 height 20
click at [1005, 64] on button "Close" at bounding box center [1009, 67] width 60 height 18
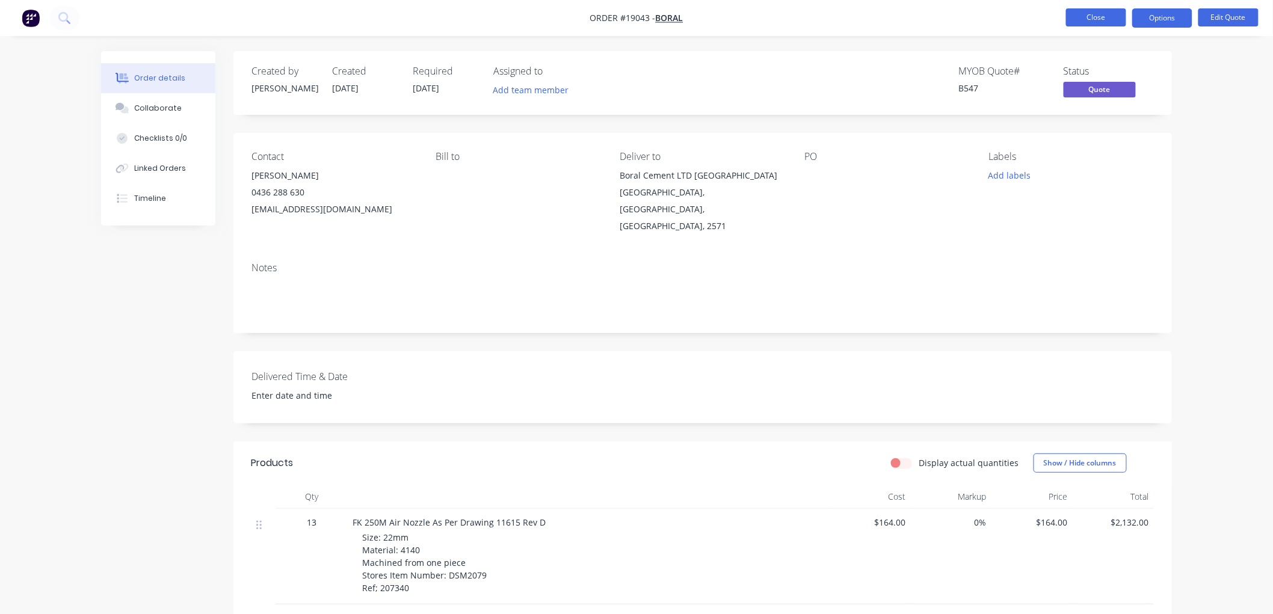
click at [1084, 16] on button "Close" at bounding box center [1096, 17] width 60 height 18
